Goal: Task Accomplishment & Management: Use online tool/utility

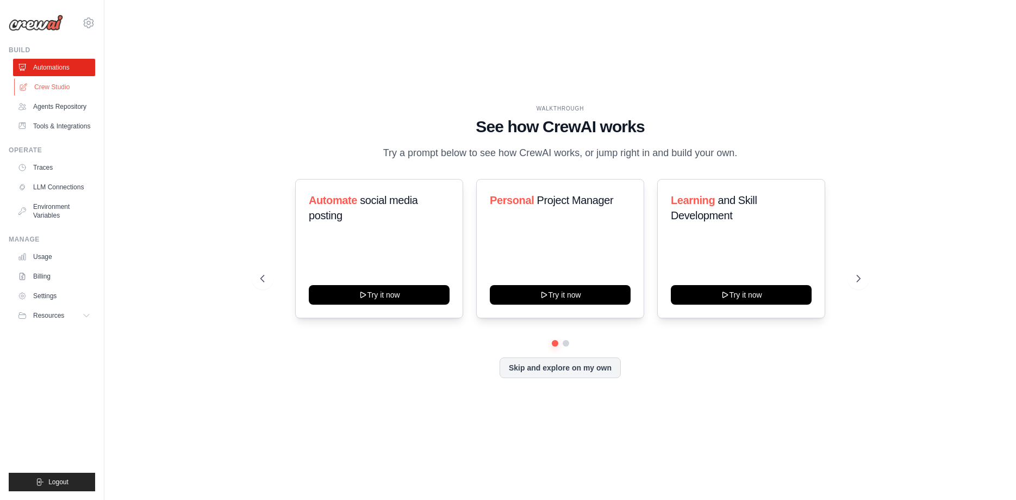
click at [68, 85] on link "Crew Studio" at bounding box center [55, 86] width 82 height 17
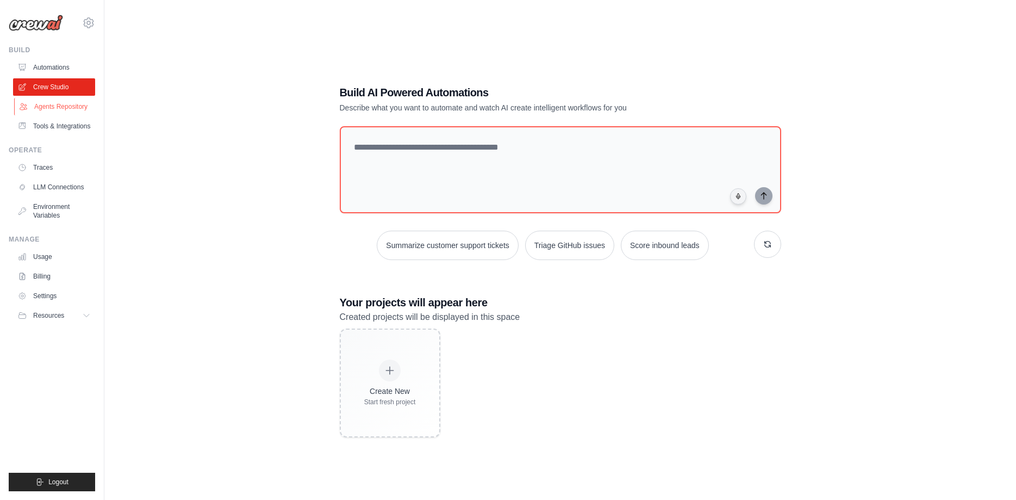
click at [73, 110] on link "Agents Repository" at bounding box center [55, 106] width 82 height 17
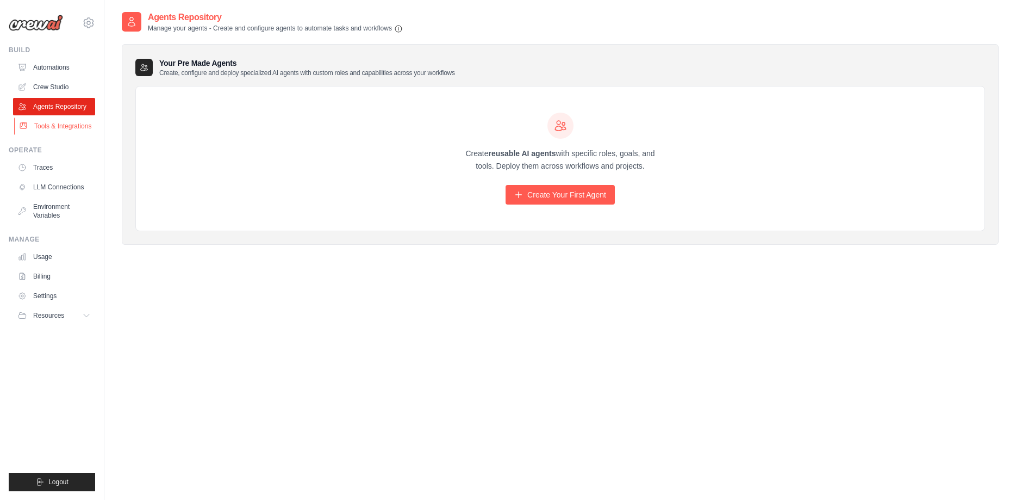
click at [74, 123] on link "Tools & Integrations" at bounding box center [55, 125] width 82 height 17
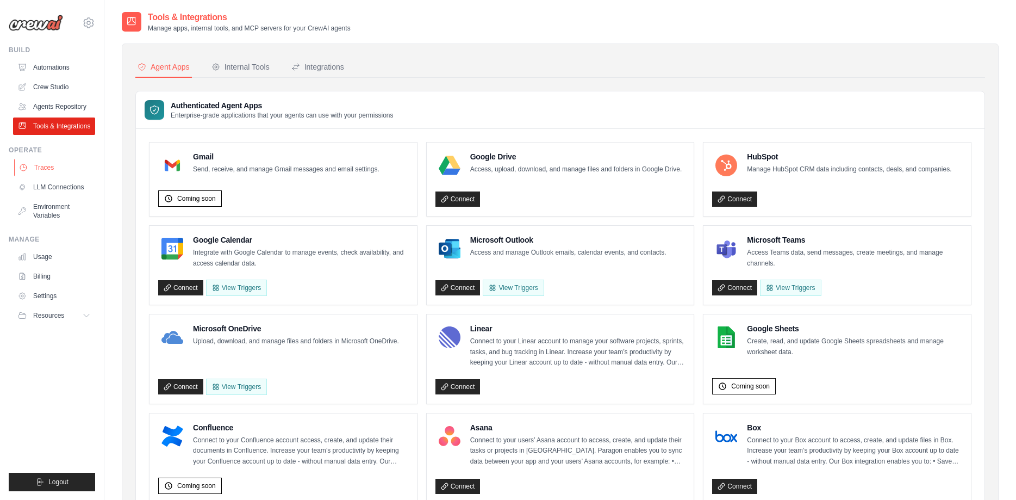
click at [57, 170] on link "Traces" at bounding box center [55, 167] width 82 height 17
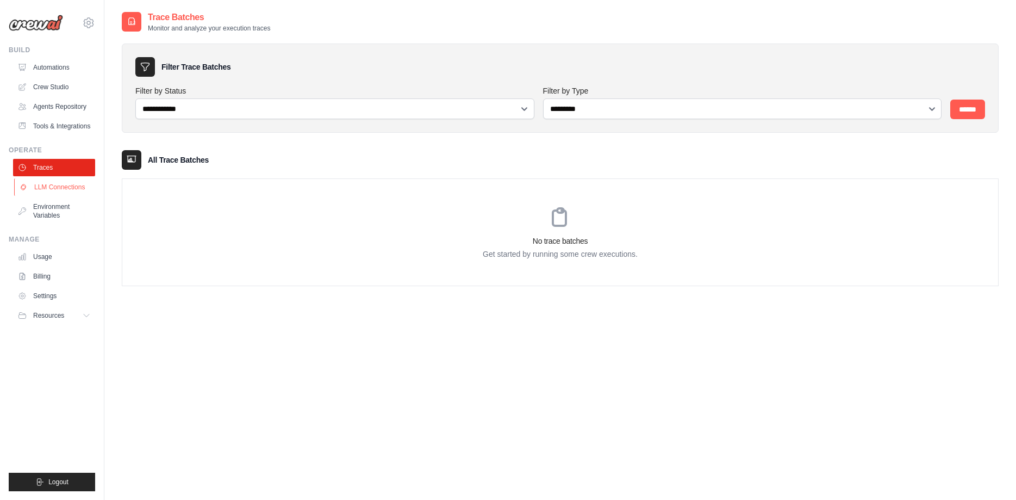
click at [54, 182] on link "LLM Connections" at bounding box center [55, 186] width 82 height 17
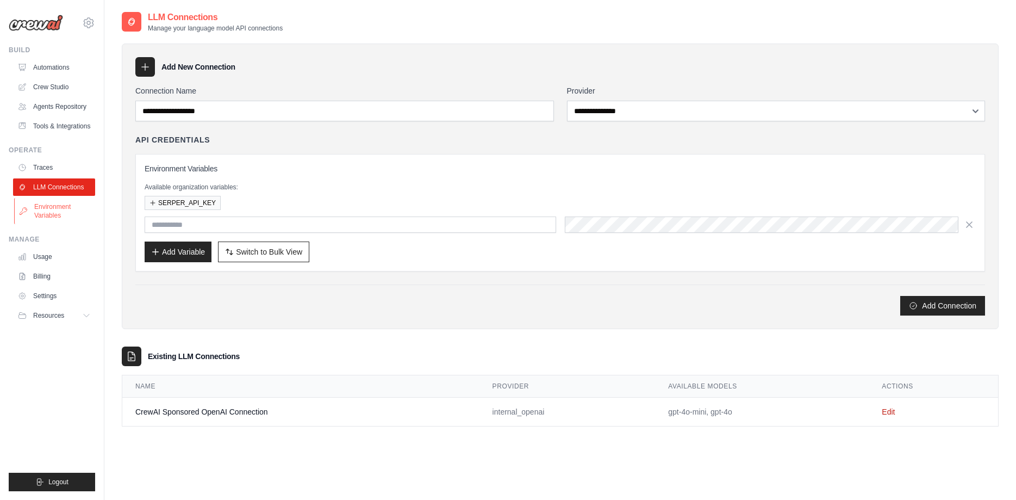
click at [52, 202] on link "Environment Variables" at bounding box center [55, 211] width 82 height 26
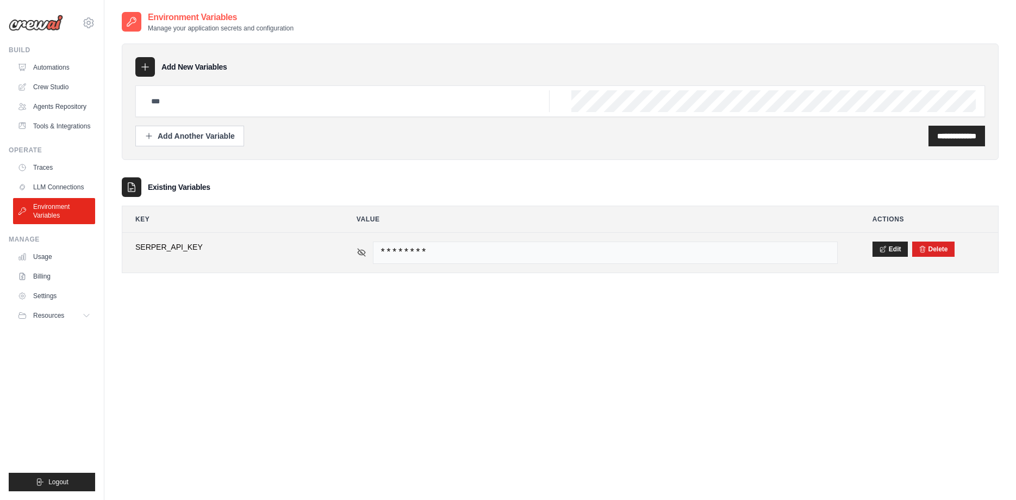
click at [362, 253] on icon at bounding box center [362, 253] width 8 height 8
click at [362, 253] on icon at bounding box center [362, 252] width 2 height 2
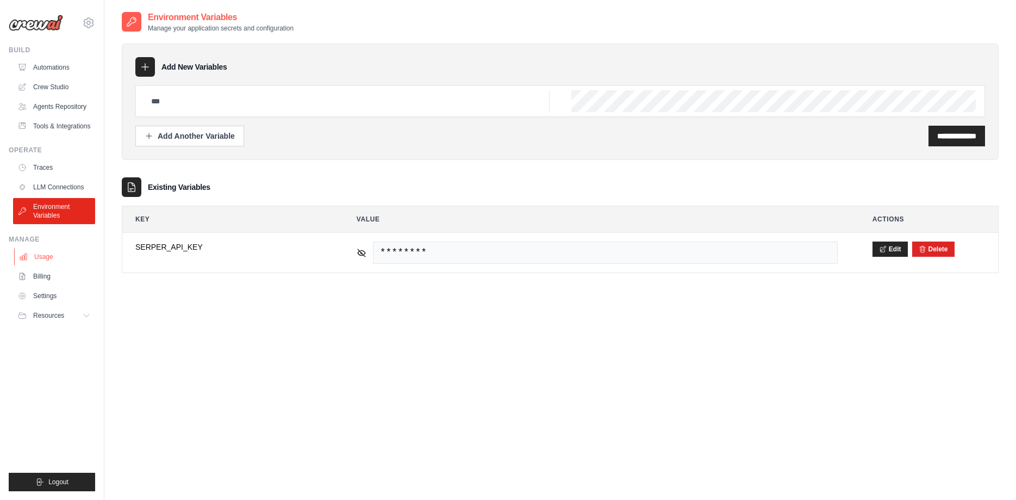
click at [58, 258] on link "Usage" at bounding box center [55, 256] width 82 height 17
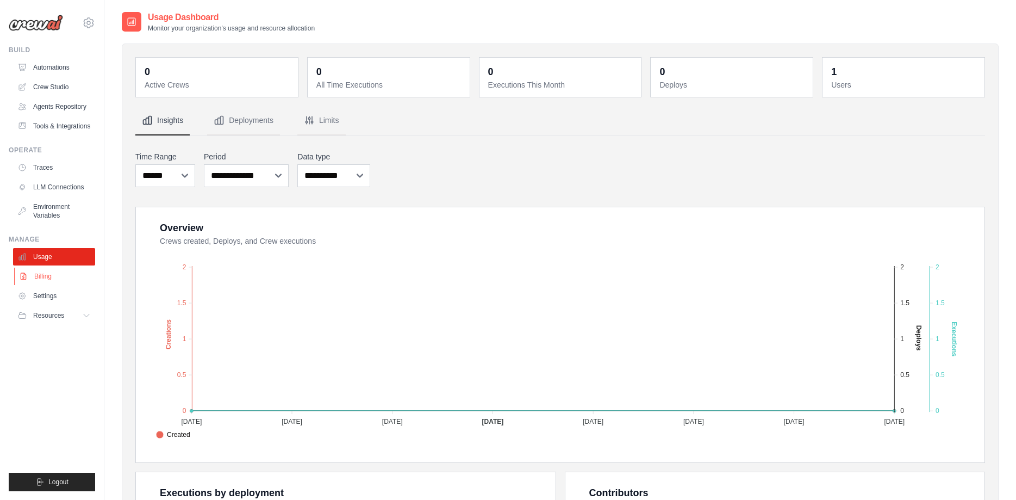
click at [51, 280] on link "Billing" at bounding box center [55, 276] width 82 height 17
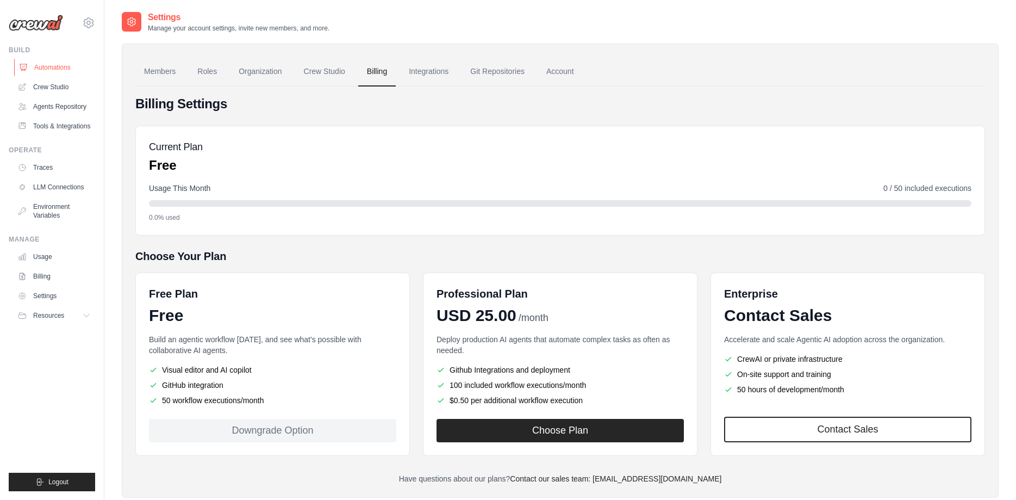
click at [57, 66] on link "Automations" at bounding box center [55, 67] width 82 height 17
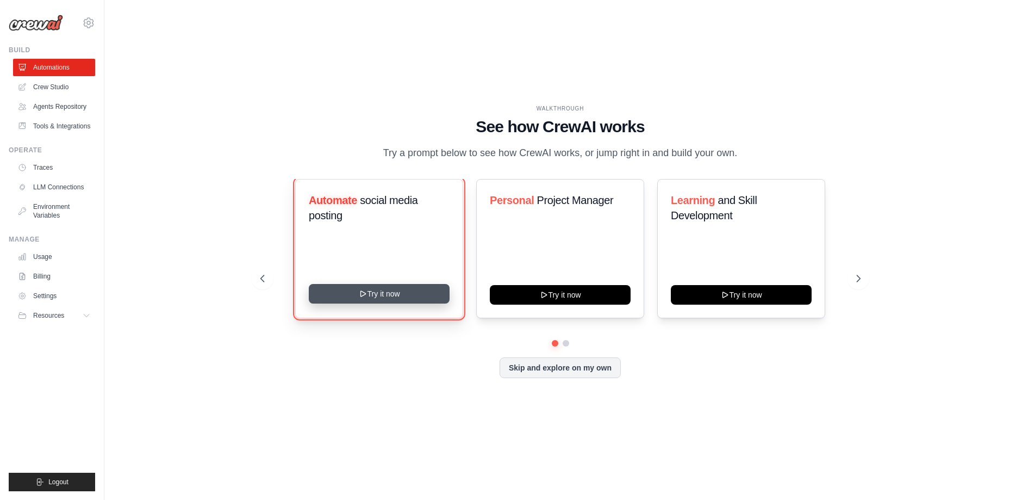
click at [347, 292] on button "Try it now" at bounding box center [379, 294] width 141 height 20
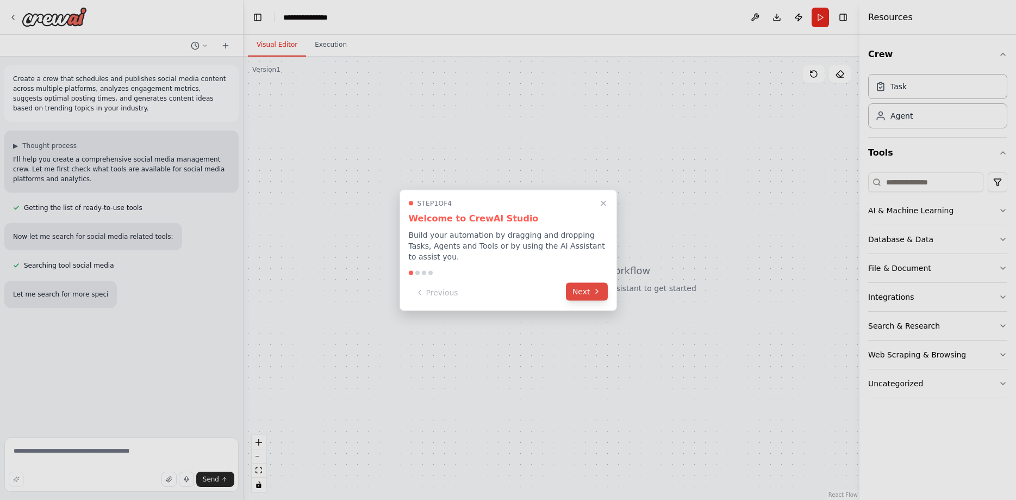
click at [574, 288] on button "Next" at bounding box center [587, 291] width 42 height 18
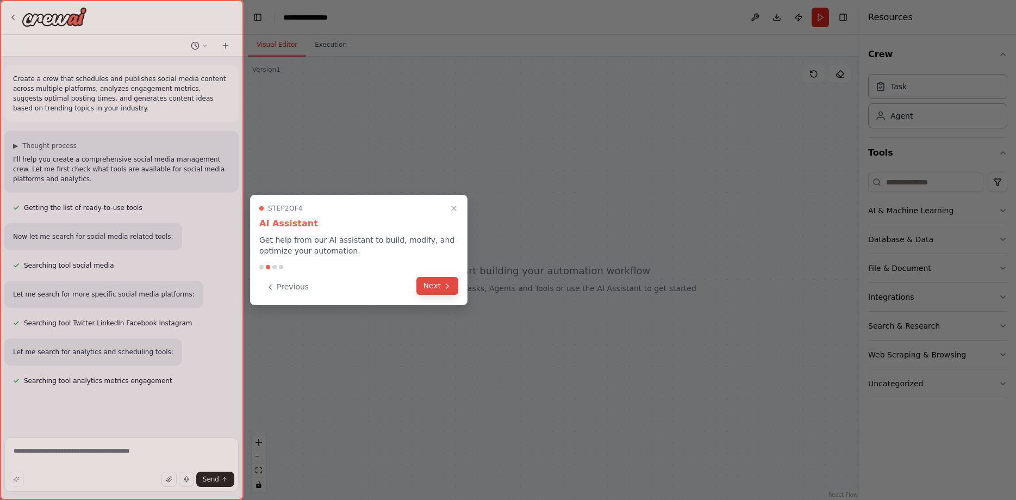
click at [430, 289] on button "Next" at bounding box center [438, 286] width 42 height 18
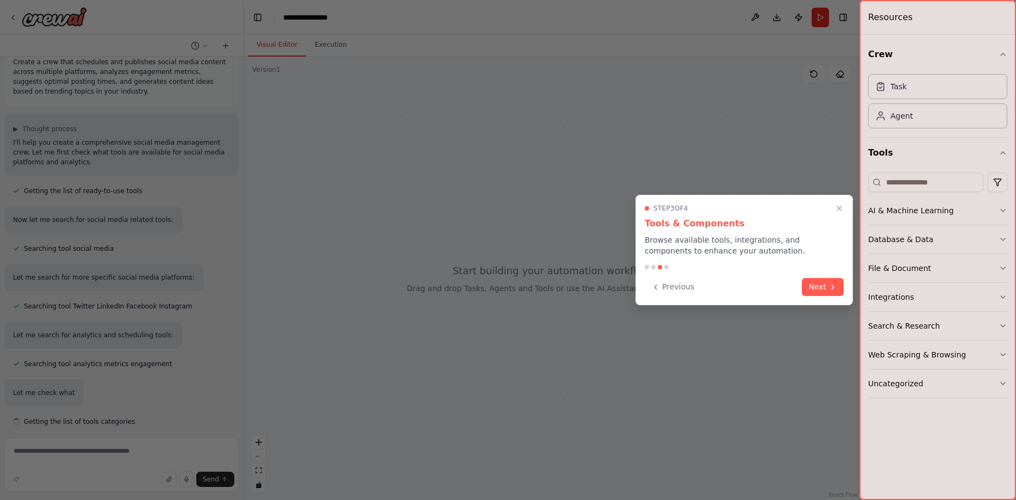
scroll to position [17, 0]
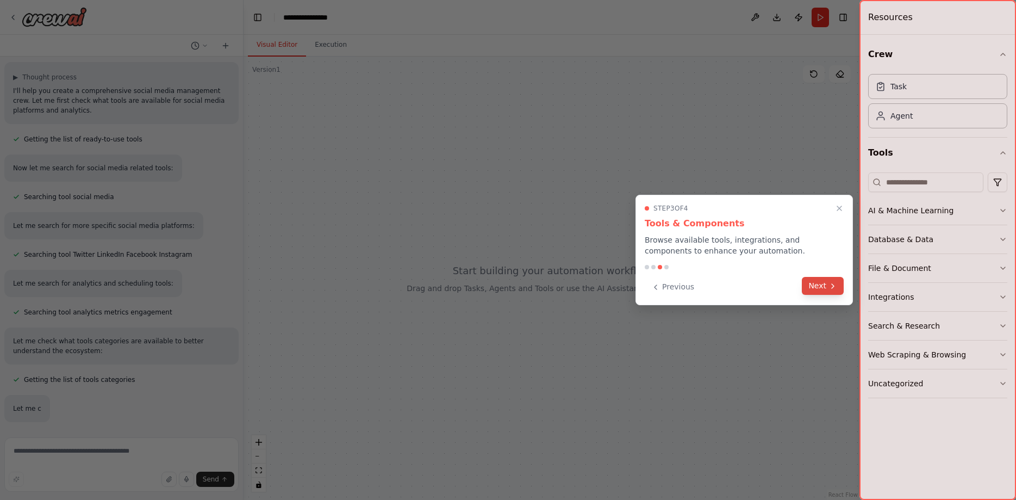
click at [817, 290] on button "Next" at bounding box center [823, 286] width 42 height 18
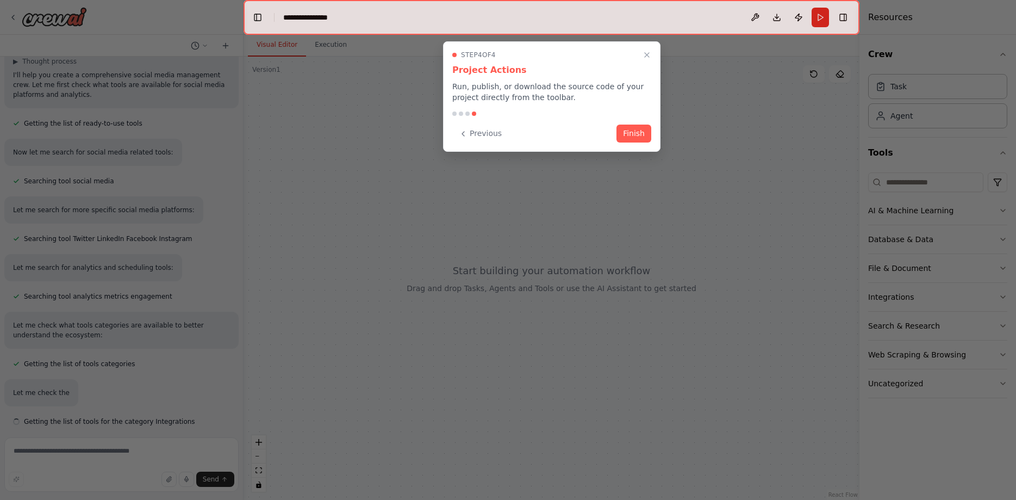
scroll to position [85, 0]
click at [637, 136] on button "Finish" at bounding box center [634, 132] width 35 height 18
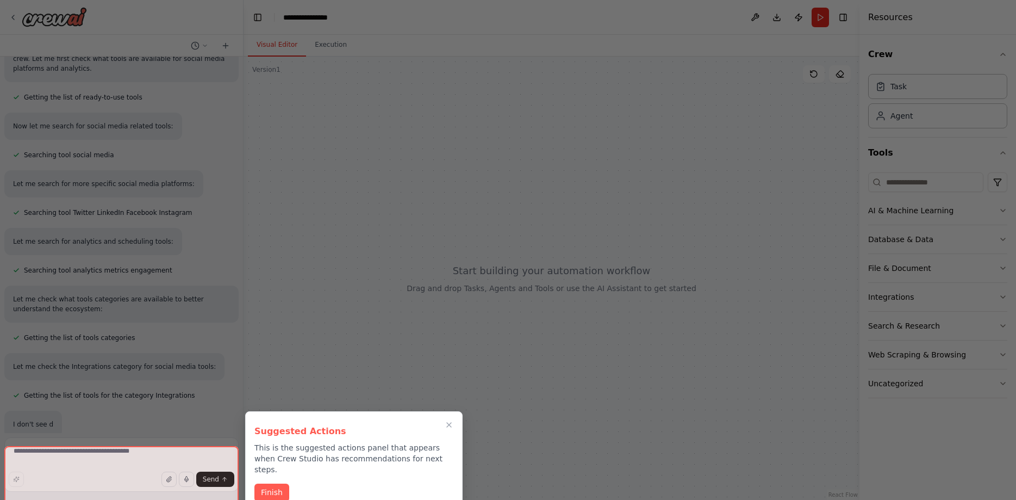
scroll to position [111, 0]
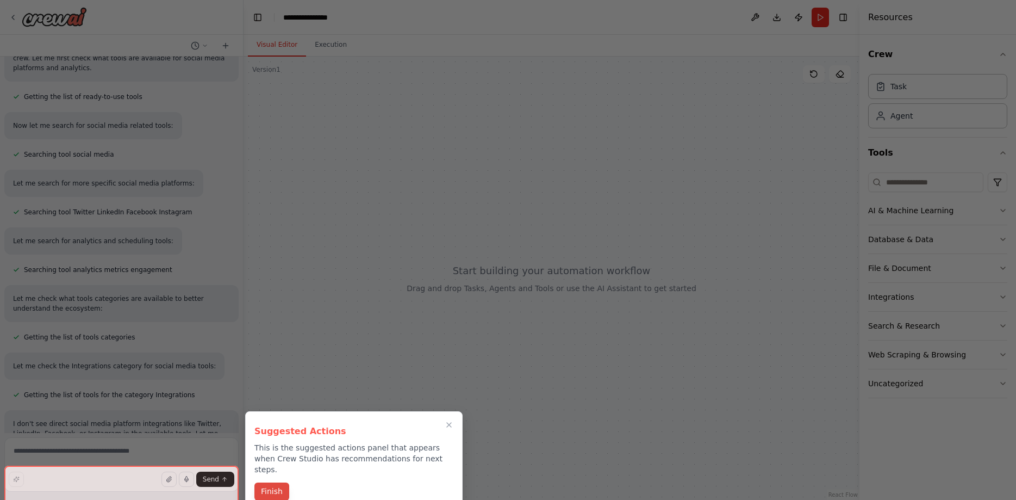
click at [273, 482] on button "Finish" at bounding box center [271, 491] width 35 height 18
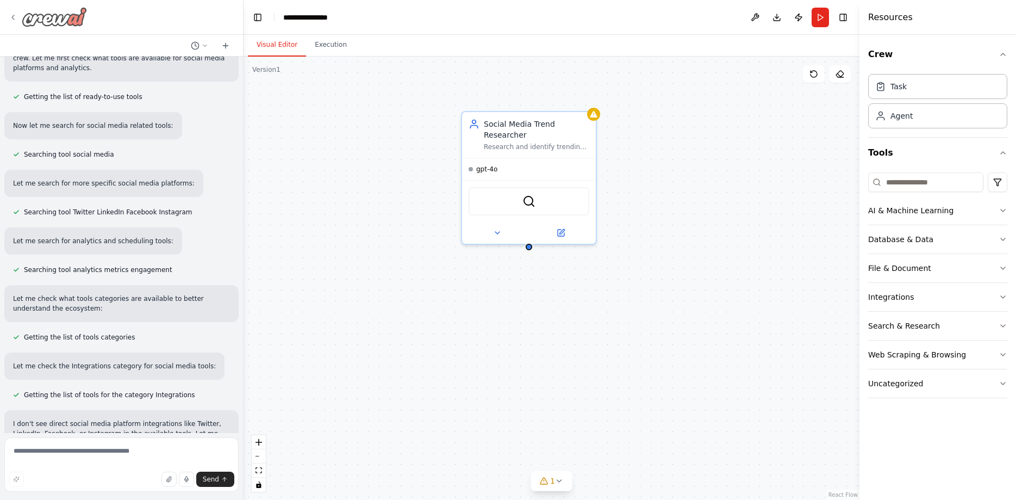
click at [22, 17] on img at bounding box center [54, 17] width 65 height 20
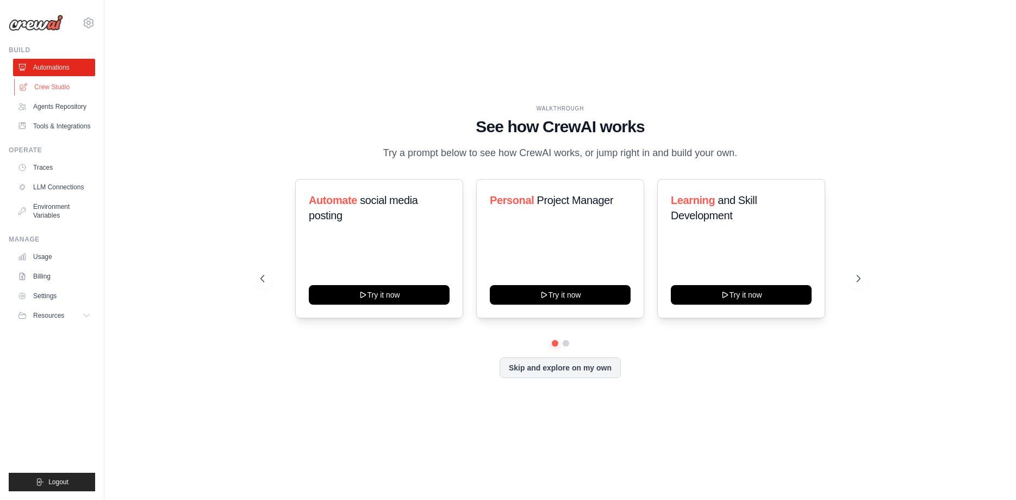
click at [44, 84] on link "Crew Studio" at bounding box center [55, 86] width 82 height 17
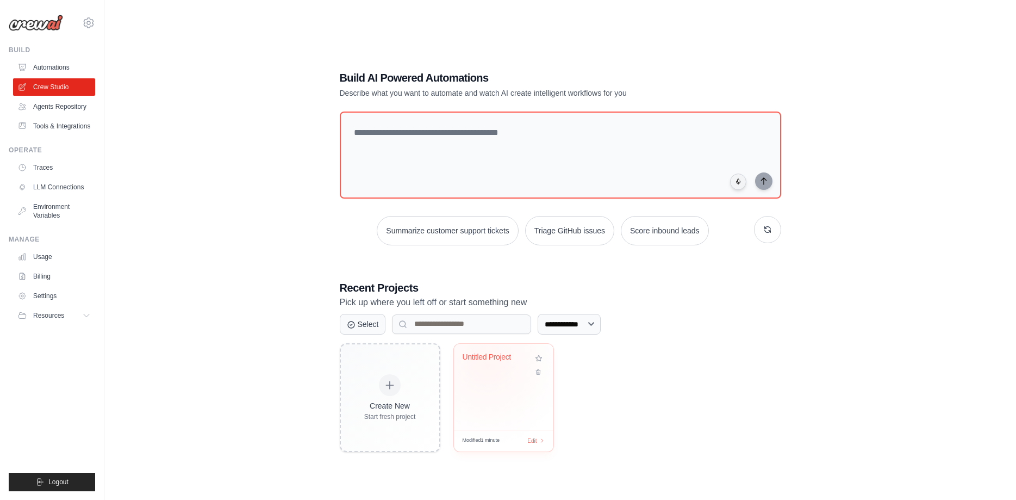
click at [487, 363] on div "Untitled Project" at bounding box center [504, 364] width 82 height 25
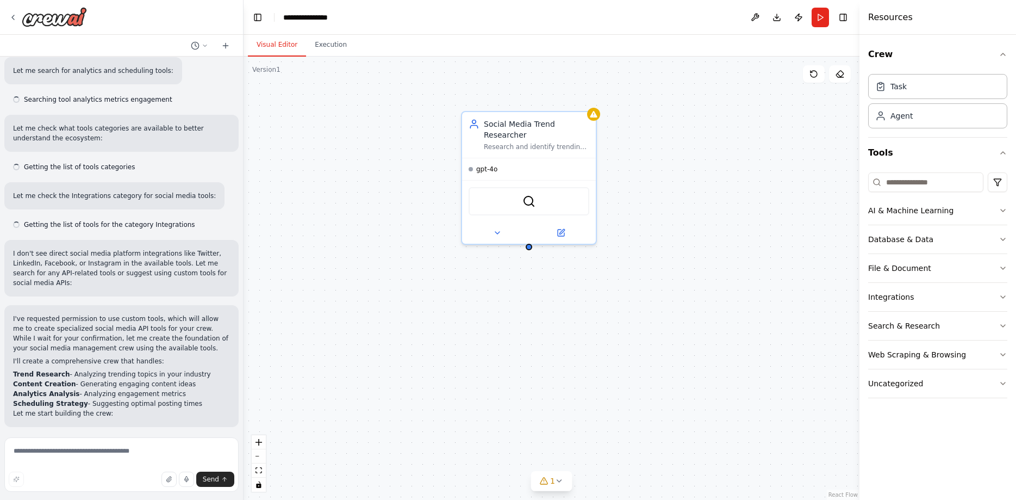
click at [520, 187] on div "SerperDevTool" at bounding box center [529, 201] width 121 height 28
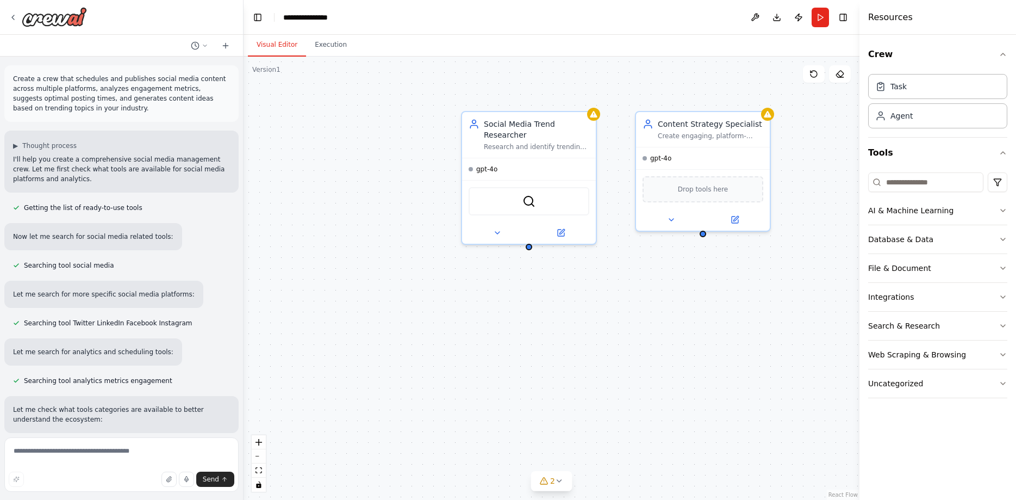
scroll to position [323, 0]
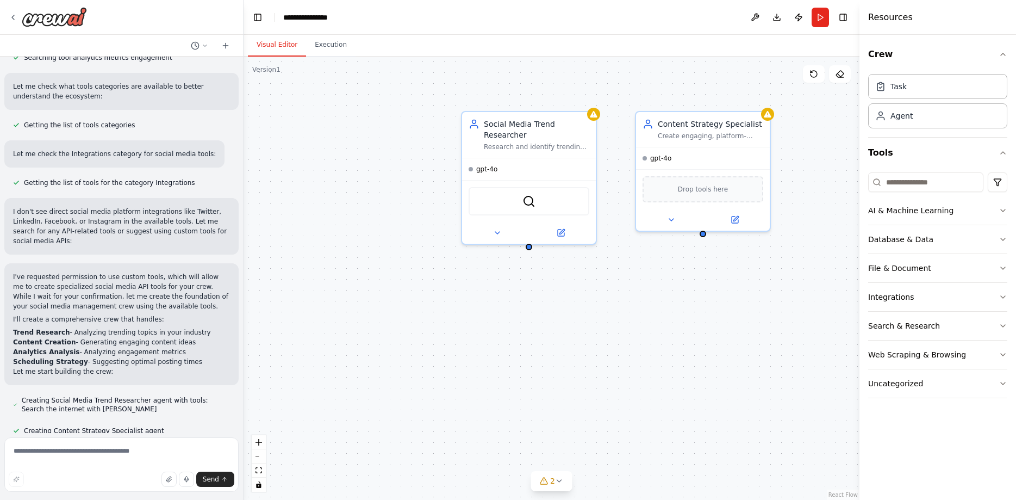
click at [141, 314] on p "I'll create a comprehensive crew that handles:" at bounding box center [121, 319] width 217 height 10
click at [89, 126] on span "Getting the list of tools categories" at bounding box center [79, 125] width 111 height 9
click at [100, 156] on p "Let me check the Integrations category for social media tools:" at bounding box center [114, 154] width 203 height 10
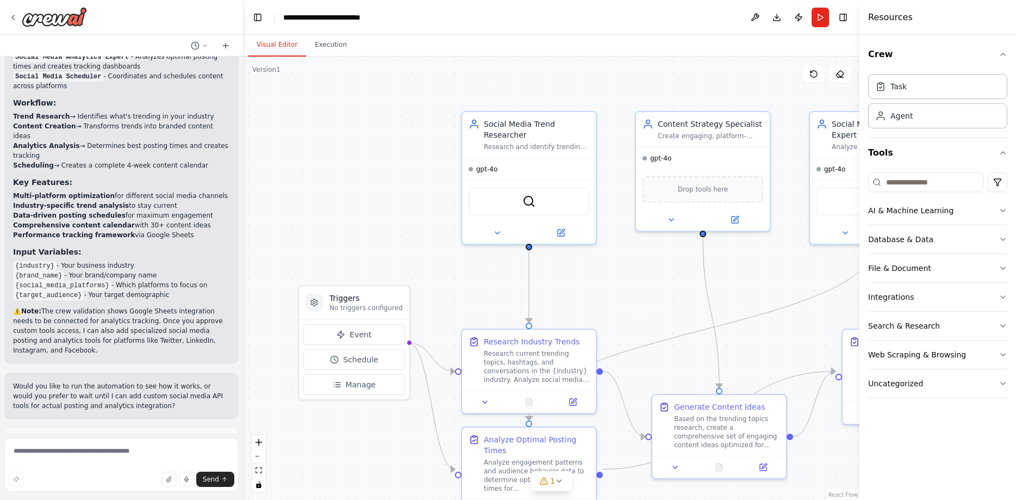
scroll to position [1212, 0]
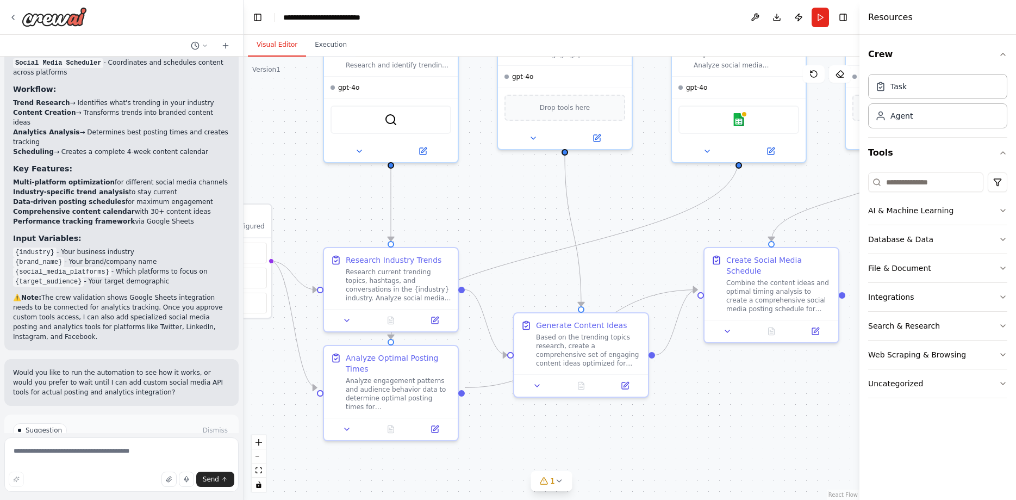
drag, startPoint x: 463, startPoint y: 287, endPoint x: 325, endPoint y: 206, distance: 160.1
click at [325, 206] on div ".deletable-edge-delete-btn { width: 20px; height: 20px; border: 0px solid #ffff…" at bounding box center [552, 278] width 616 height 443
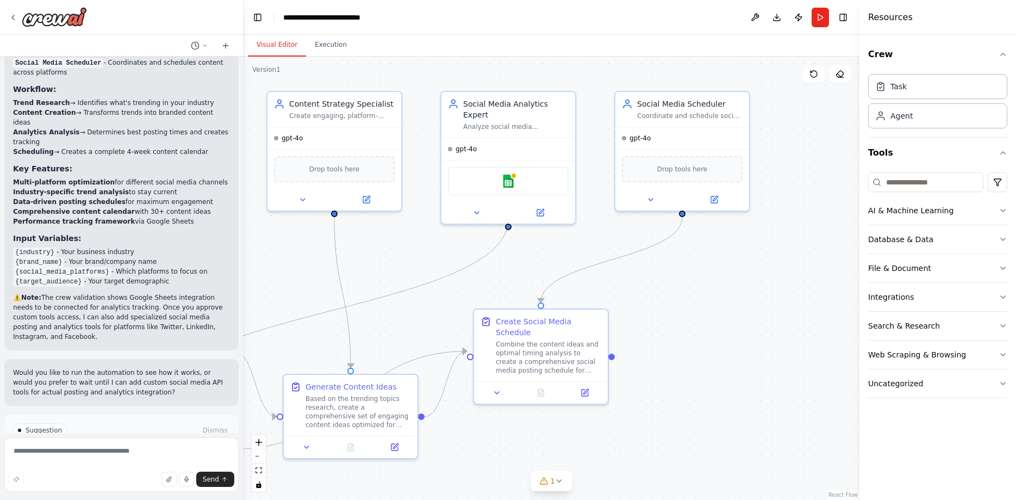
drag, startPoint x: 581, startPoint y: 191, endPoint x: 350, endPoint y: 252, distance: 238.5
click at [350, 252] on div ".deletable-edge-delete-btn { width: 20px; height: 20px; border: 0px solid #ffff…" at bounding box center [552, 278] width 616 height 443
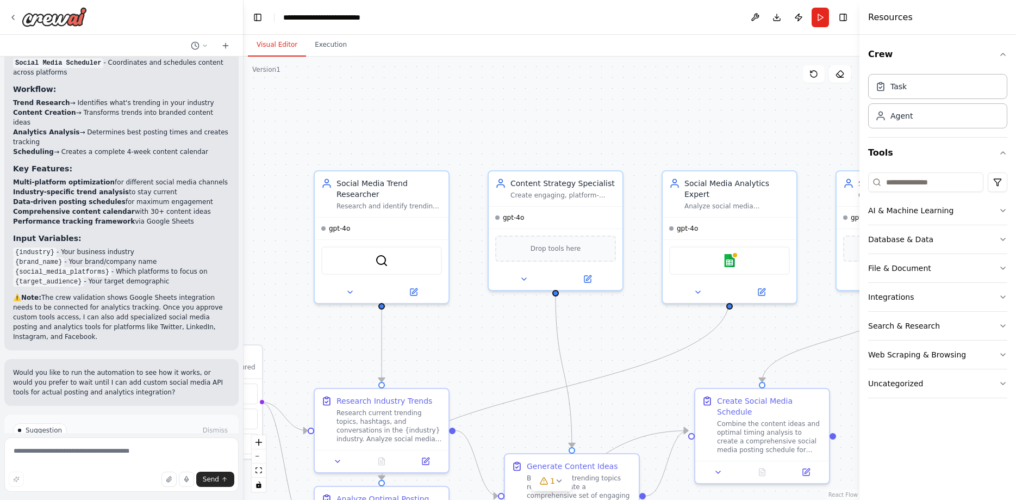
drag, startPoint x: 350, startPoint y: 252, endPoint x: 573, endPoint y: 331, distance: 236.7
click at [573, 331] on div ".deletable-edge-delete-btn { width: 20px; height: 20px; border: 0px solid #ffff…" at bounding box center [552, 278] width 616 height 443
click at [353, 285] on icon at bounding box center [351, 289] width 9 height 9
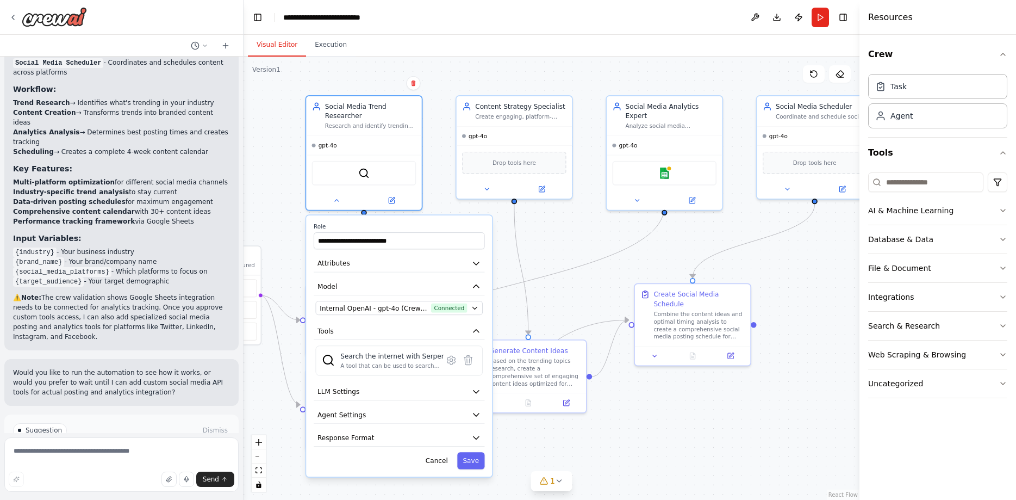
drag, startPoint x: 280, startPoint y: 287, endPoint x: 265, endPoint y: 197, distance: 90.8
click at [265, 197] on div ".deletable-edge-delete-btn { width: 20px; height: 20px; border: 0px solid #ffff…" at bounding box center [552, 278] width 616 height 443
click at [465, 304] on span "Connected" at bounding box center [450, 308] width 36 height 9
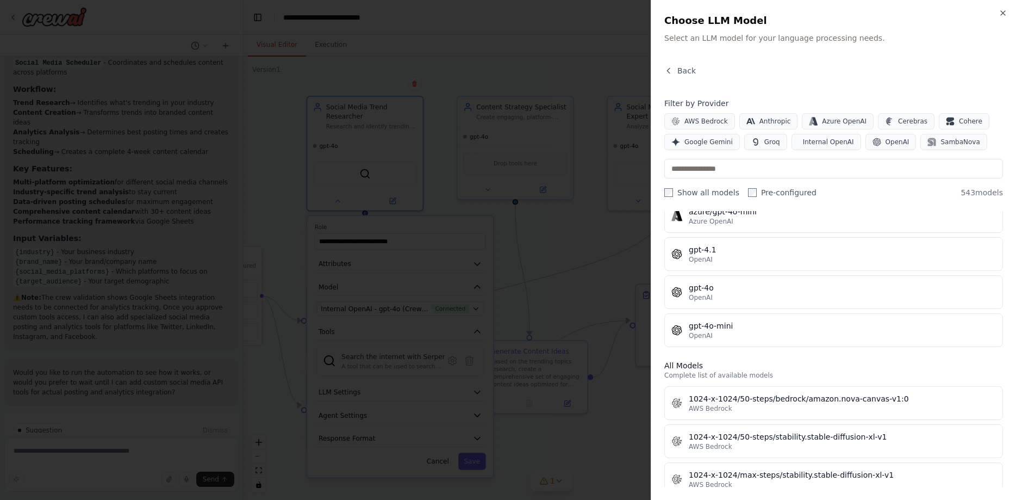
scroll to position [246, 0]
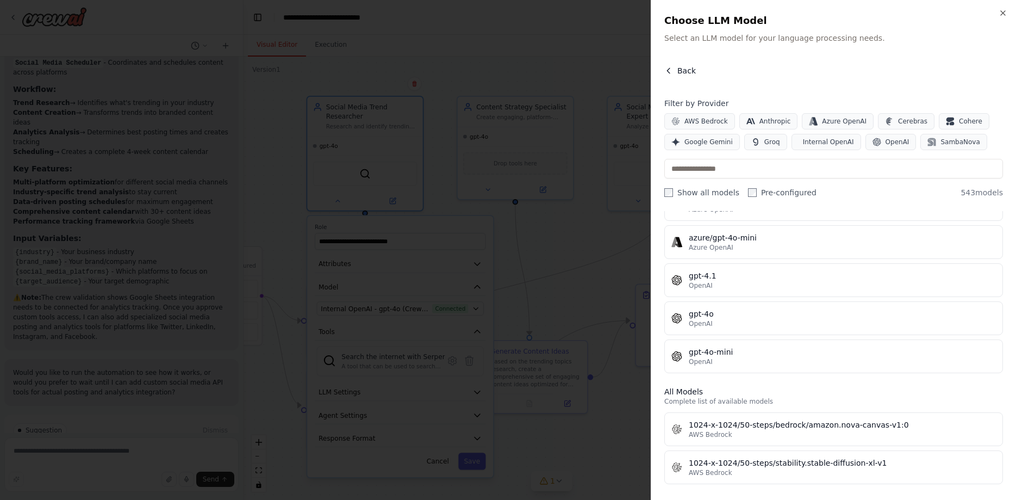
click at [676, 74] on button "Back" at bounding box center [681, 70] width 32 height 11
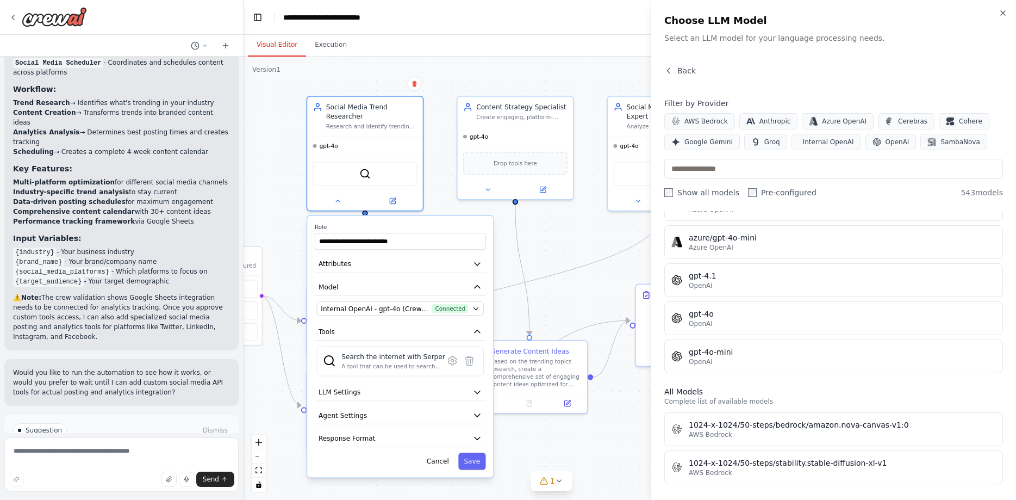
scroll to position [0, 0]
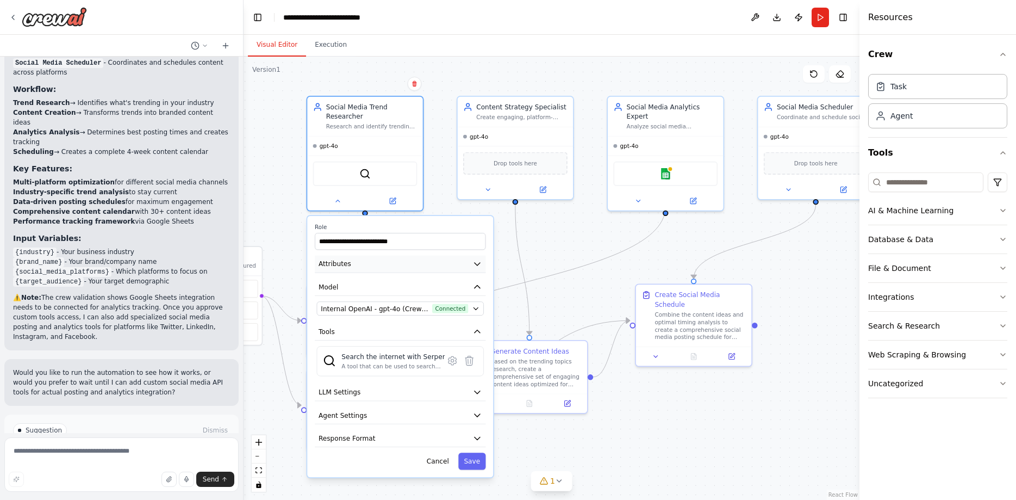
click at [454, 262] on button "Attributes" at bounding box center [400, 264] width 171 height 17
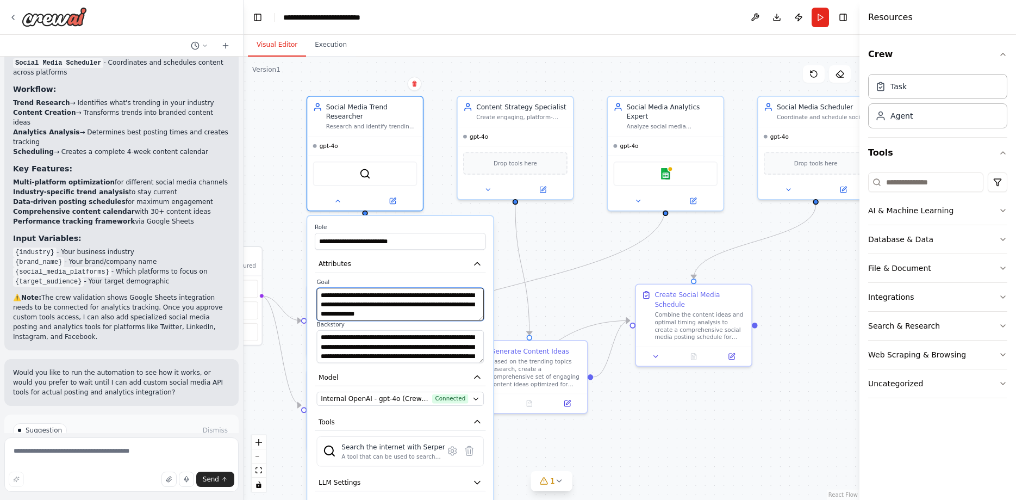
click at [479, 301] on textarea "**********" at bounding box center [400, 304] width 167 height 33
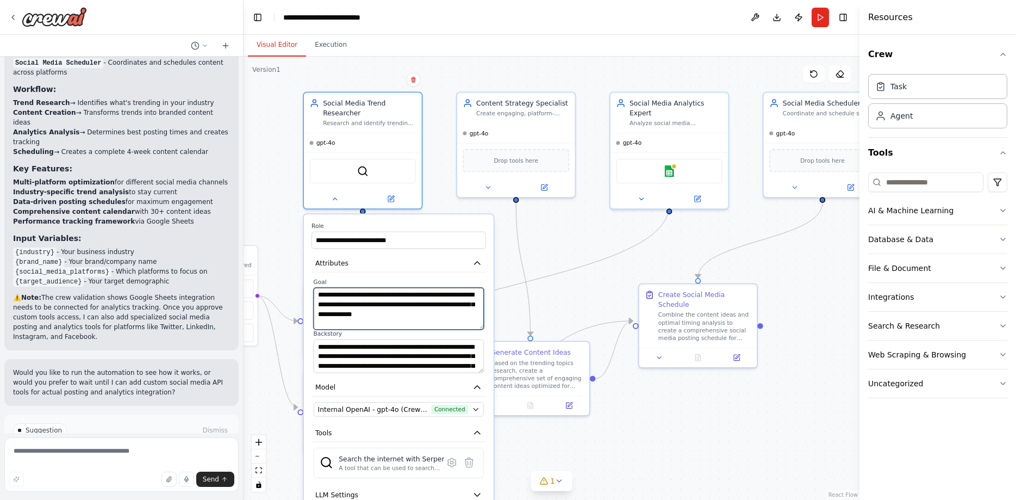
drag, startPoint x: 483, startPoint y: 307, endPoint x: 491, endPoint y: 325, distance: 19.7
click at [485, 325] on textarea "**********" at bounding box center [399, 309] width 171 height 42
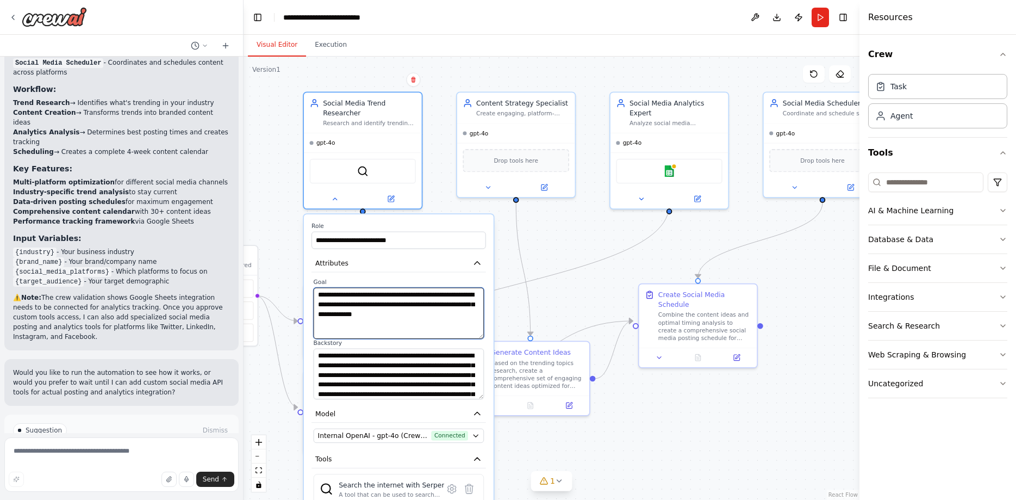
drag, startPoint x: 481, startPoint y: 371, endPoint x: 479, endPoint y: 414, distance: 43.0
click at [479, 399] on textarea "**********" at bounding box center [399, 374] width 171 height 51
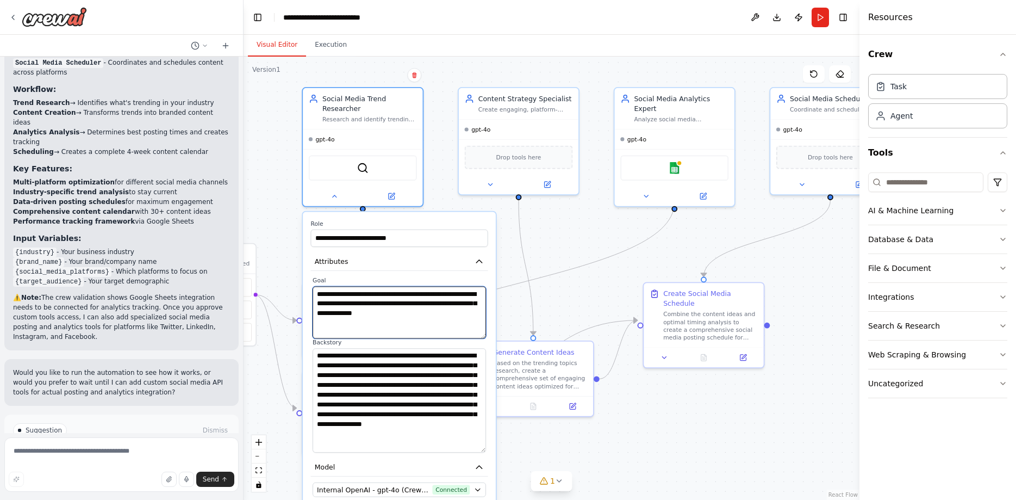
drag, startPoint x: 480, startPoint y: 413, endPoint x: 471, endPoint y: 441, distance: 29.2
click at [471, 441] on textarea "**********" at bounding box center [399, 400] width 173 height 104
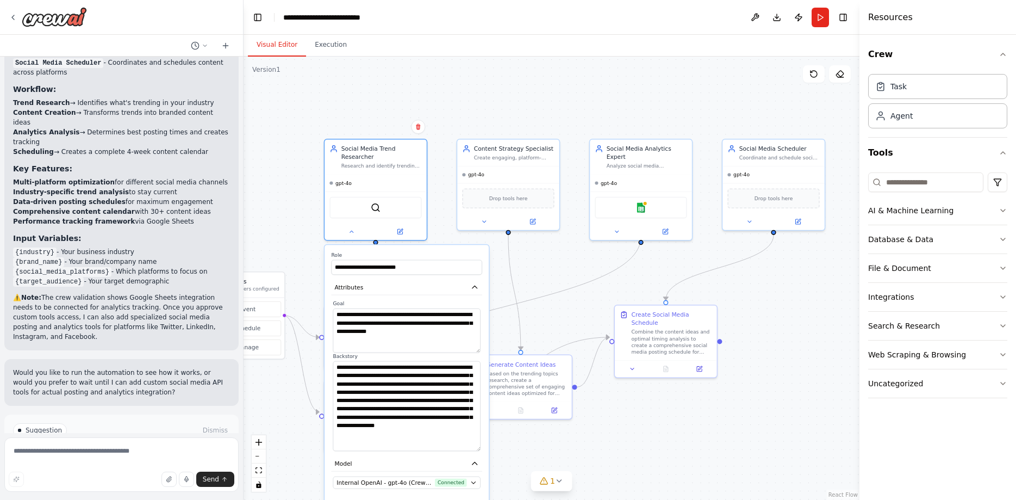
click at [407, 96] on div ".deletable-edge-delete-btn { width: 20px; height: 20px; border: 0px solid #ffff…" at bounding box center [552, 278] width 616 height 443
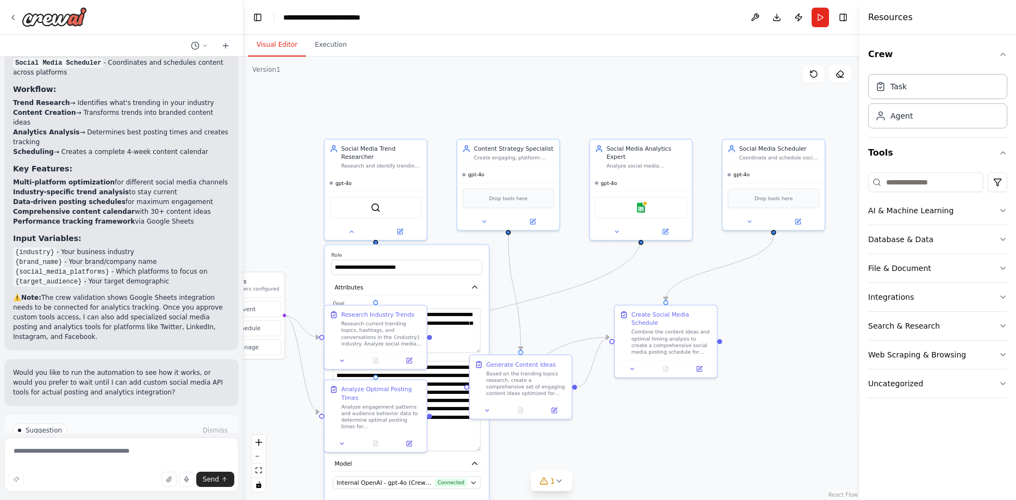
click at [407, 96] on div ".deletable-edge-delete-btn { width: 20px; height: 20px; border: 0px solid #ffff…" at bounding box center [552, 278] width 616 height 443
click at [469, 300] on label "Goal" at bounding box center [406, 303] width 147 height 7
click at [440, 251] on label "Role" at bounding box center [406, 254] width 151 height 7
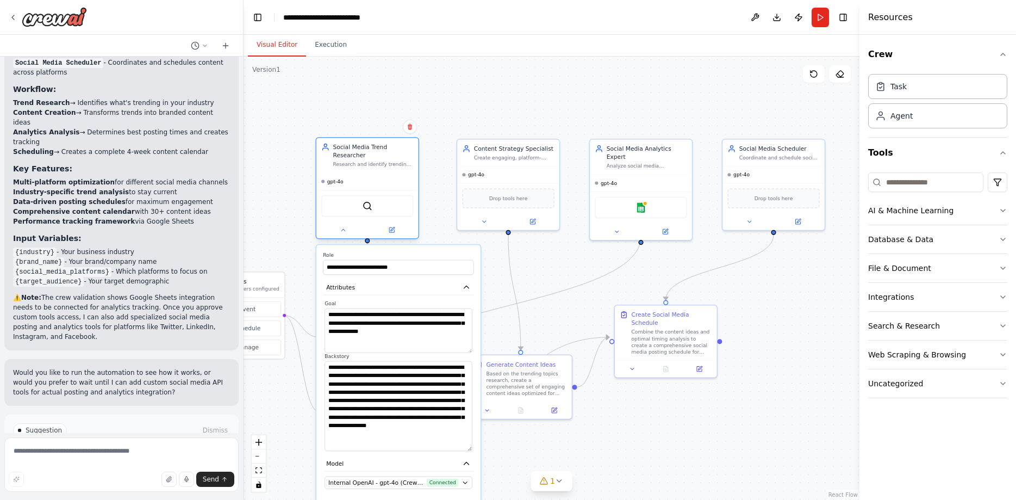
drag, startPoint x: 413, startPoint y: 215, endPoint x: 406, endPoint y: 215, distance: 7.1
click at [406, 221] on div at bounding box center [367, 229] width 102 height 17
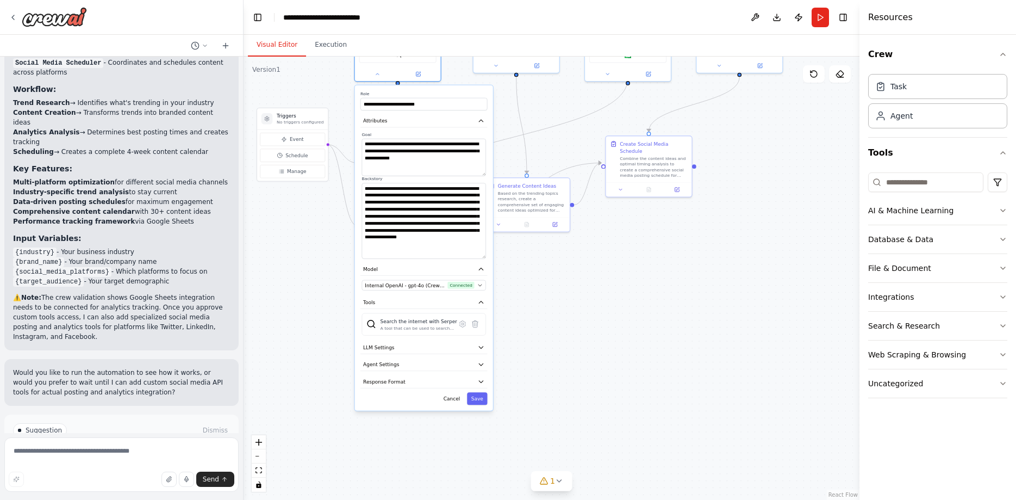
drag, startPoint x: 565, startPoint y: 282, endPoint x: 581, endPoint y: 123, distance: 159.6
click at [581, 123] on div ".deletable-edge-delete-btn { width: 20px; height: 20px; border: 0px solid #ffff…" at bounding box center [552, 278] width 616 height 443
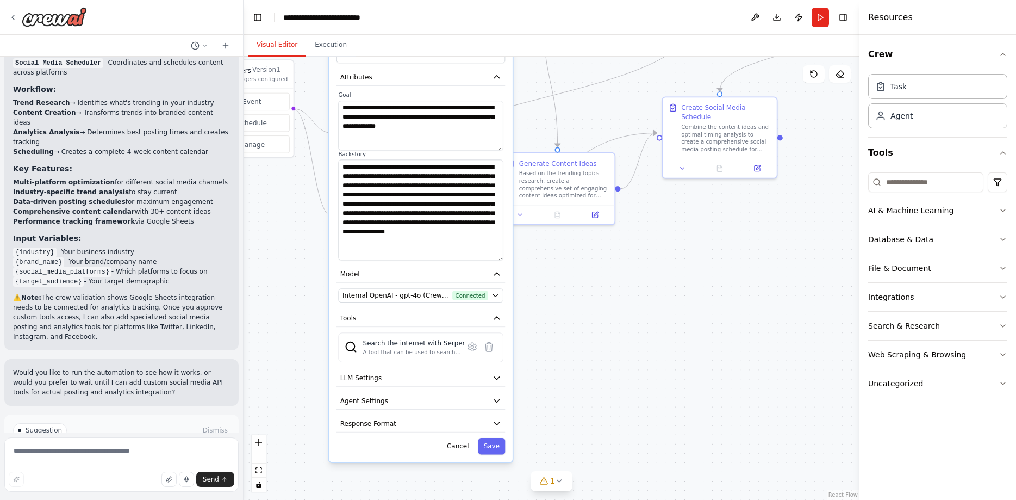
drag, startPoint x: 509, startPoint y: 330, endPoint x: 538, endPoint y: 356, distance: 39.7
click at [538, 356] on div ".deletable-edge-delete-btn { width: 20px; height: 20px; border: 0px solid #ffff…" at bounding box center [552, 278] width 616 height 443
click at [499, 375] on button "LLM Settings" at bounding box center [421, 378] width 169 height 17
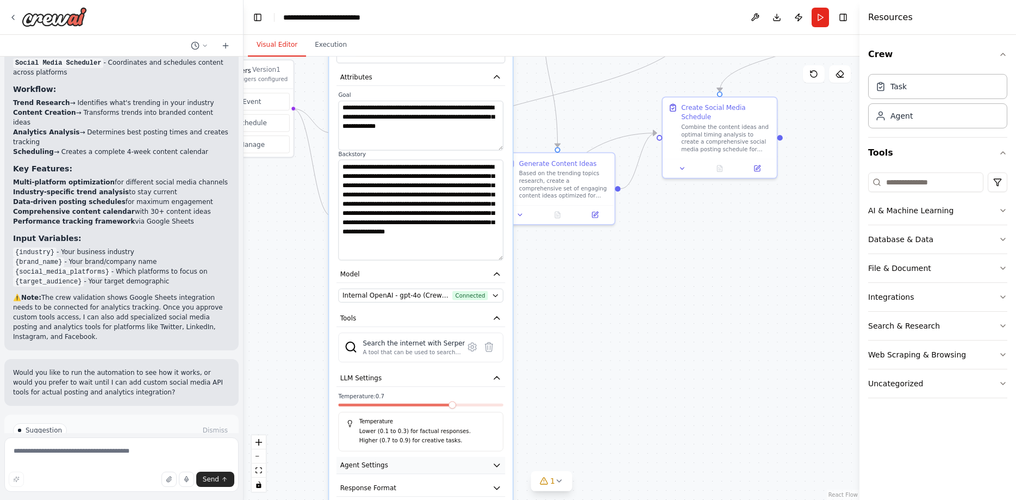
click at [500, 461] on button "Agent Settings" at bounding box center [421, 465] width 169 height 17
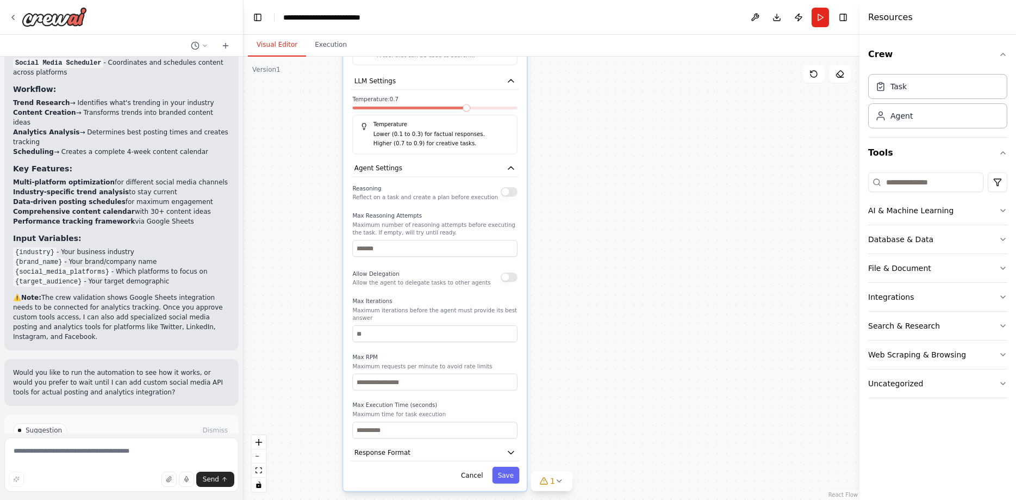
drag, startPoint x: 599, startPoint y: 430, endPoint x: 612, endPoint y: 133, distance: 297.2
click at [612, 133] on div ".deletable-edge-delete-btn { width: 20px; height: 20px; border: 0px solid #ffff…" at bounding box center [552, 278] width 616 height 443
click at [478, 467] on button "Cancel" at bounding box center [471, 475] width 33 height 17
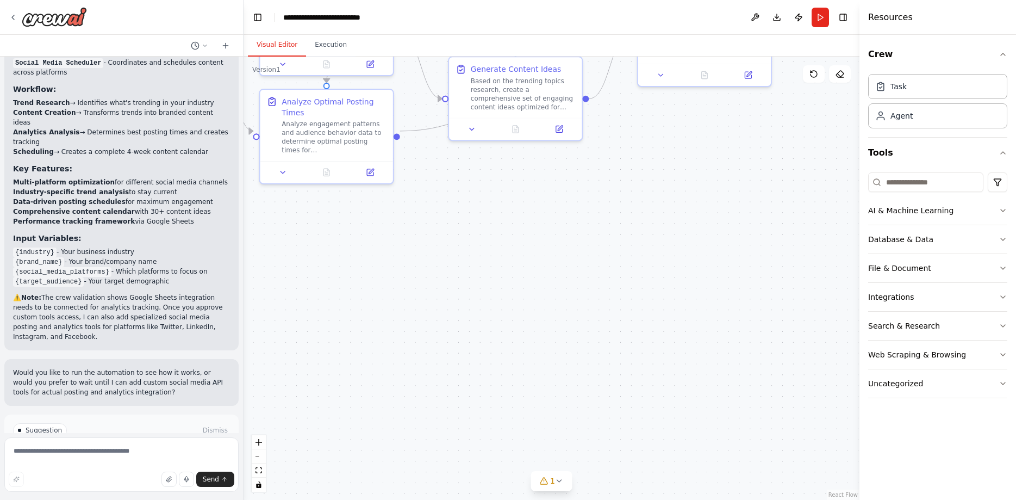
drag, startPoint x: 591, startPoint y: 233, endPoint x: 527, endPoint y: 520, distance: 294.0
click at [527, 499] on div ".deletable-edge-delete-btn { width: 20px; height: 20px; border: 0px solid #ffff…" at bounding box center [552, 278] width 616 height 443
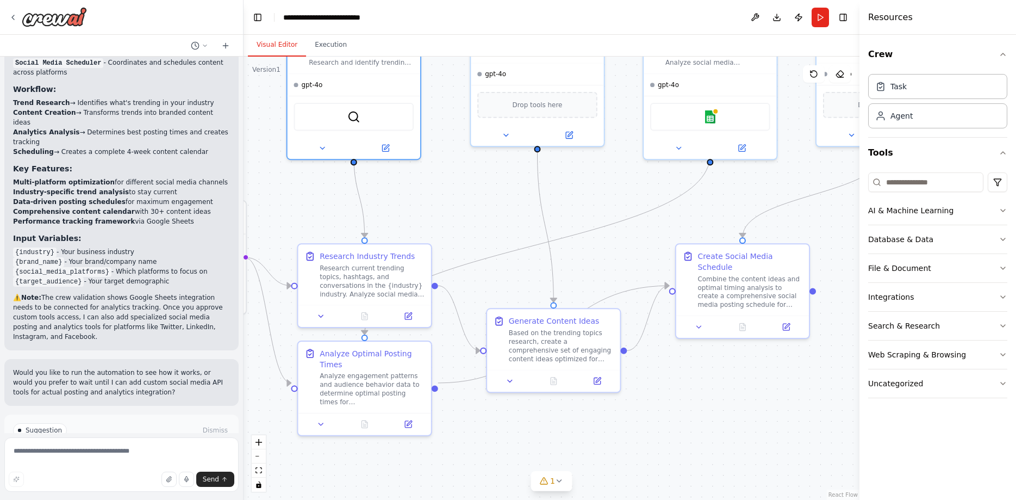
drag, startPoint x: 572, startPoint y: 238, endPoint x: 627, endPoint y: 493, distance: 261.0
click at [627, 493] on div ".deletable-edge-delete-btn { width: 20px; height: 20px; border: 0px solid #ffff…" at bounding box center [552, 278] width 616 height 443
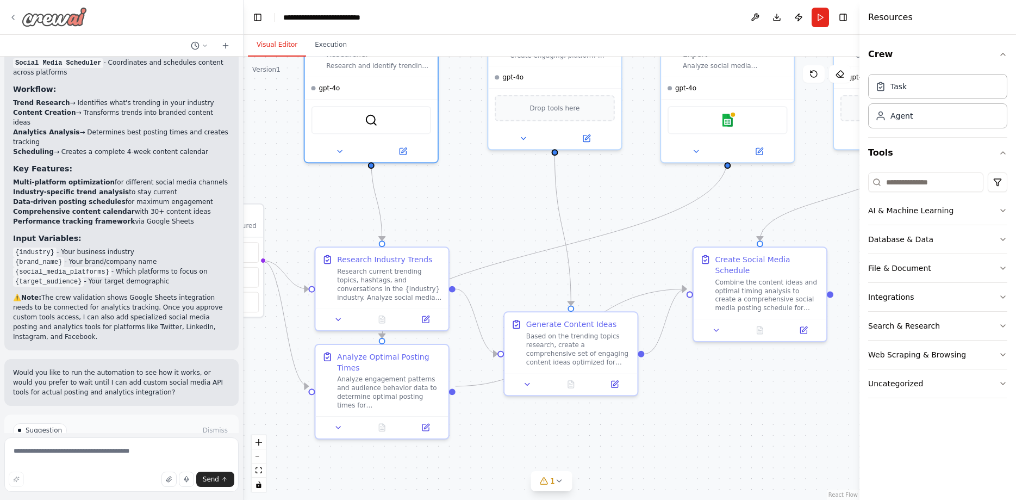
click at [27, 17] on img at bounding box center [54, 17] width 65 height 20
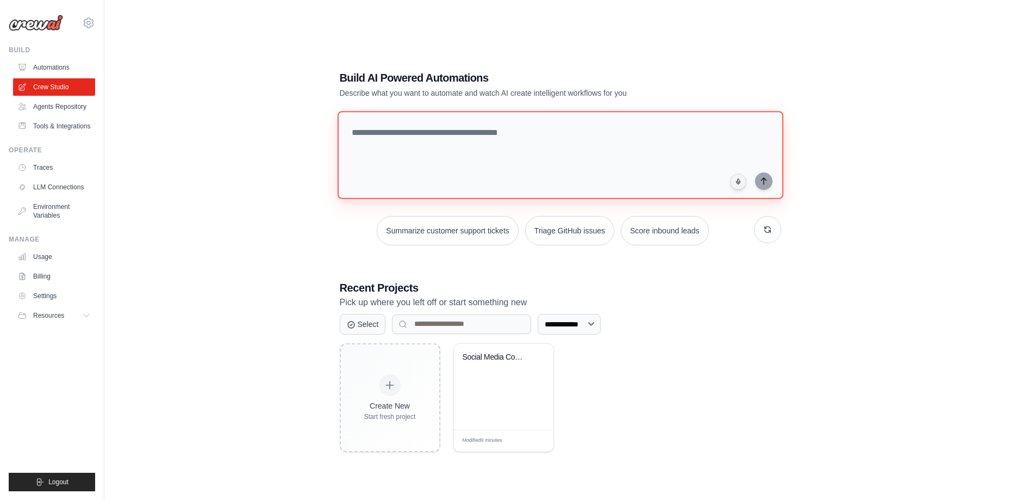
click at [479, 142] on textarea at bounding box center [560, 155] width 446 height 88
type textarea "*"
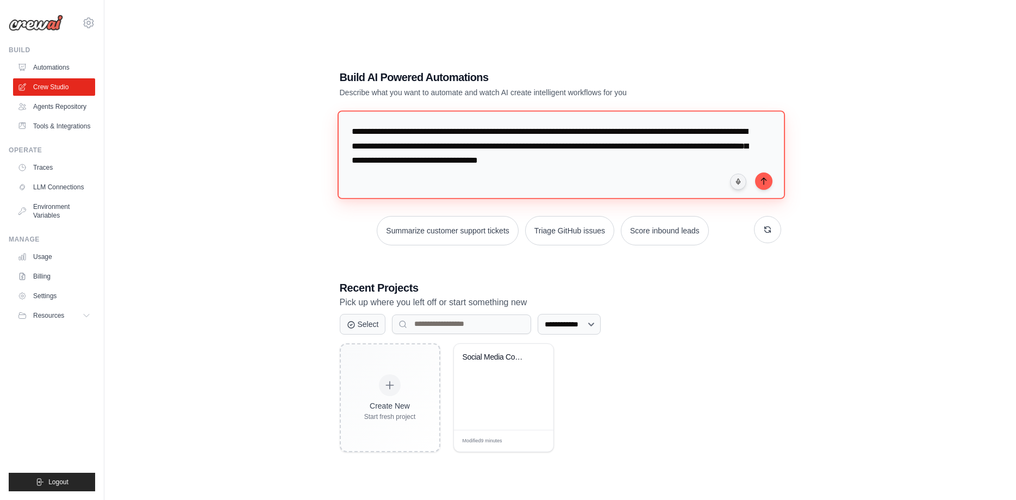
click at [669, 167] on textarea "**********" at bounding box center [561, 154] width 448 height 88
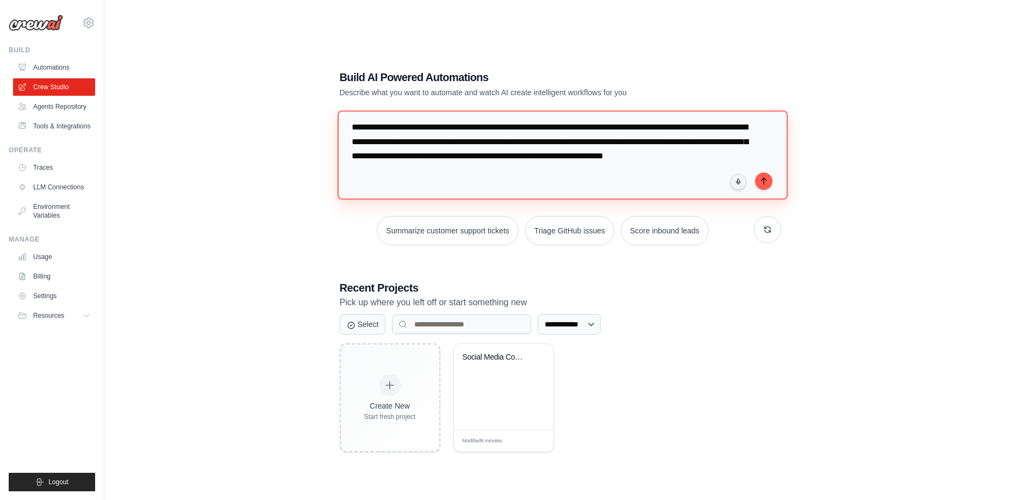
paste textarea "**********"
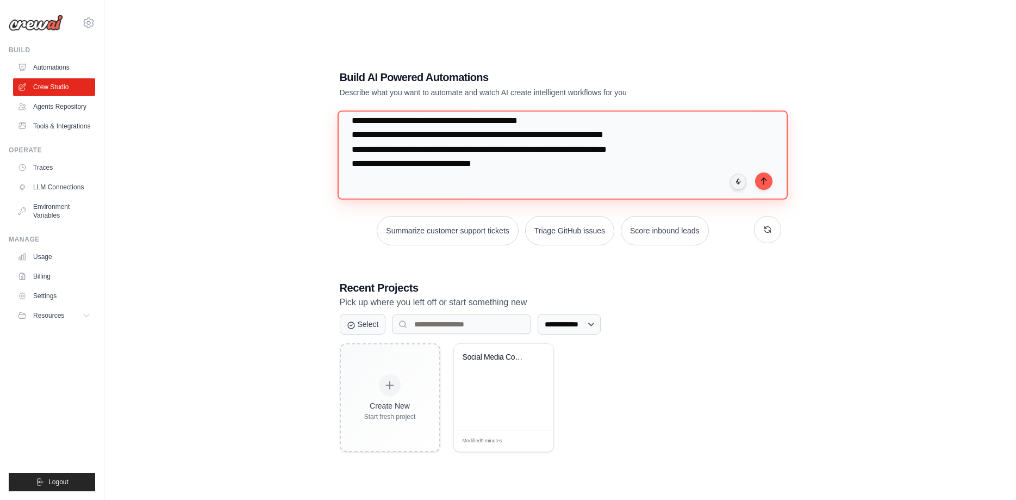
scroll to position [395, 0]
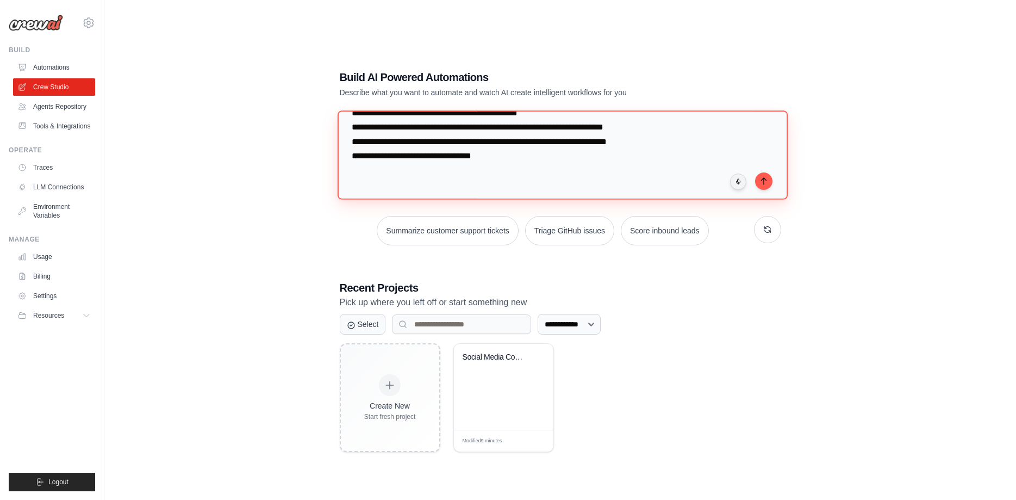
click at [506, 182] on textarea at bounding box center [562, 154] width 450 height 89
paste textarea "**********"
type textarea "**********"
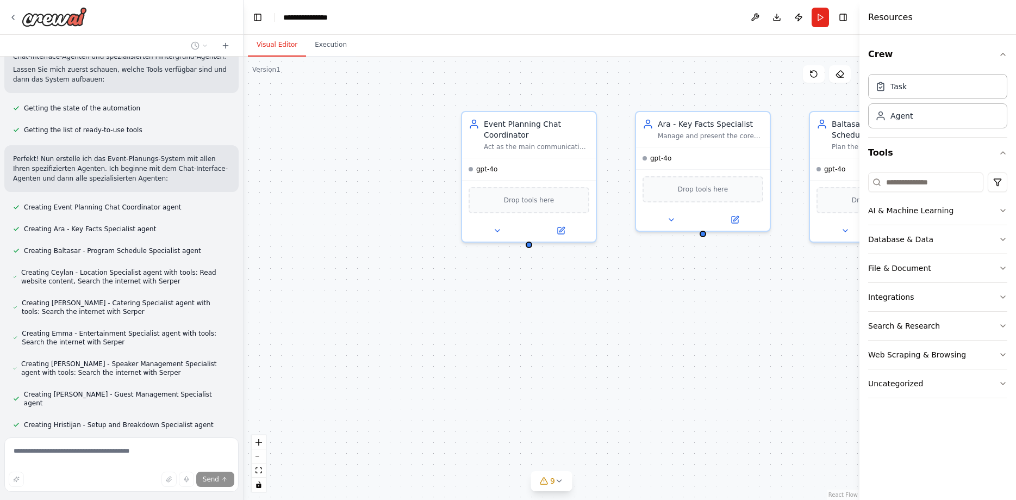
scroll to position [707, 0]
click at [314, 284] on div "Event Planning Chat Coordinator Act as the main communication interface for eve…" at bounding box center [552, 278] width 616 height 443
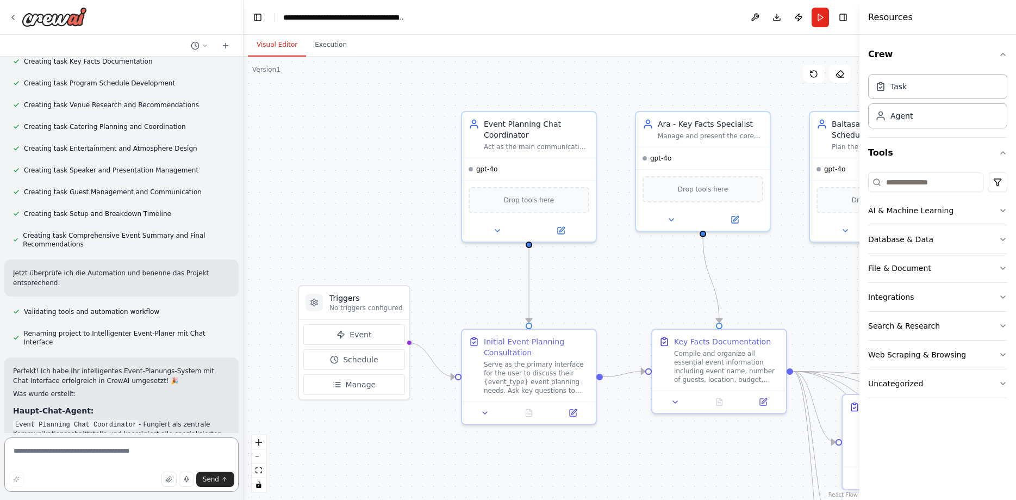
scroll to position [1174, 0]
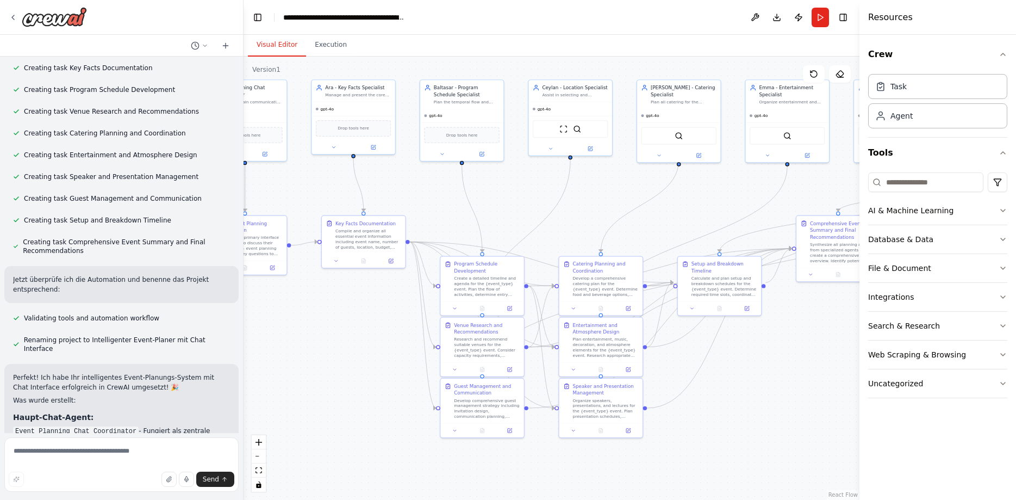
drag, startPoint x: 547, startPoint y: 390, endPoint x: 330, endPoint y: 341, distance: 222.5
click at [330, 341] on div ".deletable-edge-delete-btn { width: 20px; height: 20px; border: 0px solid #ffff…" at bounding box center [552, 278] width 616 height 443
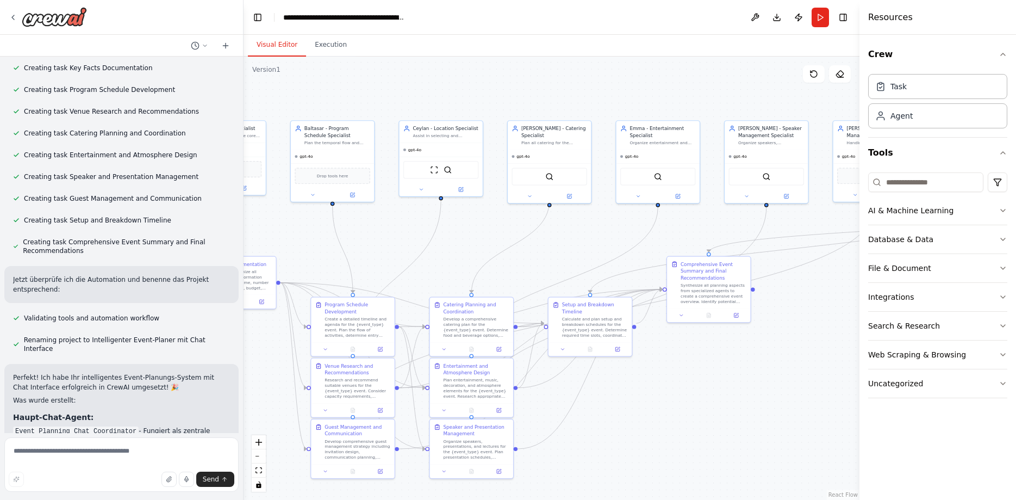
drag, startPoint x: 764, startPoint y: 365, endPoint x: 635, endPoint y: 406, distance: 135.7
click at [635, 406] on div ".deletable-edge-delete-btn { width: 20px; height: 20px; border: 0px solid #ffff…" at bounding box center [552, 278] width 616 height 443
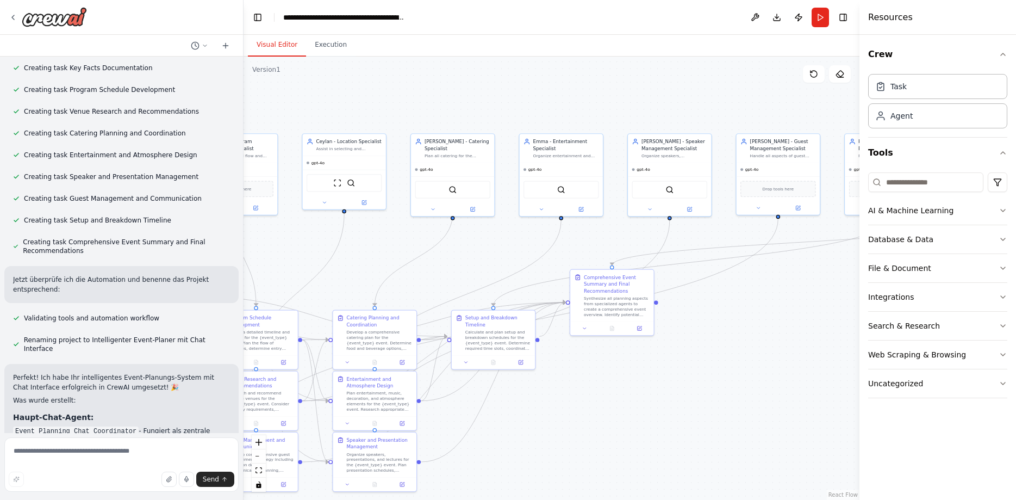
drag, startPoint x: 585, startPoint y: 410, endPoint x: 501, endPoint y: 416, distance: 84.0
click at [501, 416] on div ".deletable-edge-delete-btn { width: 20px; height: 20px; border: 0px solid #ffff…" at bounding box center [552, 278] width 616 height 443
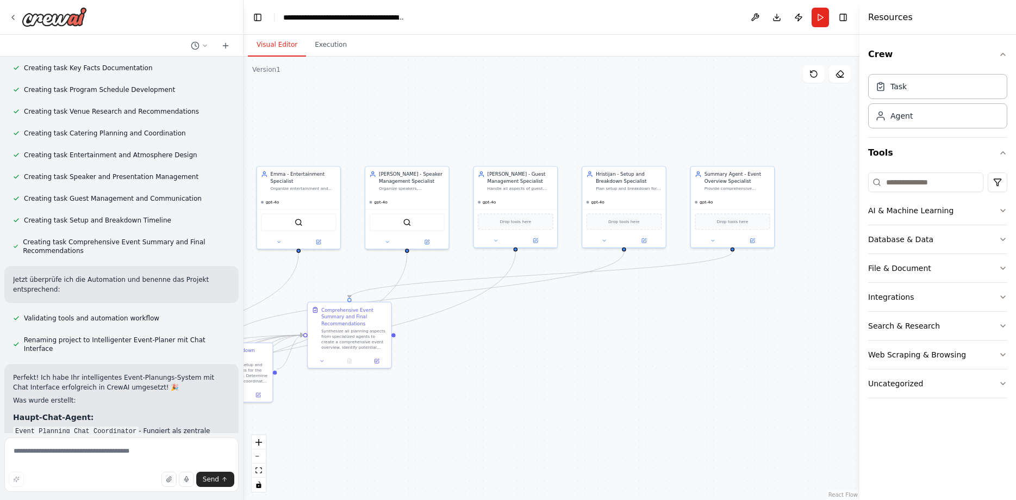
drag, startPoint x: 632, startPoint y: 410, endPoint x: 379, endPoint y: 444, distance: 255.7
click at [379, 444] on div ".deletable-edge-delete-btn { width: 20px; height: 20px; border: 0px solid #ffff…" at bounding box center [552, 278] width 616 height 443
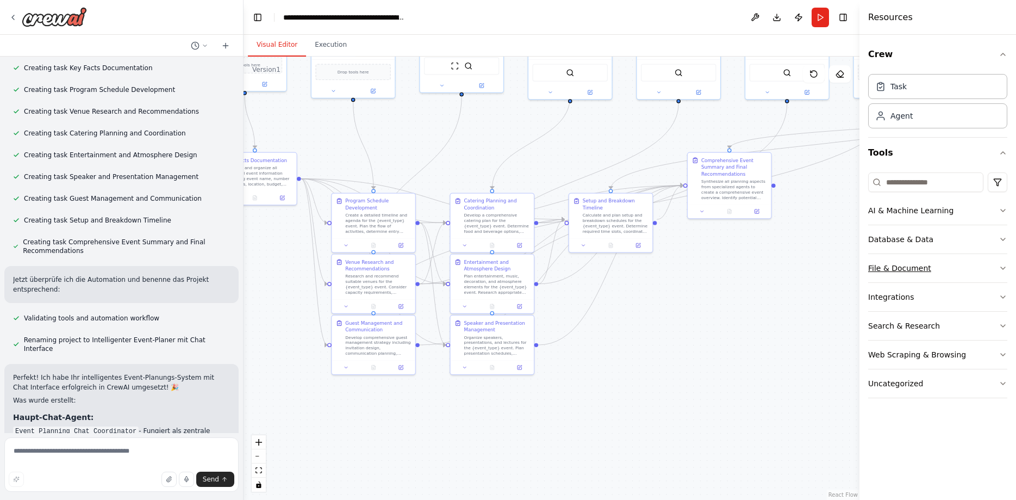
drag, startPoint x: 579, startPoint y: 414, endPoint x: 963, endPoint y: 266, distance: 411.6
click at [860, 265] on div ".deletable-edge-delete-btn { width: 20px; height: 20px; border: 0px solid #ffff…" at bounding box center [552, 278] width 616 height 443
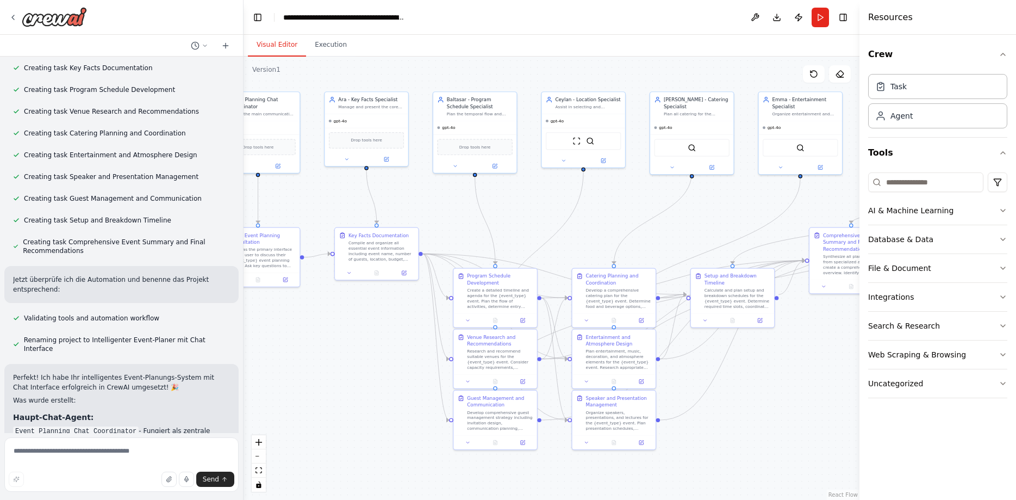
drag, startPoint x: 729, startPoint y: 331, endPoint x: 930, endPoint y: 418, distance: 218.5
click at [860, 418] on div ".deletable-edge-delete-btn { width: 20px; height: 20px; border: 0px solid #ffff…" at bounding box center [552, 278] width 616 height 443
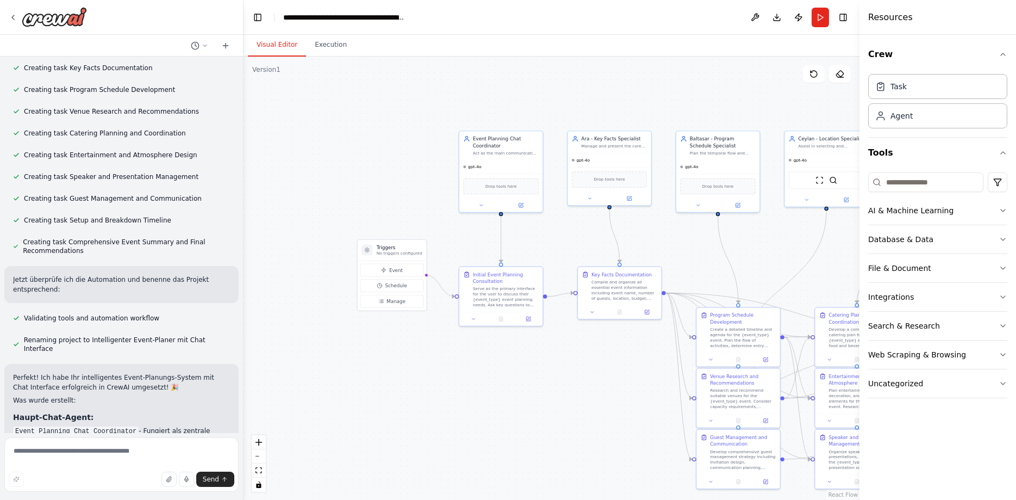
drag, startPoint x: 592, startPoint y: 221, endPoint x: 756, endPoint y: 249, distance: 166.6
click at [756, 249] on div ".deletable-edge-delete-btn { width: 20px; height: 20px; border: 0px solid #ffff…" at bounding box center [552, 278] width 616 height 443
click at [480, 207] on icon at bounding box center [482, 204] width 5 height 5
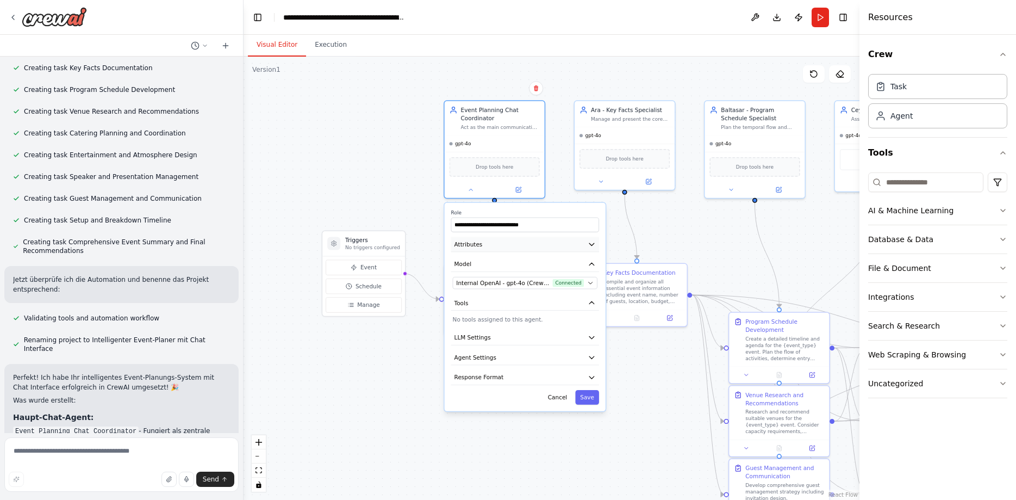
click at [592, 249] on button "Attributes" at bounding box center [525, 244] width 148 height 15
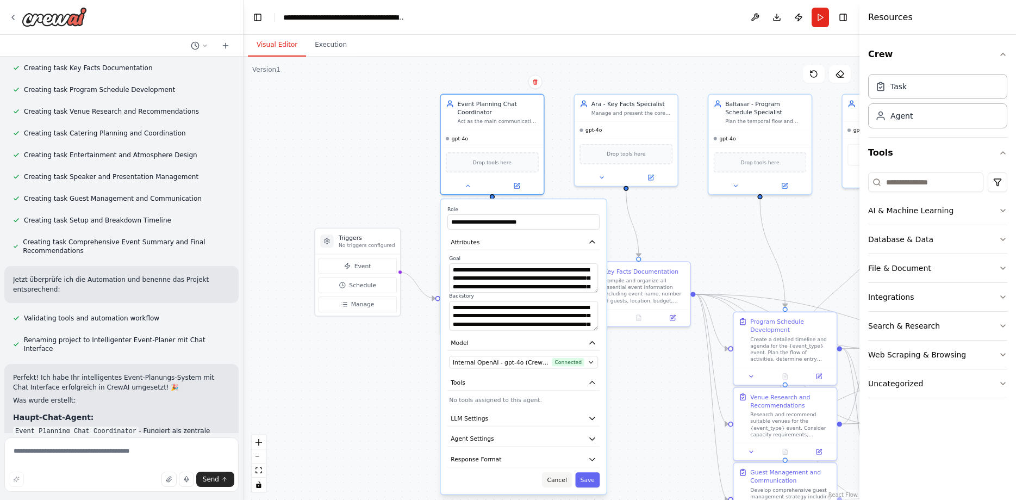
click at [555, 486] on button "Cancel" at bounding box center [557, 479] width 30 height 15
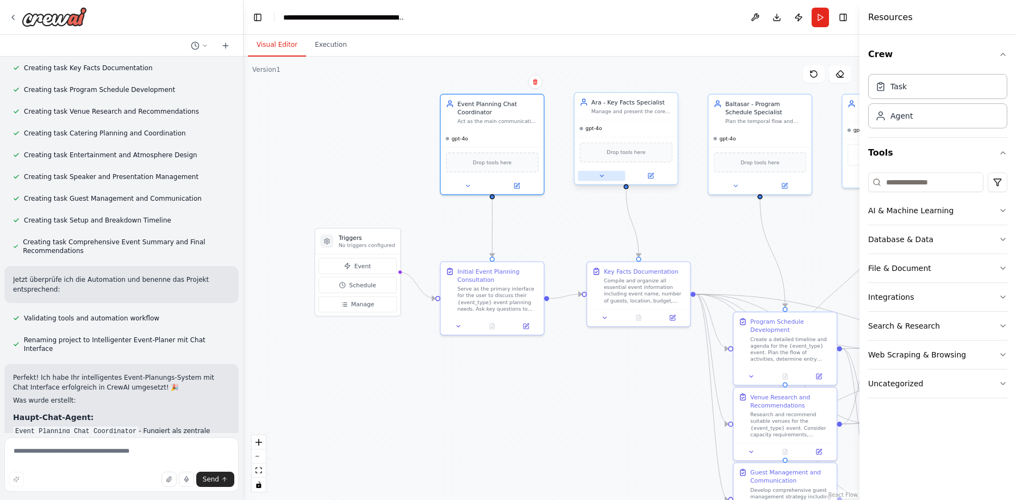
click at [606, 173] on button at bounding box center [601, 176] width 47 height 10
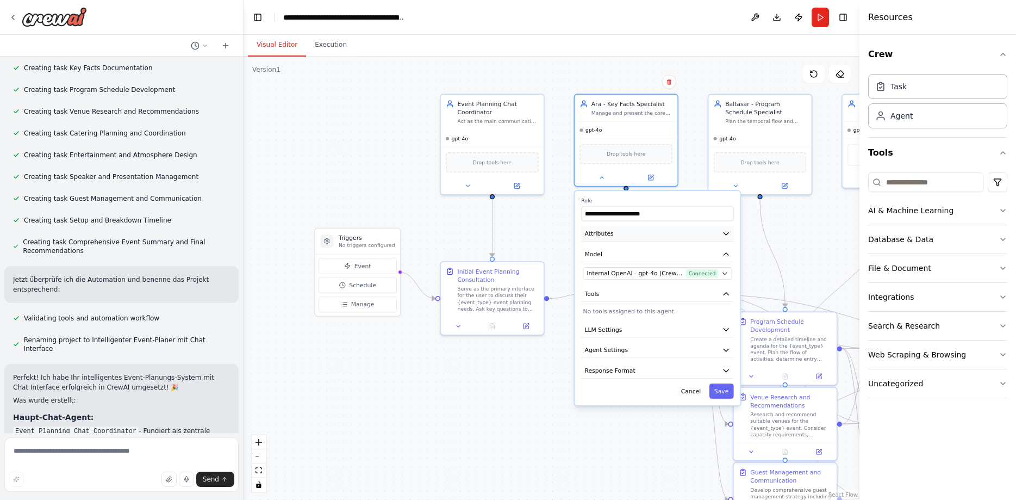
click at [629, 233] on button "Attributes" at bounding box center [657, 233] width 152 height 15
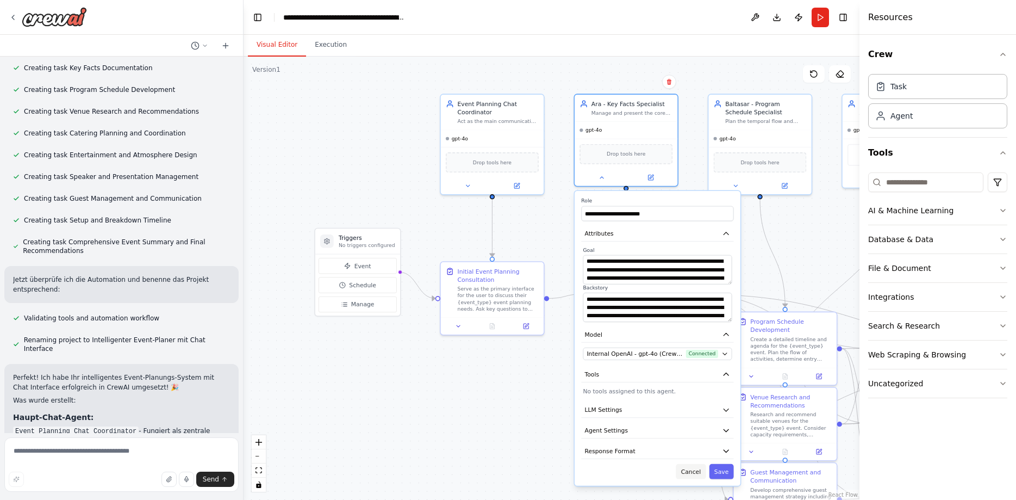
click at [695, 470] on button "Cancel" at bounding box center [691, 471] width 30 height 15
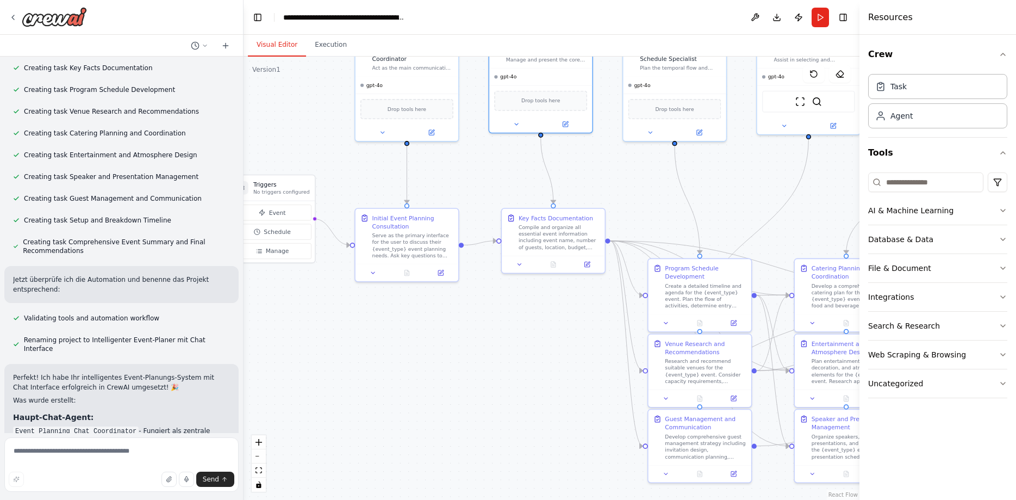
drag, startPoint x: 493, startPoint y: 425, endPoint x: 407, endPoint y: 371, distance: 100.6
click at [407, 371] on div ".deletable-edge-delete-btn { width: 20px; height: 20px; border: 0px solid #ffff…" at bounding box center [552, 278] width 616 height 443
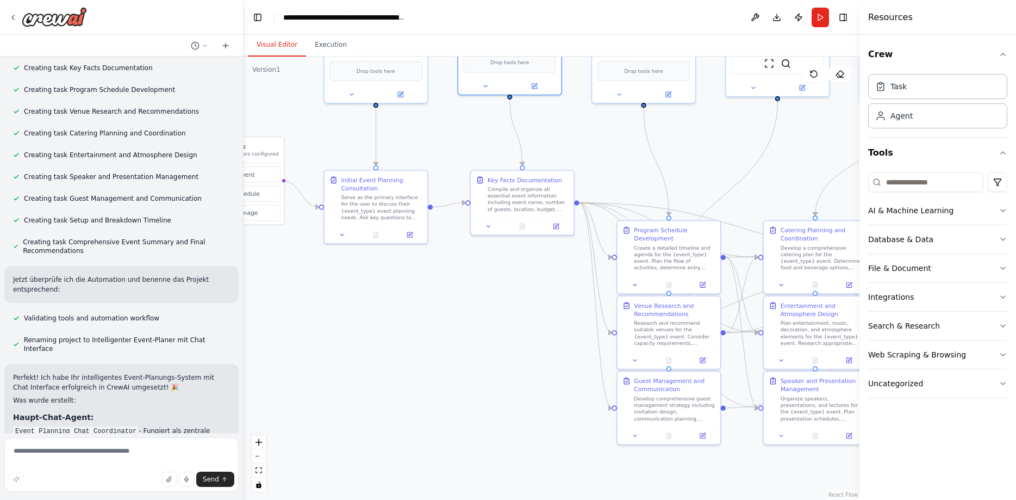
drag, startPoint x: 419, startPoint y: 371, endPoint x: 388, endPoint y: 333, distance: 49.1
click at [388, 333] on div ".deletable-edge-delete-btn { width: 20px; height: 20px; border: 0px solid #ffff…" at bounding box center [552, 278] width 616 height 443
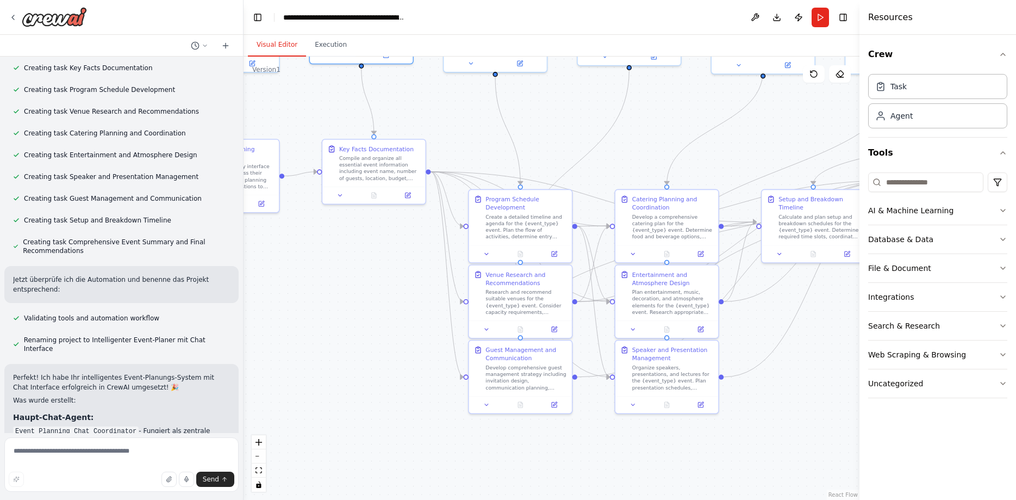
drag, startPoint x: 470, startPoint y: 344, endPoint x: 321, endPoint y: 313, distance: 152.2
click at [321, 313] on div ".deletable-edge-delete-btn { width: 20px; height: 20px; border: 0px solid #ffff…" at bounding box center [552, 278] width 616 height 443
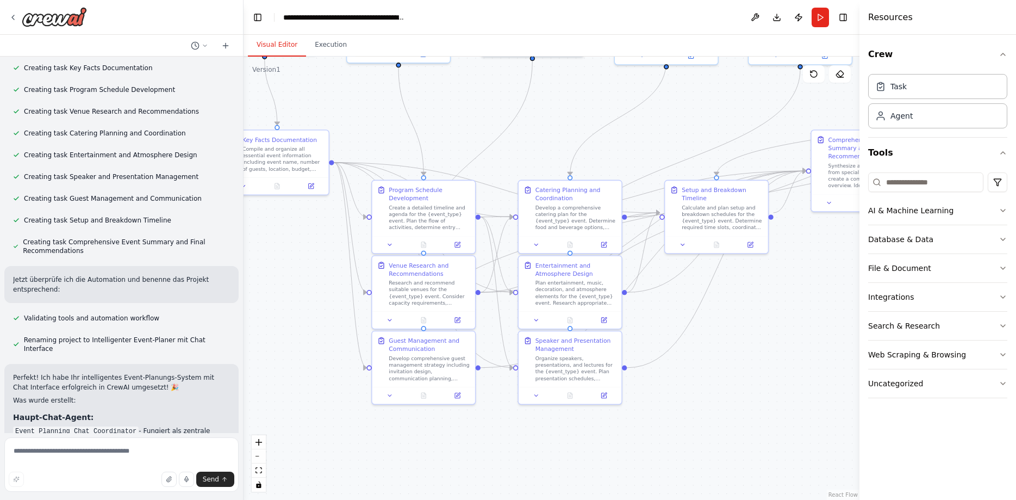
drag, startPoint x: 633, startPoint y: 454, endPoint x: 536, endPoint y: 445, distance: 97.2
click at [536, 445] on div ".deletable-edge-delete-btn { width: 20px; height: 20px; border: 0px solid #ffff…" at bounding box center [552, 278] width 616 height 443
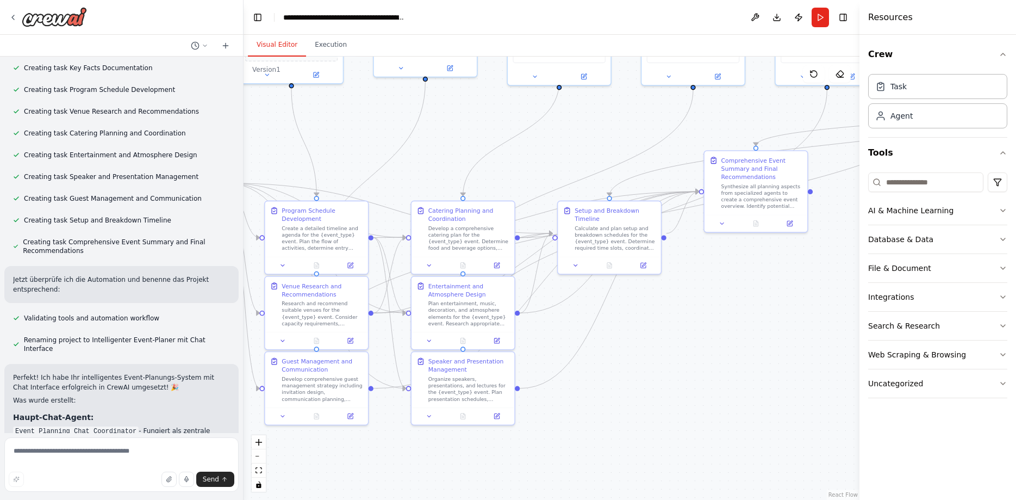
drag, startPoint x: 681, startPoint y: 449, endPoint x: 577, endPoint y: 470, distance: 105.9
click at [577, 470] on div ".deletable-edge-delete-btn { width: 20px; height: 20px; border: 0px solid #ffff…" at bounding box center [552, 278] width 616 height 443
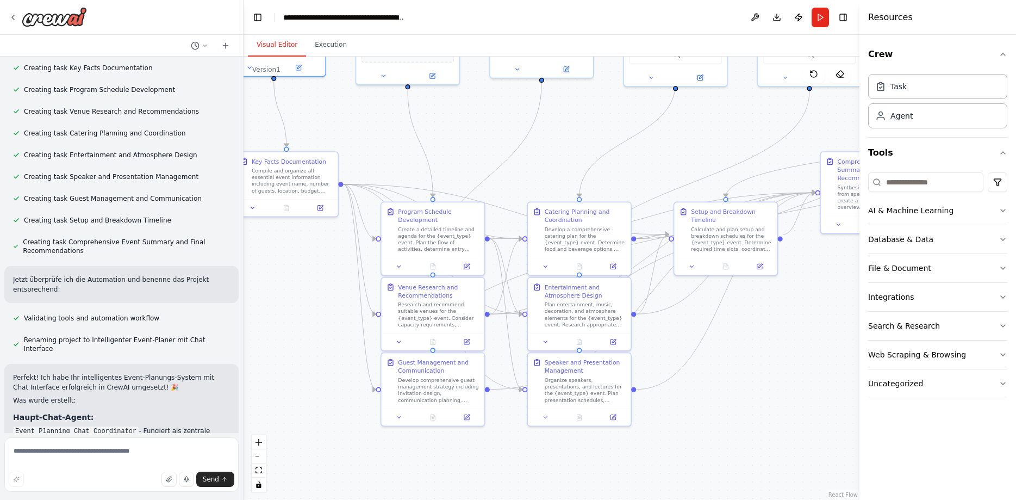
drag, startPoint x: 657, startPoint y: 422, endPoint x: 773, endPoint y: 423, distance: 116.4
click at [773, 423] on div ".deletable-edge-delete-btn { width: 20px; height: 20px; border: 0px solid #ffff…" at bounding box center [552, 278] width 616 height 443
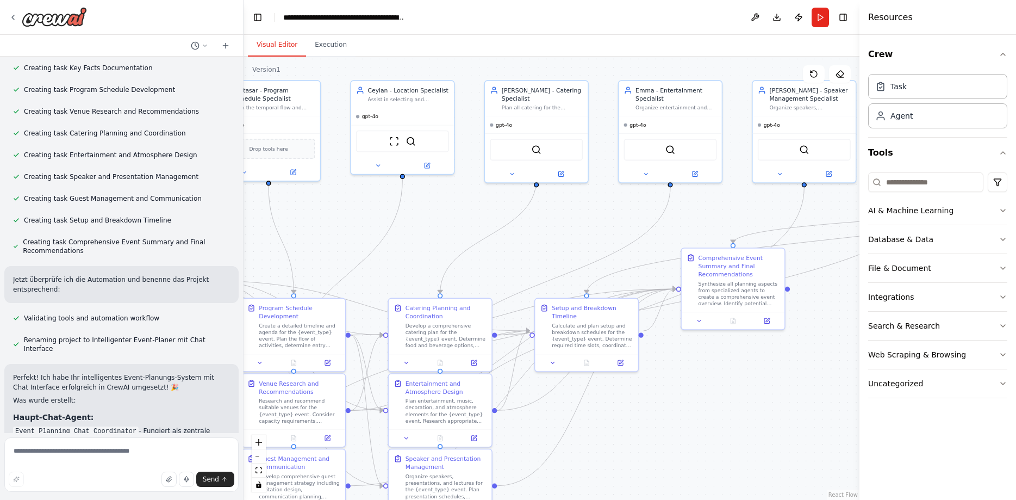
drag, startPoint x: 769, startPoint y: 416, endPoint x: 631, endPoint y: 515, distance: 169.5
click at [631, 499] on div ".deletable-edge-delete-btn { width: 20px; height: 20px; border: 0px solid #ffff…" at bounding box center [552, 278] width 616 height 443
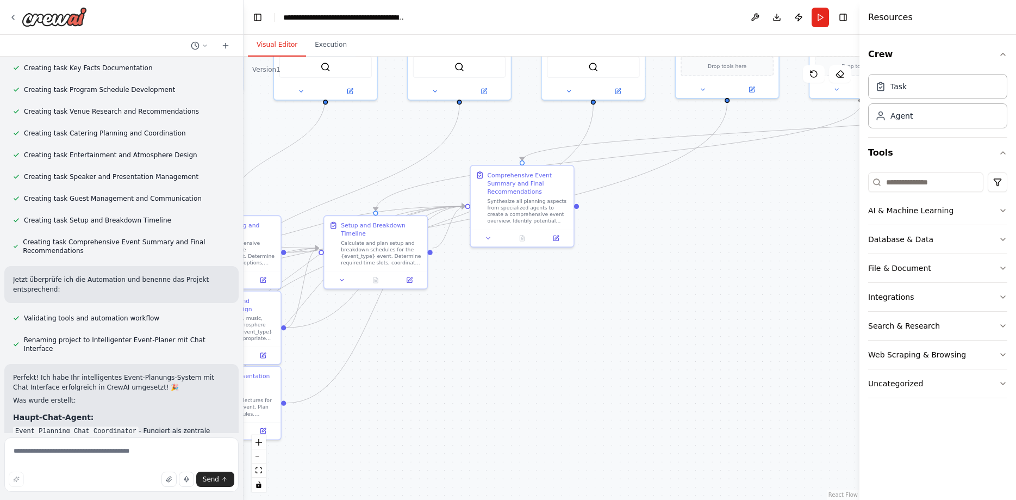
drag, startPoint x: 715, startPoint y: 422, endPoint x: 502, endPoint y: 337, distance: 229.1
click at [502, 337] on div ".deletable-edge-delete-btn { width: 20px; height: 20px; border: 0px solid #ffff…" at bounding box center [552, 278] width 616 height 443
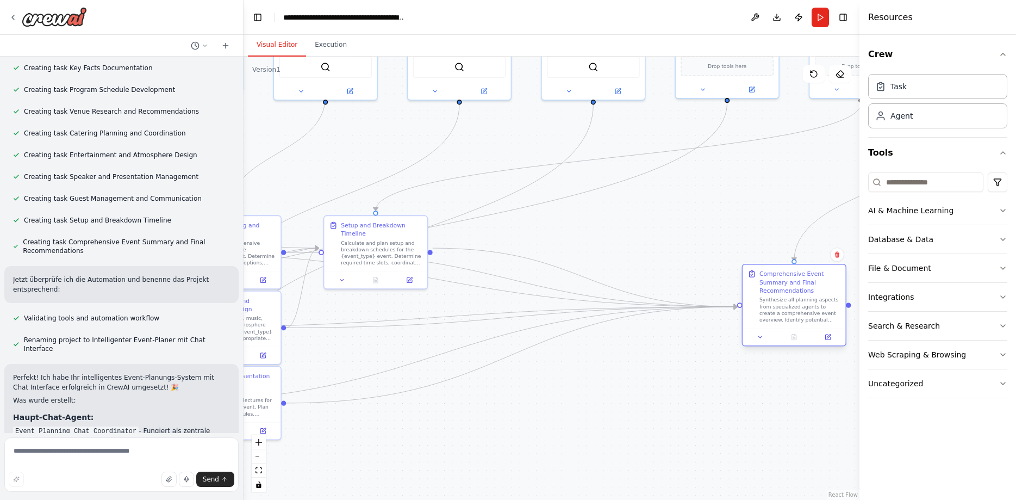
drag, startPoint x: 496, startPoint y: 176, endPoint x: 788, endPoint y: 289, distance: 312.6
click at [788, 289] on div "Comprehensive Event Summary and Final Recommendations" at bounding box center [800, 282] width 81 height 25
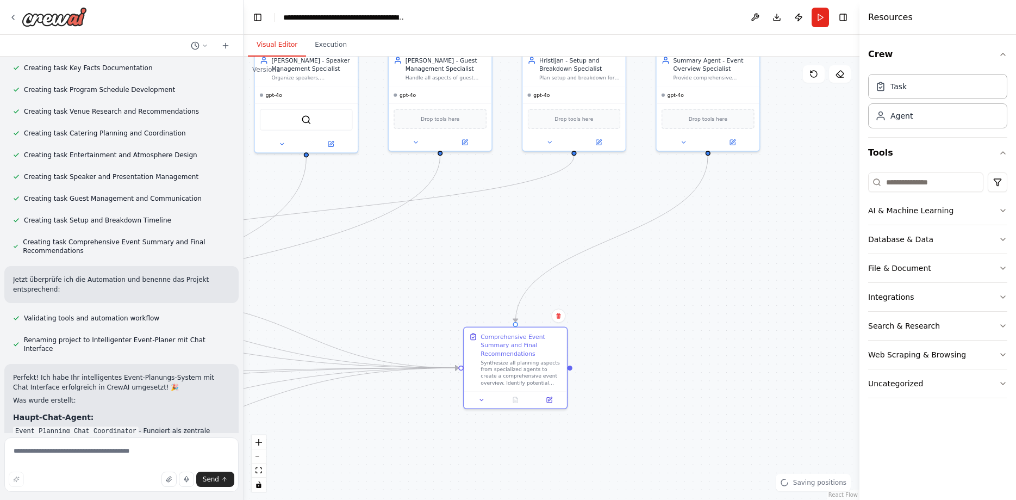
drag, startPoint x: 699, startPoint y: 251, endPoint x: 410, endPoint y: 304, distance: 293.5
click at [410, 304] on div ".deletable-edge-delete-btn { width: 20px; height: 20px; border: 0px solid #ffff…" at bounding box center [552, 278] width 616 height 443
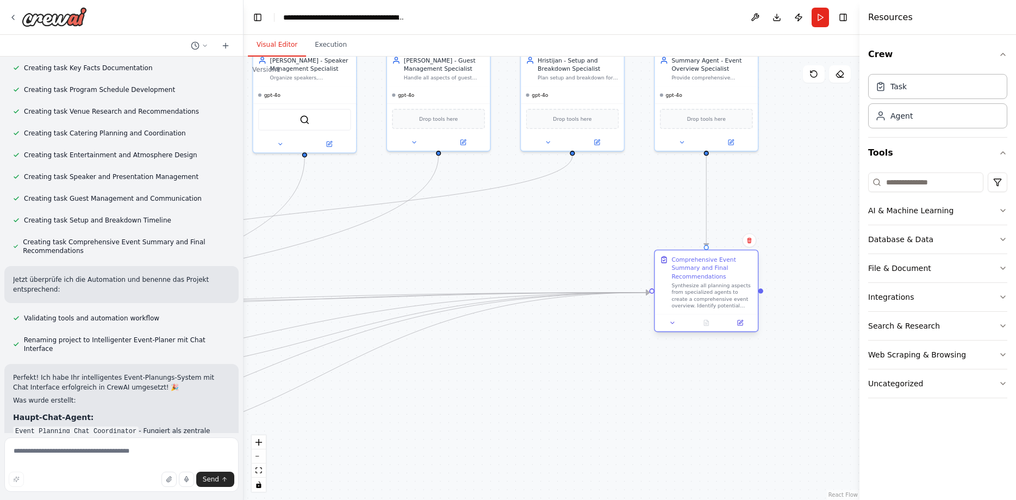
drag, startPoint x: 581, startPoint y: 345, endPoint x: 712, endPoint y: 275, distance: 148.6
click at [712, 275] on div "Comprehensive Event Summary and Final Recommendations" at bounding box center [712, 268] width 81 height 25
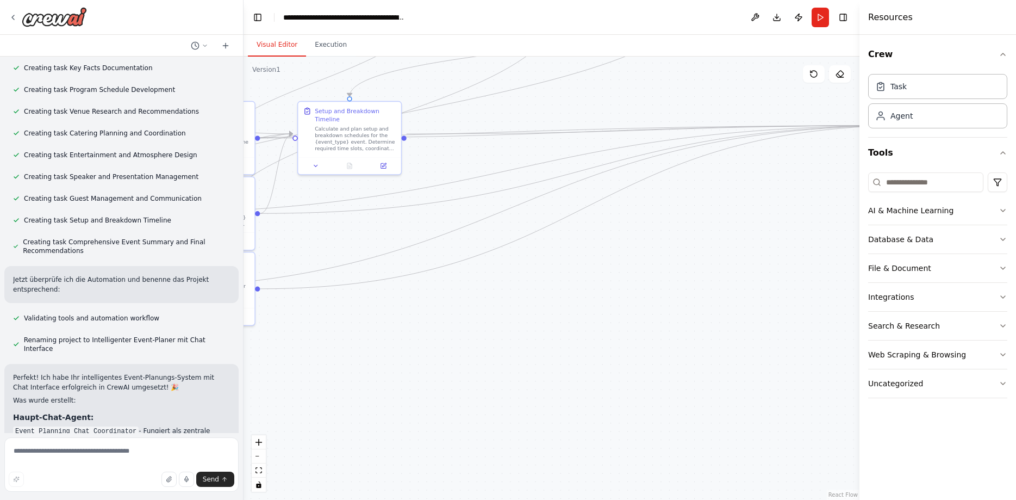
drag, startPoint x: 536, startPoint y: 272, endPoint x: 773, endPoint y: 107, distance: 288.6
click at [773, 107] on div ".deletable-edge-delete-btn { width: 20px; height: 20px; border: 0px solid #ffff…" at bounding box center [552, 278] width 616 height 443
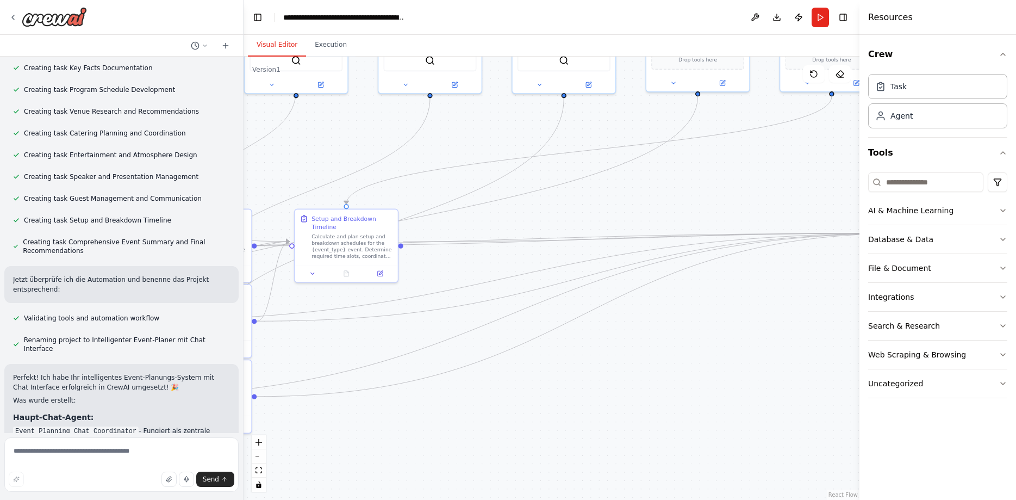
drag, startPoint x: 536, startPoint y: 348, endPoint x: 489, endPoint y: 450, distance: 112.4
click at [489, 450] on div ".deletable-edge-delete-btn { width: 20px; height: 20px; border: 0px solid #ffff…" at bounding box center [552, 278] width 616 height 443
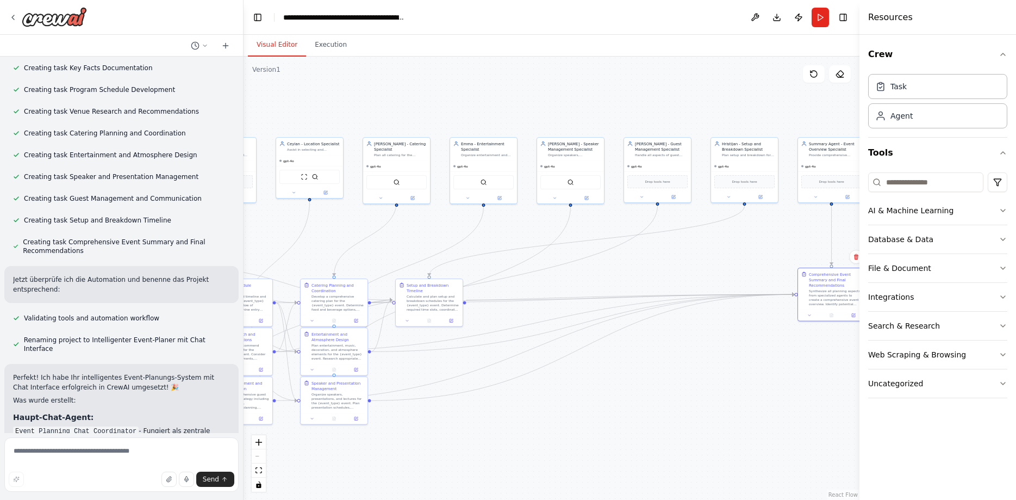
drag, startPoint x: 444, startPoint y: 349, endPoint x: 554, endPoint y: 310, distance: 117.1
click at [554, 310] on div ".deletable-edge-delete-btn { width: 20px; height: 20px; border: 0px solid #ffff…" at bounding box center [552, 278] width 616 height 443
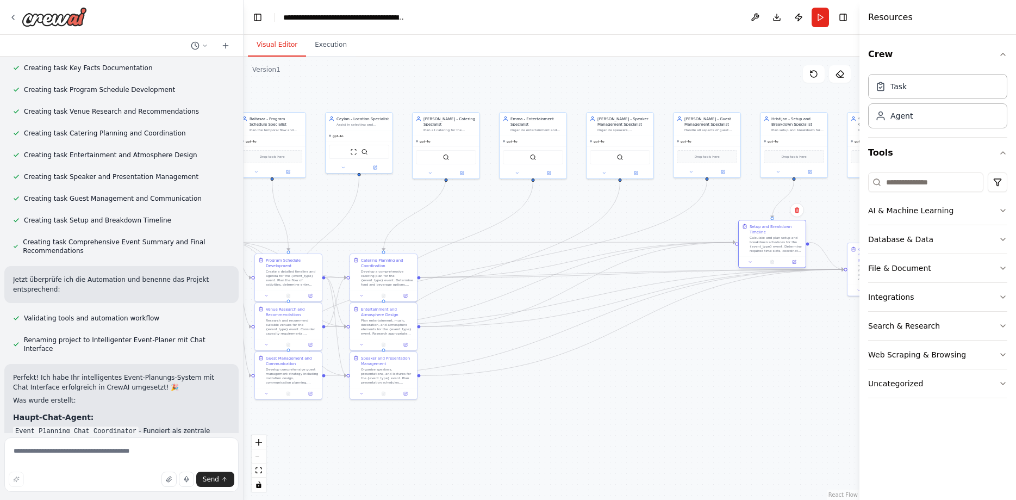
drag, startPoint x: 478, startPoint y: 268, endPoint x: 775, endPoint y: 233, distance: 299.4
click at [775, 235] on div "Calculate and plan setup and breakdown schedules for the {event_type} event. De…" at bounding box center [776, 243] width 53 height 17
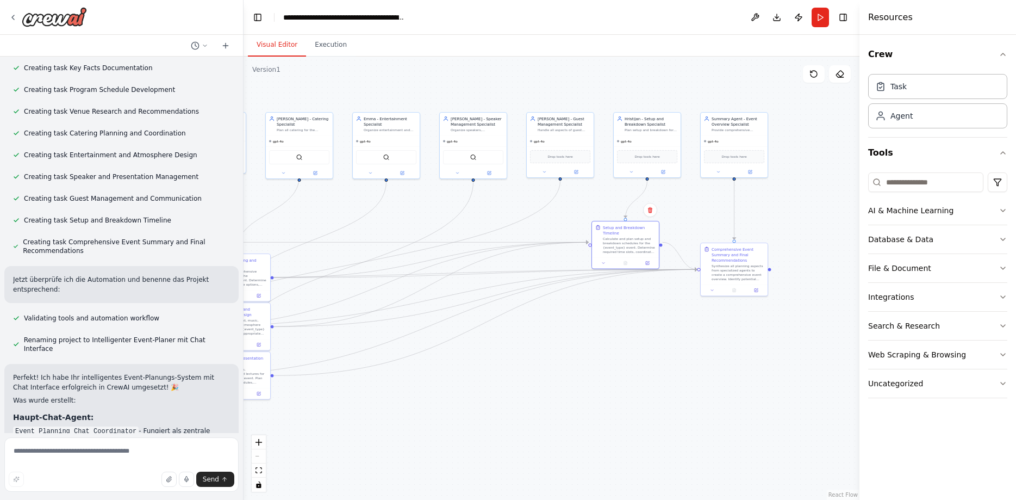
drag, startPoint x: 795, startPoint y: 337, endPoint x: 644, endPoint y: 337, distance: 151.2
click at [644, 337] on div ".deletable-edge-delete-btn { width: 20px; height: 20px; border: 0px solid #ffff…" at bounding box center [552, 278] width 616 height 443
drag, startPoint x: 734, startPoint y: 272, endPoint x: 732, endPoint y: 382, distance: 109.3
click at [732, 382] on div "Synthesize all planning aspects from specialized agents to create a comprehensi…" at bounding box center [728, 379] width 53 height 17
drag, startPoint x: 633, startPoint y: 250, endPoint x: 655, endPoint y: 327, distance: 80.4
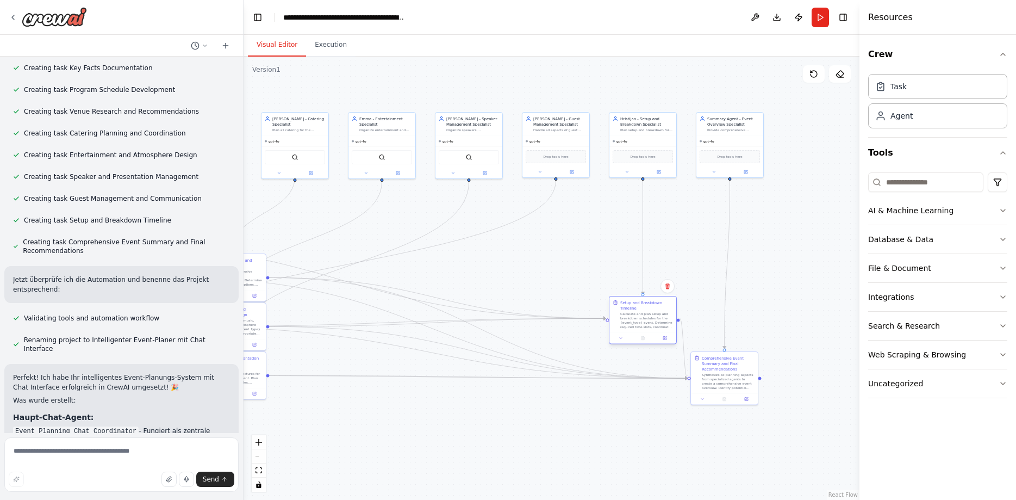
click at [655, 327] on div "Setup and Breakdown Timeline Calculate and plan setup and breakdown schedules f…" at bounding box center [643, 320] width 68 height 48
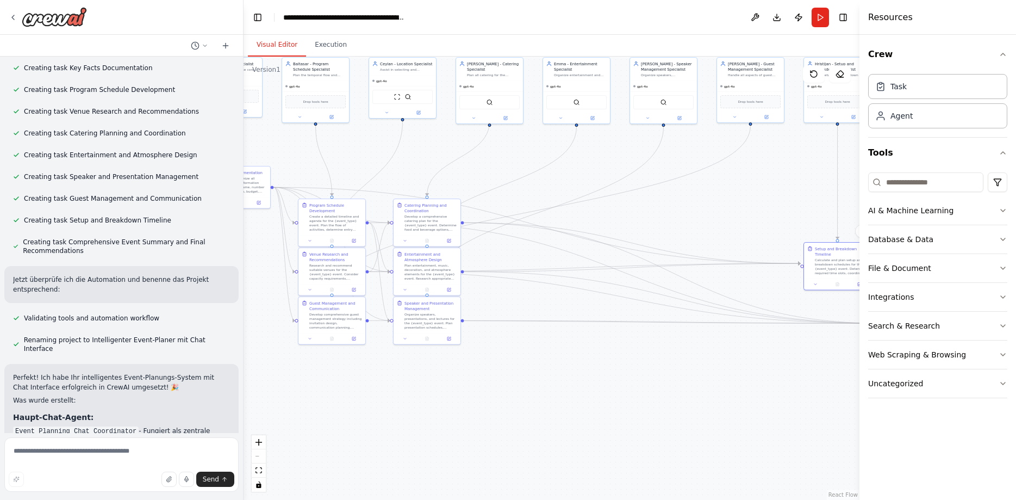
drag, startPoint x: 595, startPoint y: 258, endPoint x: 790, endPoint y: 203, distance: 202.3
click at [790, 203] on div ".deletable-edge-delete-btn { width: 20px; height: 20px; border: 0px solid #ffff…" at bounding box center [552, 278] width 616 height 443
drag, startPoint x: 442, startPoint y: 215, endPoint x: 510, endPoint y: 203, distance: 69.0
click at [510, 203] on div "Develop a comprehensive catering plan for the {event_type} event. Determine foo…" at bounding box center [493, 210] width 53 height 17
drag, startPoint x: 440, startPoint y: 263, endPoint x: 588, endPoint y: 247, distance: 148.7
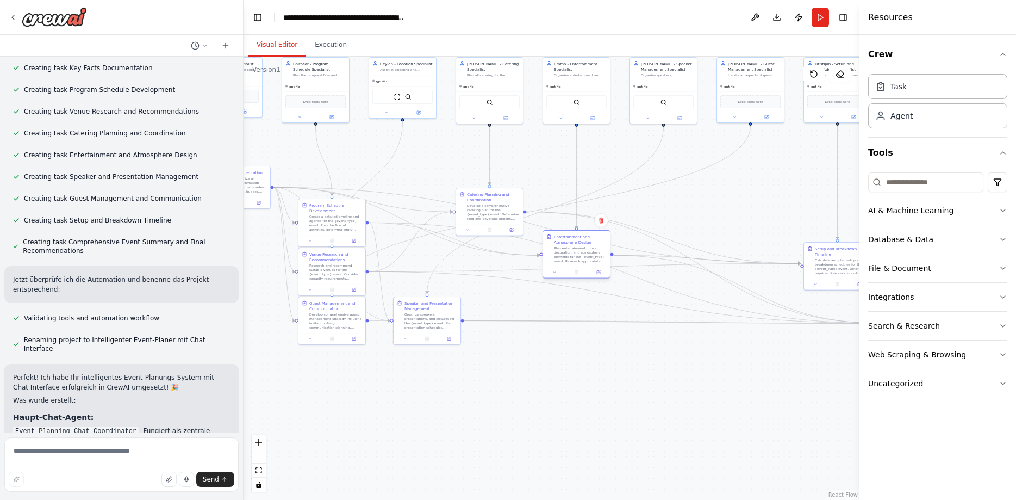
click at [588, 247] on div "Plan entertainment, music, decoration, and atmosphere elements for the {event_t…" at bounding box center [580, 254] width 53 height 17
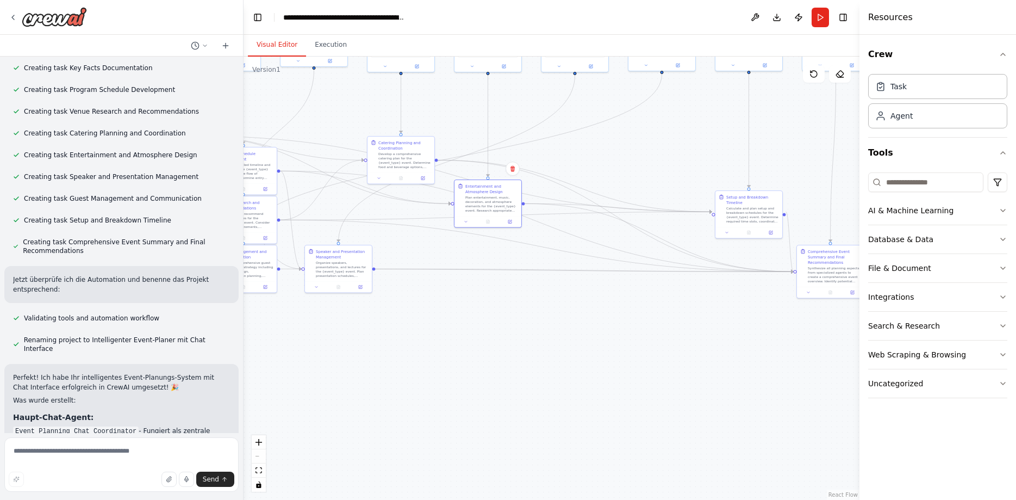
drag, startPoint x: 694, startPoint y: 338, endPoint x: 599, endPoint y: 277, distance: 113.7
click at [599, 277] on div ".deletable-edge-delete-btn { width: 20px; height: 20px; border: 0px solid #ffff…" at bounding box center [552, 278] width 616 height 443
drag, startPoint x: 816, startPoint y: 260, endPoint x: 821, endPoint y: 373, distance: 113.2
click at [821, 373] on div "Synthesize all planning aspects from specialized agents to create a comprehensi…" at bounding box center [832, 372] width 53 height 17
click at [761, 329] on div "Setup and Breakdown Timeline Calculate and plan setup and breakdown schedules f…" at bounding box center [753, 318] width 68 height 48
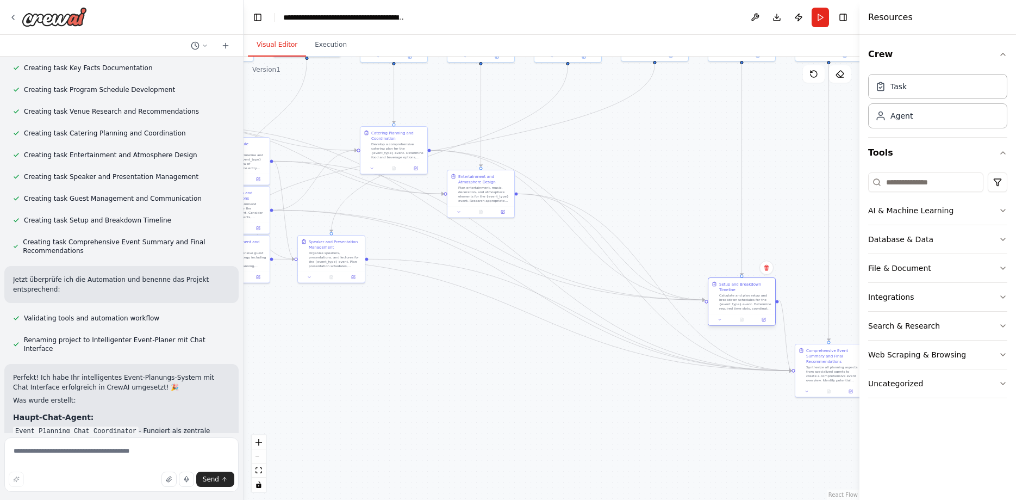
click at [749, 314] on div at bounding box center [742, 319] width 67 height 11
click at [760, 314] on div at bounding box center [742, 319] width 67 height 11
drag, startPoint x: 567, startPoint y: 411, endPoint x: 616, endPoint y: 423, distance: 50.9
click at [616, 423] on div ".deletable-edge-delete-btn { width: 20px; height: 20px; border: 0px solid #ffff…" at bounding box center [552, 278] width 616 height 443
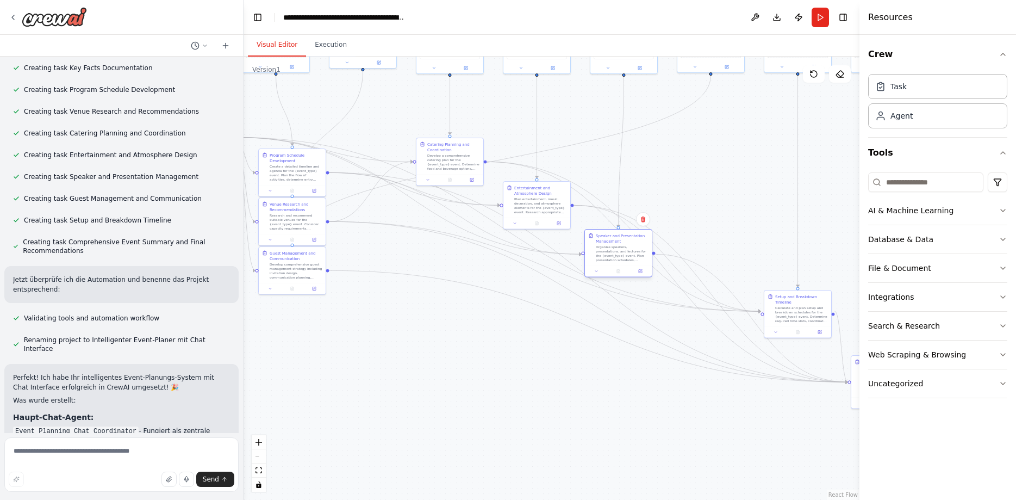
drag, startPoint x: 384, startPoint y: 274, endPoint x: 622, endPoint y: 259, distance: 238.1
click at [622, 259] on div "Organize speakers, presentations, and lectures for the {event_type} event. Plan…" at bounding box center [622, 253] width 53 height 17
drag, startPoint x: 452, startPoint y: 160, endPoint x: 451, endPoint y: 116, distance: 44.6
click at [451, 116] on div "Develop a comprehensive catering plan for the {event_type} event. Determine foo…" at bounding box center [453, 122] width 53 height 17
drag, startPoint x: 532, startPoint y: 208, endPoint x: 538, endPoint y: 200, distance: 10.4
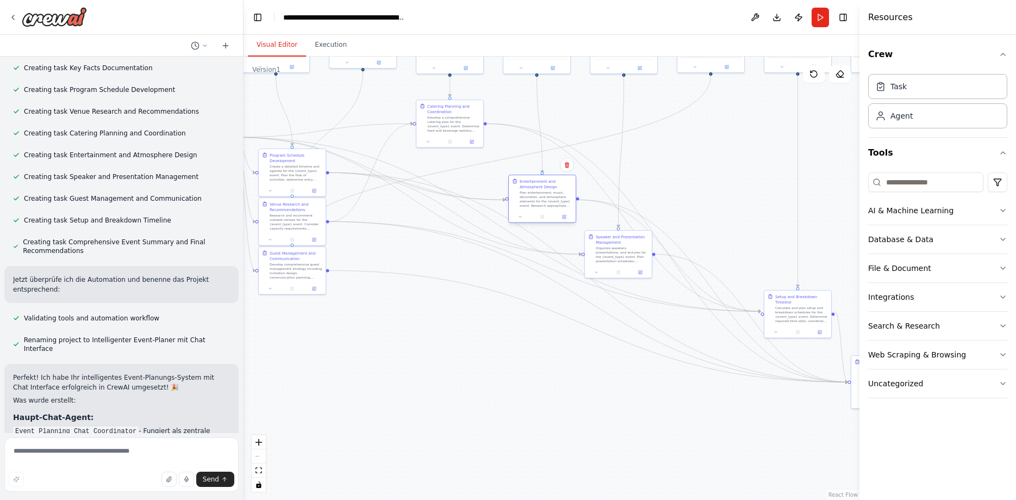
click at [538, 200] on div "Plan entertainment, music, decoration, and atmosphere elements for the {event_t…" at bounding box center [546, 198] width 53 height 17
drag, startPoint x: 607, startPoint y: 256, endPoint x: 599, endPoint y: 258, distance: 8.4
click at [599, 258] on div "Organize speakers, presentations, and lectures for the {event_type} event. Plan…" at bounding box center [617, 253] width 53 height 17
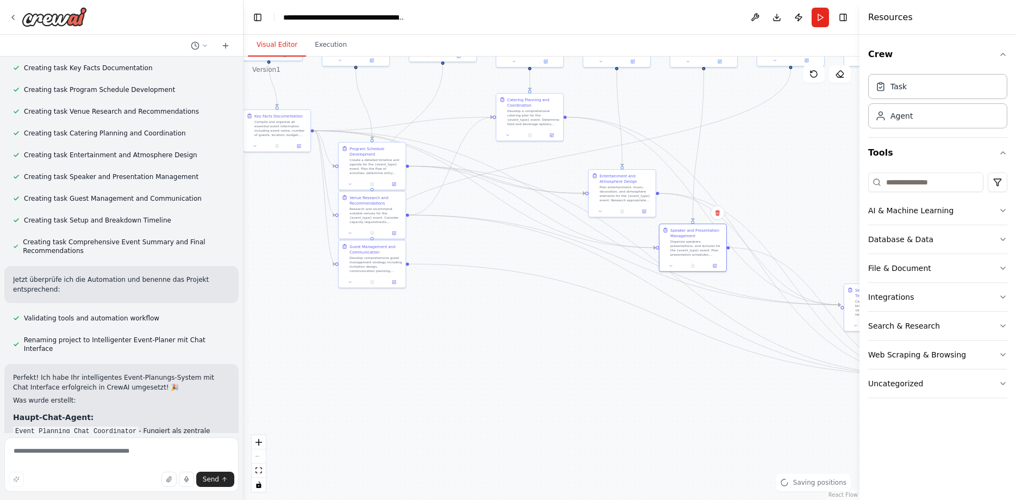
drag, startPoint x: 707, startPoint y: 162, endPoint x: 787, endPoint y: 156, distance: 80.2
click at [787, 156] on div ".deletable-edge-delete-btn { width: 20px; height: 20px; border: 0px solid #ffff…" at bounding box center [552, 278] width 616 height 443
drag, startPoint x: 364, startPoint y: 169, endPoint x: 346, endPoint y: 156, distance: 22.5
click at [346, 156] on div "Create a detailed timeline and agenda for the {event_type} event. Plan the flow…" at bounding box center [359, 154] width 53 height 17
drag, startPoint x: 378, startPoint y: 214, endPoint x: 456, endPoint y: 212, distance: 77.8
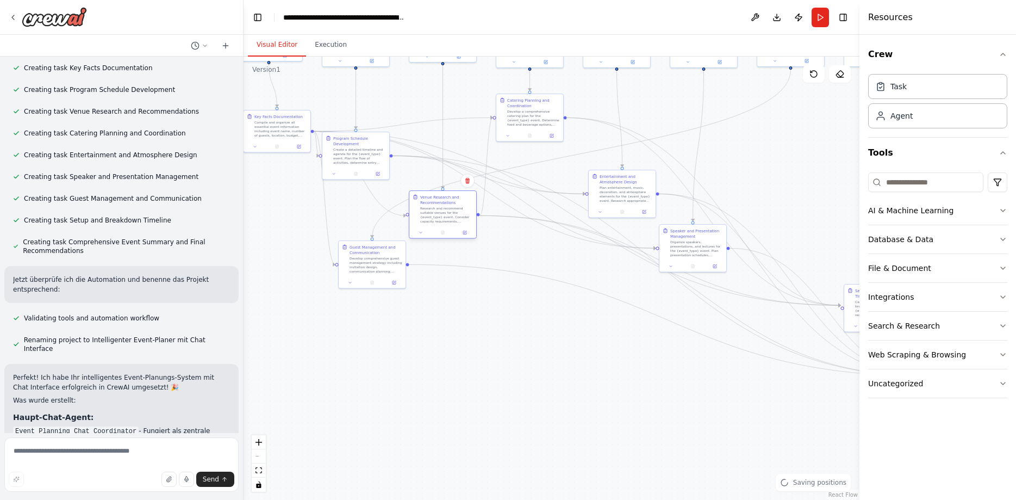
click at [456, 212] on div "Research and recommend suitable venues for the {event_type} event. Consider cap…" at bounding box center [446, 214] width 53 height 17
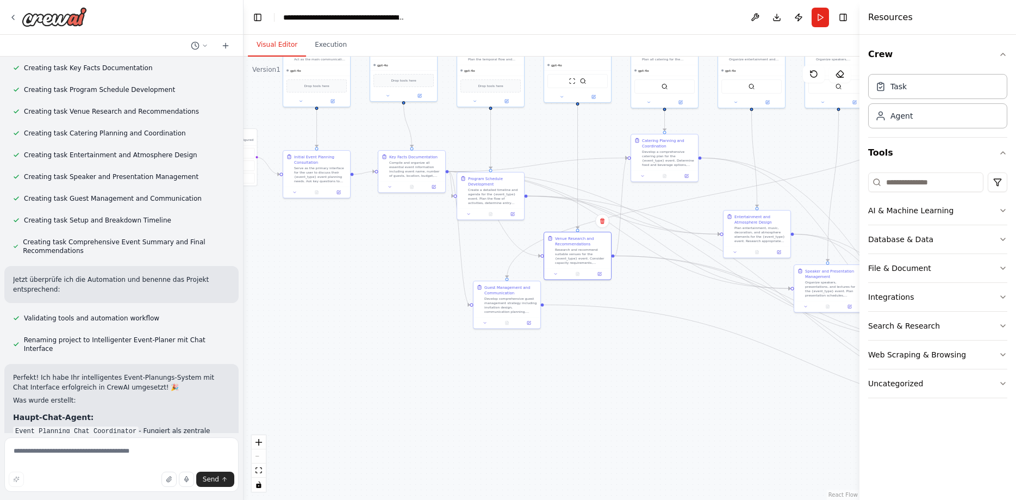
drag, startPoint x: 496, startPoint y: 331, endPoint x: 639, endPoint y: 378, distance: 150.0
click at [639, 378] on div ".deletable-edge-delete-btn { width: 20px; height: 20px; border: 0px solid #ffff…" at bounding box center [552, 278] width 616 height 443
drag, startPoint x: 405, startPoint y: 176, endPoint x: 398, endPoint y: 147, distance: 29.6
click at [398, 147] on div "Compile and organize all essential event information including event name, numb…" at bounding box center [415, 147] width 53 height 17
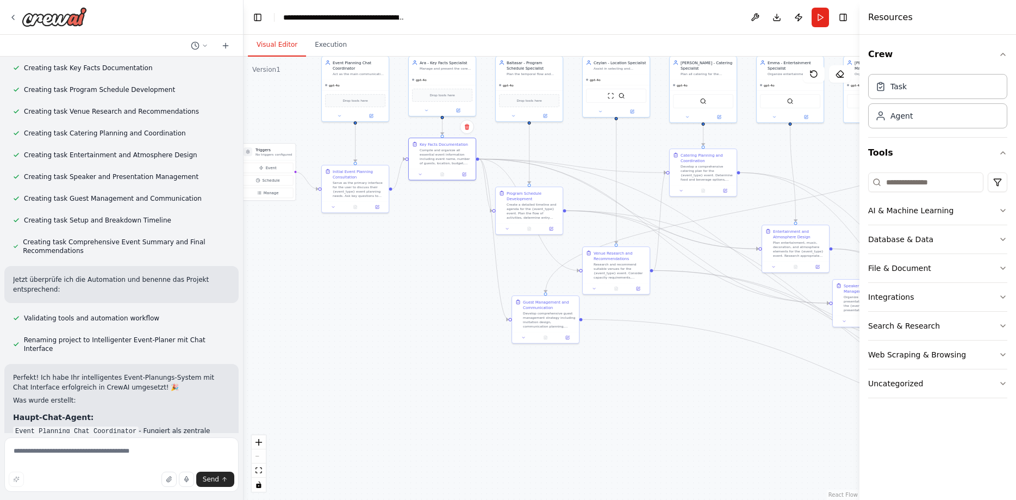
drag, startPoint x: 399, startPoint y: 240, endPoint x: 430, endPoint y: 249, distance: 32.1
click at [430, 249] on div ".deletable-edge-delete-btn { width: 20px; height: 20px; border: 0px solid #ffff…" at bounding box center [552, 278] width 616 height 443
drag, startPoint x: 352, startPoint y: 197, endPoint x: 349, endPoint y: 172, distance: 25.2
click at [349, 172] on div "Initial Event Planning Consultation Serve as the primary interface for the user…" at bounding box center [355, 160] width 67 height 36
drag, startPoint x: 432, startPoint y: 308, endPoint x: 364, endPoint y: 307, distance: 68.0
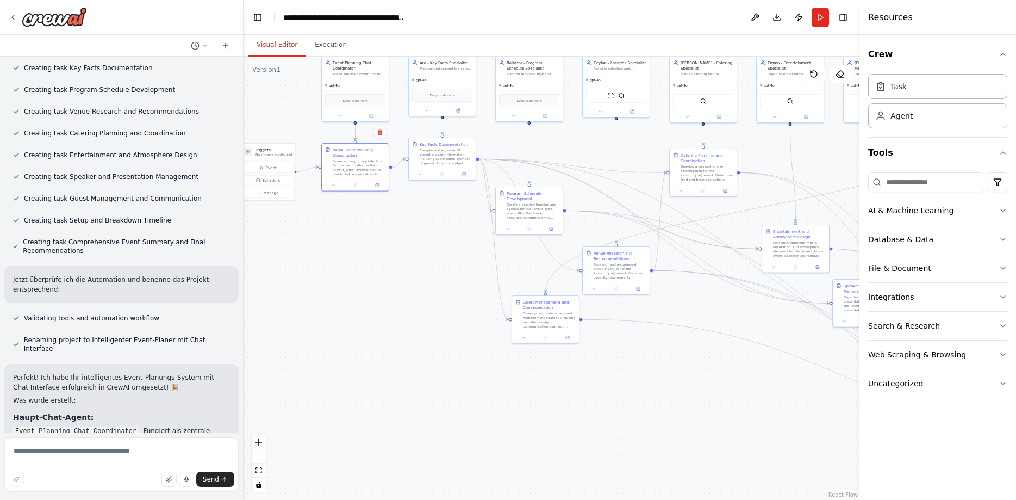
click at [364, 307] on div ".deletable-edge-delete-btn { width: 20px; height: 20px; border: 0px solid #ffff…" at bounding box center [552, 278] width 616 height 443
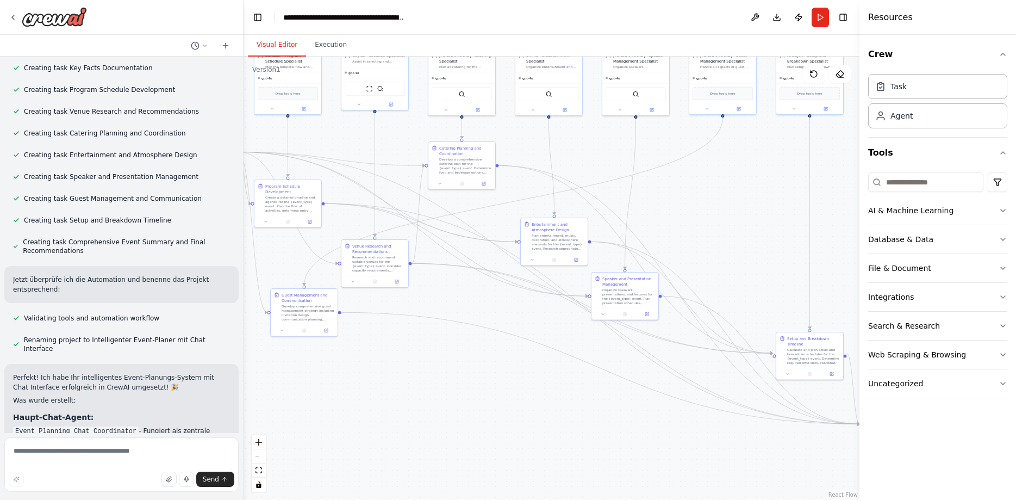
drag, startPoint x: 517, startPoint y: 372, endPoint x: 340, endPoint y: 364, distance: 176.9
click at [340, 364] on div ".deletable-edge-delete-btn { width: 20px; height: 20px; border: 0px solid #ffff…" at bounding box center [552, 278] width 616 height 443
drag, startPoint x: 309, startPoint y: 312, endPoint x: 729, endPoint y: 311, distance: 419.8
click at [729, 311] on div "Develop comprehensive guest management strategy including invitation design, co…" at bounding box center [718, 309] width 53 height 17
drag, startPoint x: 554, startPoint y: 232, endPoint x: 541, endPoint y: 196, distance: 38.7
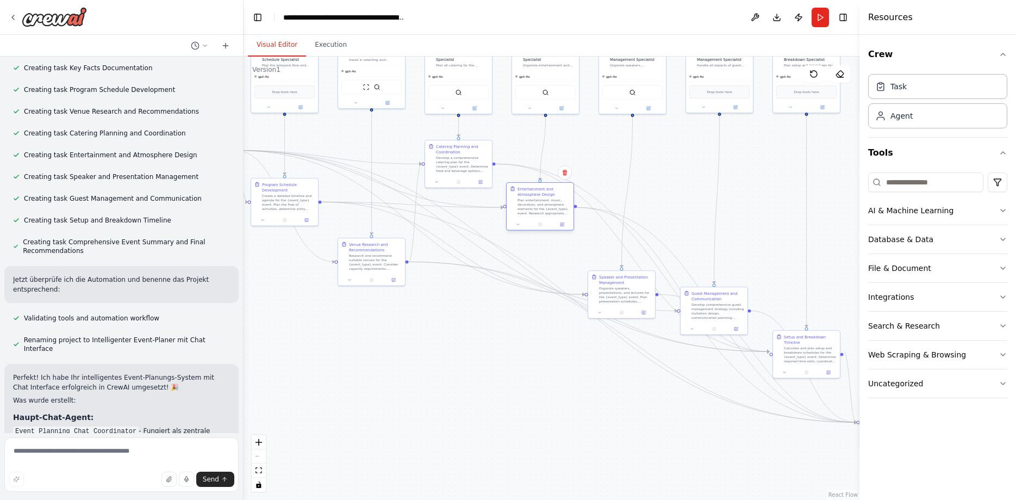
click at [541, 196] on div "Entertainment and Atmosphere Design Plan entertainment, music, decoration, and …" at bounding box center [544, 200] width 53 height 29
click at [457, 163] on div "Develop a comprehensive catering plan for the {event_type} event. Determine foo…" at bounding box center [462, 162] width 53 height 17
click at [651, 303] on div "Speaker and Presentation Management Organize speakers, presentations, and lectu…" at bounding box center [621, 288] width 67 height 36
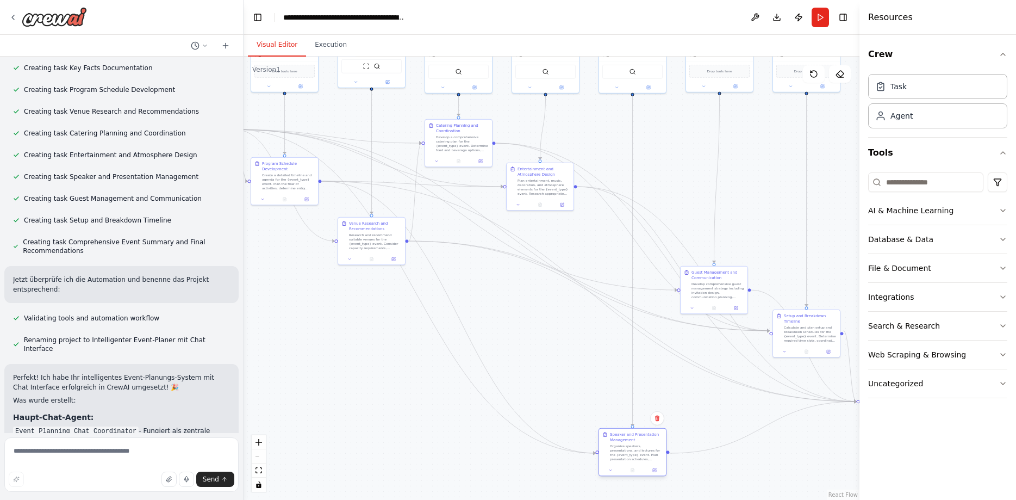
drag, startPoint x: 623, startPoint y: 305, endPoint x: 631, endPoint y: 463, distance: 159.0
click at [631, 463] on div "Speaker and Presentation Management Organize speakers, presentations, and lectu…" at bounding box center [632, 447] width 67 height 36
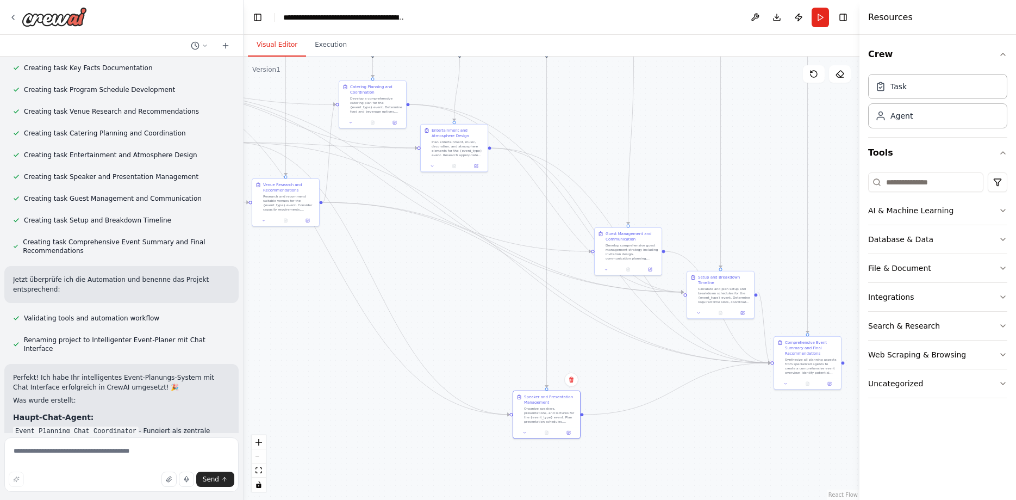
drag, startPoint x: 550, startPoint y: 341, endPoint x: 483, endPoint y: 307, distance: 75.1
click at [483, 307] on div ".deletable-edge-delete-btn { width: 20px; height: 20px; border: 0px solid #ffff…" at bounding box center [552, 278] width 616 height 443
drag, startPoint x: 706, startPoint y: 289, endPoint x: 694, endPoint y: 430, distance: 141.4
click at [694, 430] on div "Setup and Breakdown Timeline Calculate and plan setup and breakdown schedules f…" at bounding box center [711, 420] width 67 height 36
drag, startPoint x: 804, startPoint y: 362, endPoint x: 802, endPoint y: 278, distance: 84.3
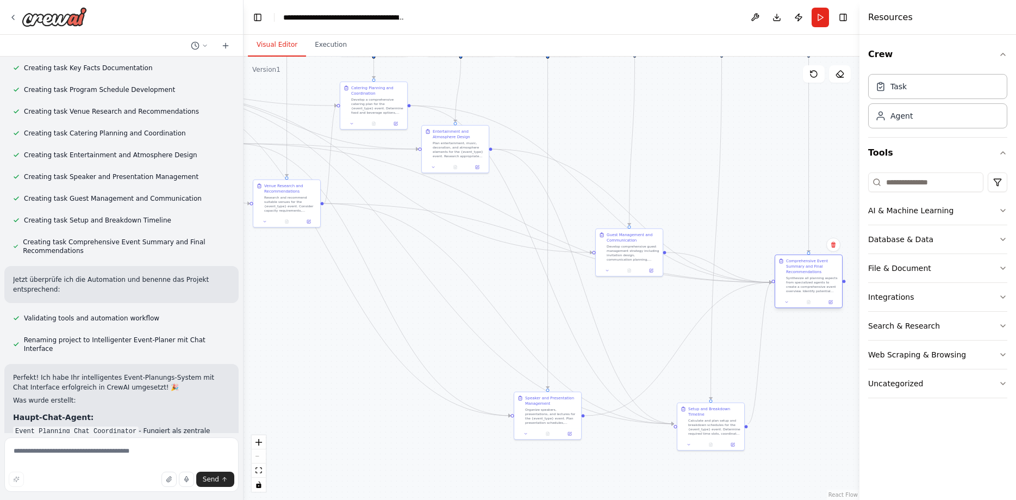
click at [802, 278] on div "Synthesize all planning aspects from specialized agents to create a comprehensi…" at bounding box center [812, 284] width 53 height 17
drag, startPoint x: 631, startPoint y: 245, endPoint x: 635, endPoint y: 119, distance: 125.7
click at [635, 119] on div "Guest Management and Communication Develop comprehensive guest management strat…" at bounding box center [638, 131] width 53 height 29
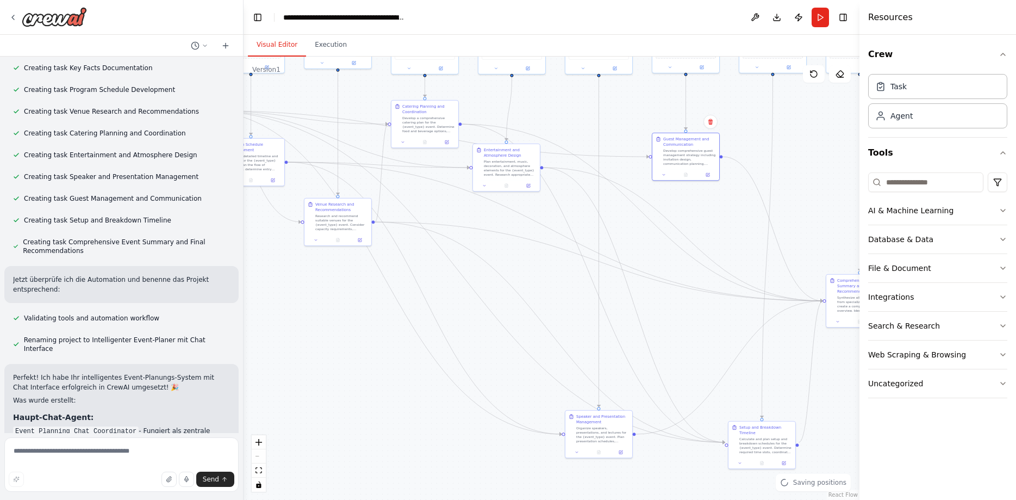
drag, startPoint x: 461, startPoint y: 294, endPoint x: 519, endPoint y: 314, distance: 62.1
click at [519, 314] on div ".deletable-edge-delete-btn { width: 20px; height: 20px; border: 0px solid #ffff…" at bounding box center [552, 278] width 616 height 443
drag, startPoint x: 505, startPoint y: 207, endPoint x: 515, endPoint y: 162, distance: 46.3
click at [515, 162] on div "Entertainment and Atmosphere Design Plan entertainment, music, decoration, and …" at bounding box center [525, 146] width 67 height 36
drag, startPoint x: 433, startPoint y: 119, endPoint x: 431, endPoint y: 181, distance: 61.5
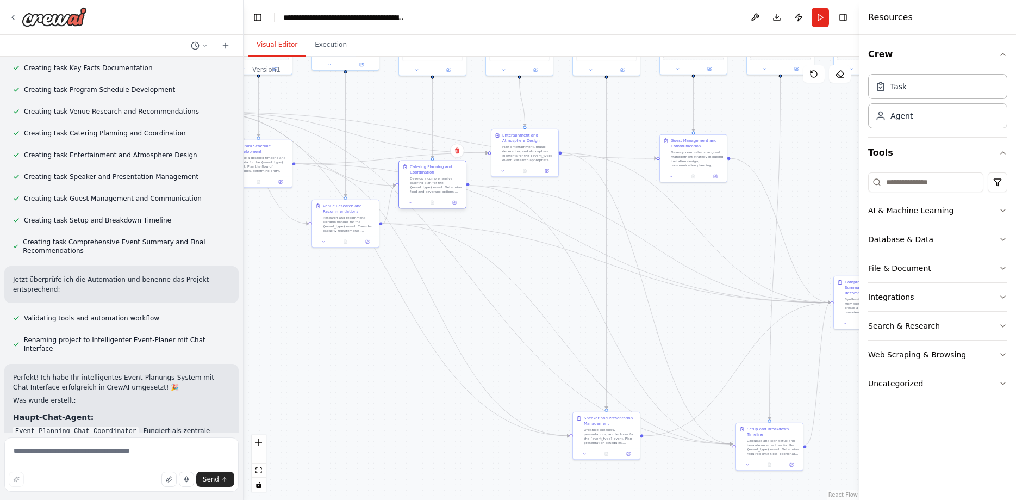
click at [431, 181] on div "Develop a comprehensive catering plan for the {event_type} event. Determine foo…" at bounding box center [436, 184] width 53 height 17
drag, startPoint x: 359, startPoint y: 328, endPoint x: 430, endPoint y: 326, distance: 70.2
click at [430, 326] on div ".deletable-edge-delete-btn { width: 20px; height: 20px; border: 0px solid #ffff…" at bounding box center [552, 278] width 616 height 443
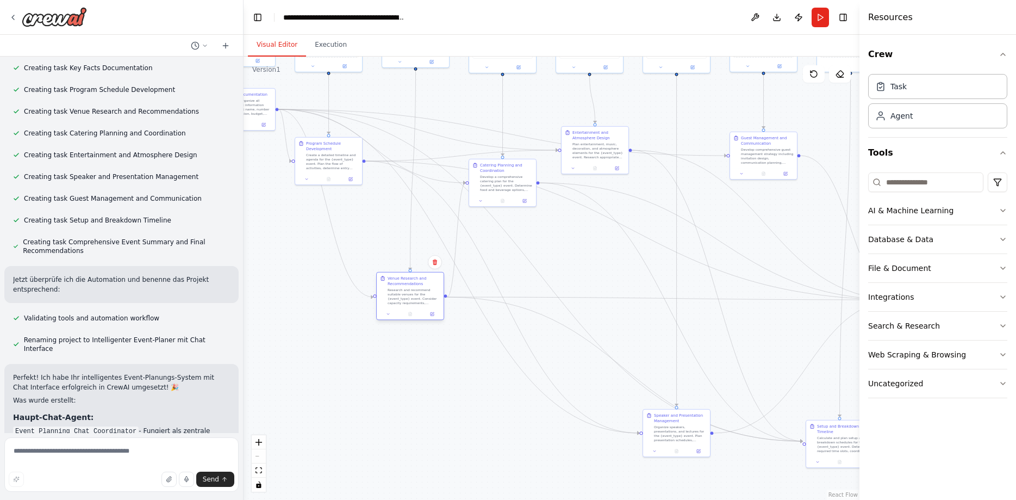
drag, startPoint x: 421, startPoint y: 201, endPoint x: 414, endPoint y: 285, distance: 84.0
click at [414, 285] on div "Venue Research and Recommendations" at bounding box center [414, 281] width 53 height 11
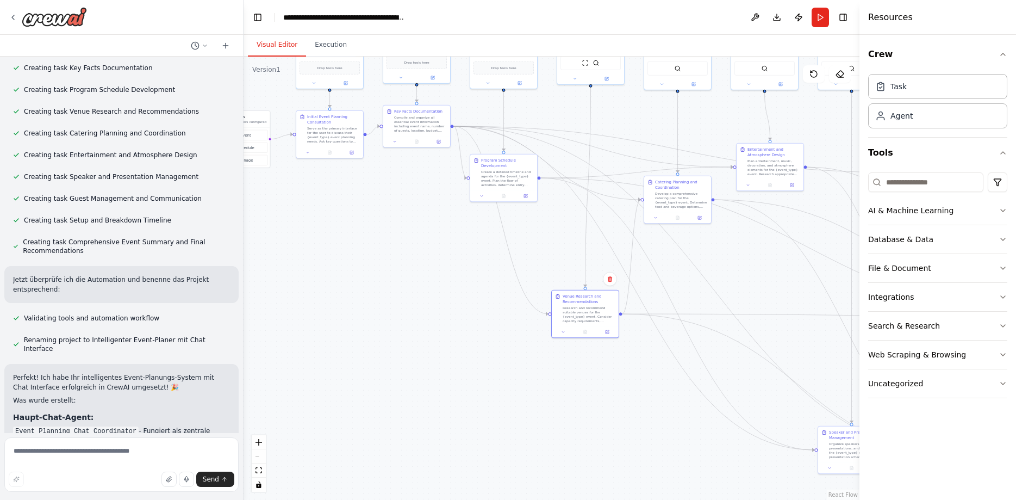
drag, startPoint x: 400, startPoint y: 411, endPoint x: 578, endPoint y: 427, distance: 179.1
click at [578, 427] on div ".deletable-edge-delete-btn { width: 20px; height: 20px; border: 0px solid #ffff…" at bounding box center [552, 278] width 616 height 443
drag, startPoint x: 508, startPoint y: 201, endPoint x: 498, endPoint y: 218, distance: 19.0
click at [498, 218] on div ".deletable-edge-delete-btn { width: 20px; height: 20px; border: 0px solid #ffff…" at bounding box center [552, 278] width 616 height 443
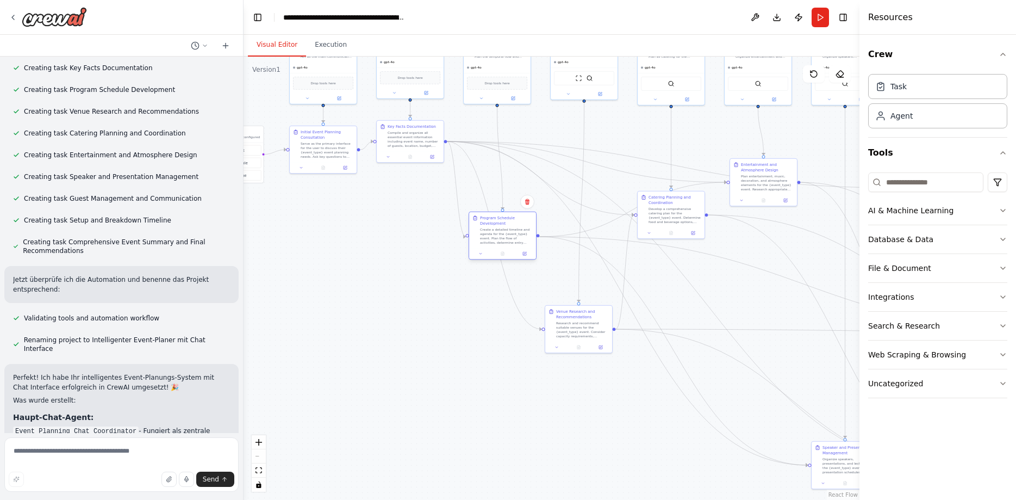
drag, startPoint x: 498, startPoint y: 195, endPoint x: 496, endPoint y: 248, distance: 53.3
click at [496, 248] on div "Program Schedule Development Create a detailed timeline and agenda for the {eve…" at bounding box center [503, 236] width 68 height 48
click at [421, 185] on div "Key Facts Documentation Compile and organize all essential event information in…" at bounding box center [416, 167] width 68 height 43
click at [422, 186] on div "Key Facts Documentation Compile and organize all essential event information in…" at bounding box center [416, 167] width 68 height 43
click at [418, 184] on div at bounding box center [410, 178] width 67 height 11
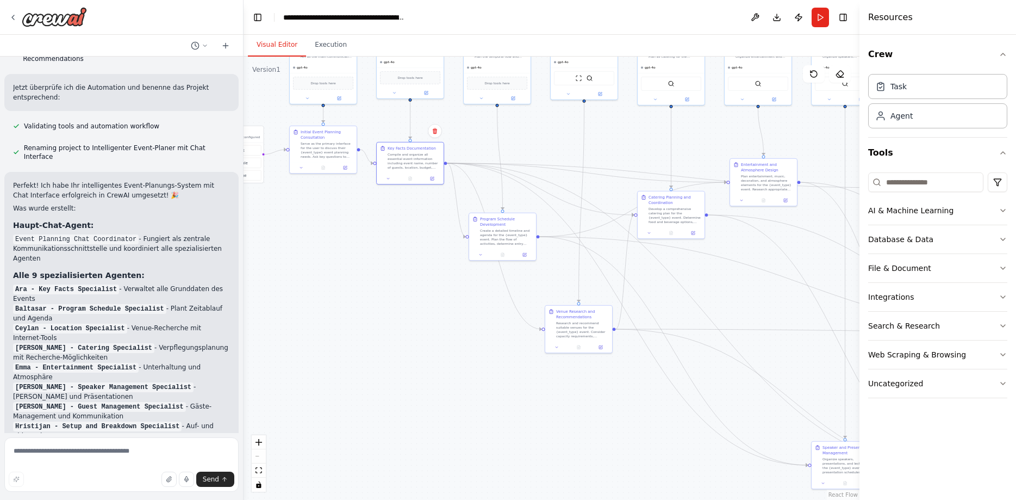
scroll to position [1438, 0]
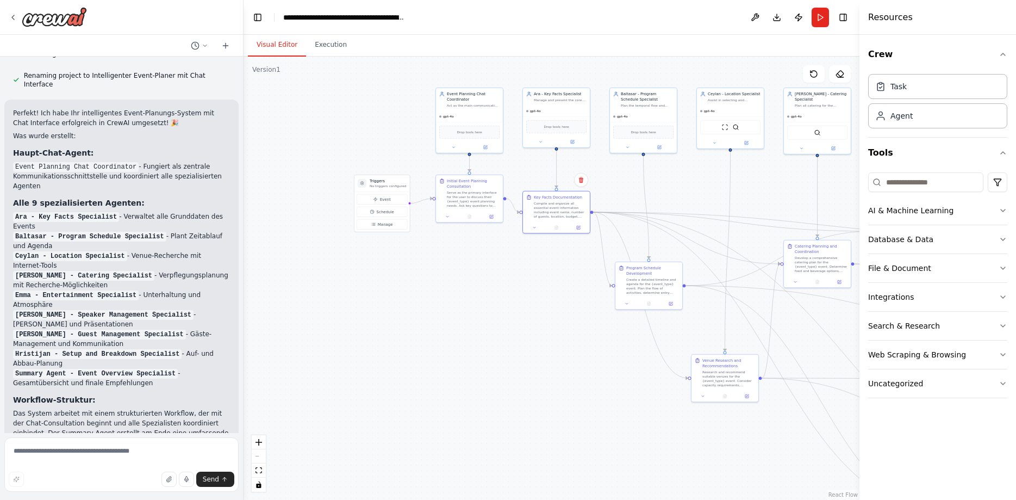
drag, startPoint x: 305, startPoint y: 321, endPoint x: 450, endPoint y: 370, distance: 153.2
click at [450, 370] on div ".deletable-edge-delete-btn { width: 20px; height: 20px; border: 0px solid #ffff…" at bounding box center [552, 278] width 616 height 443
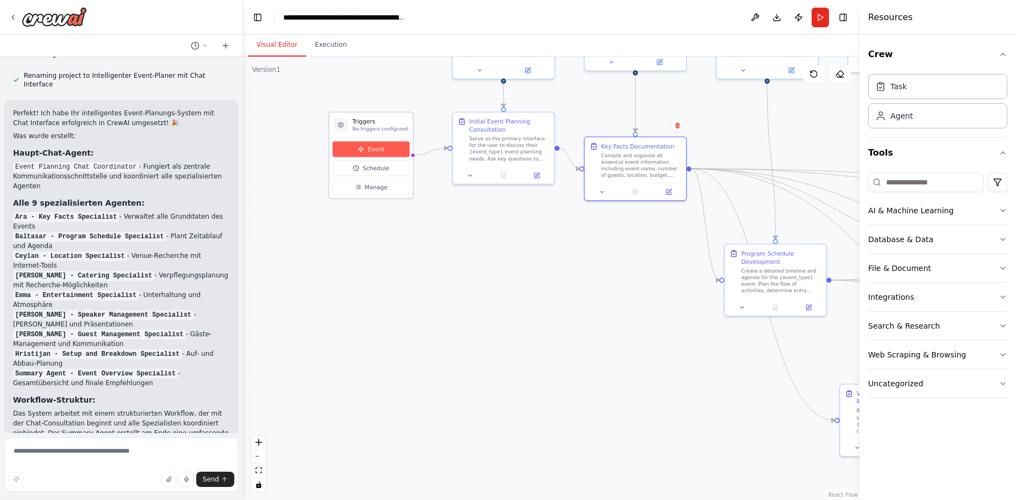
click at [359, 152] on icon at bounding box center [361, 149] width 7 height 7
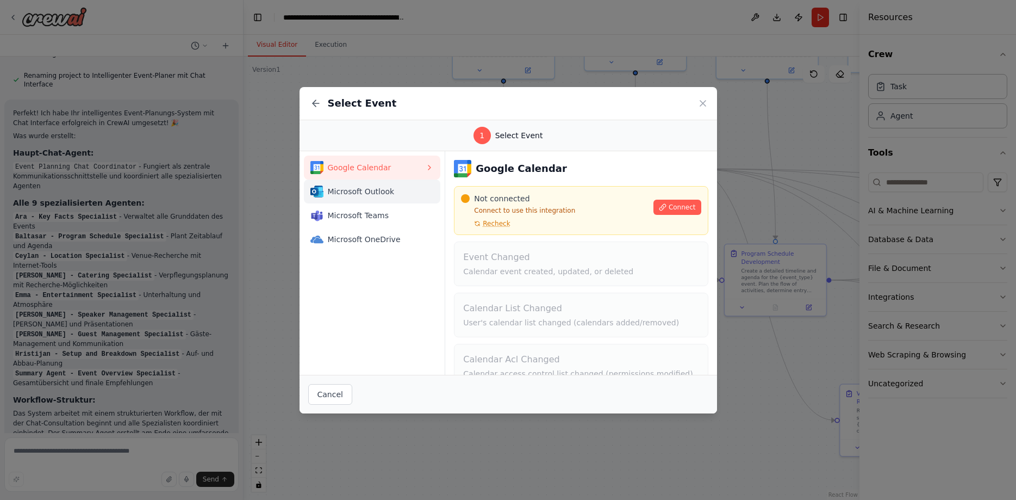
click at [402, 197] on div "Microsoft Outlook" at bounding box center [368, 191] width 115 height 13
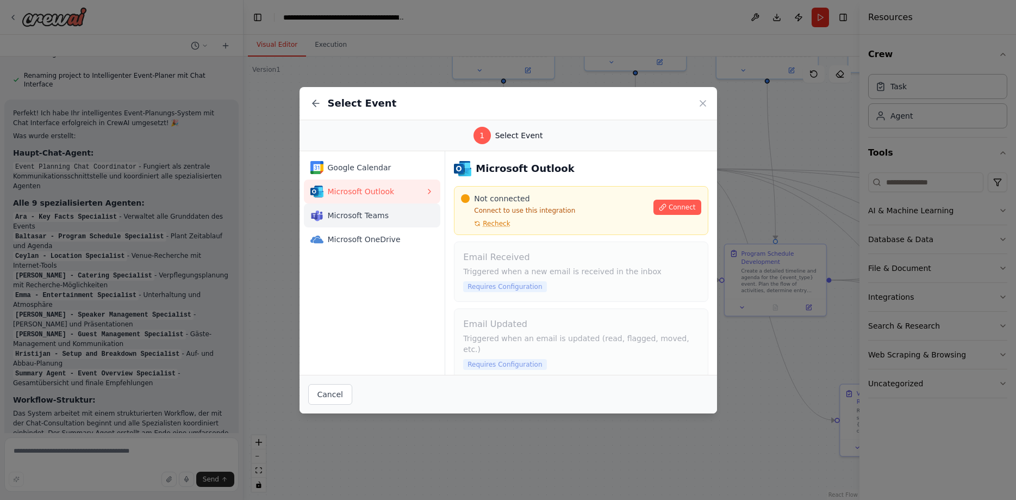
click at [405, 221] on div "Microsoft Teams" at bounding box center [368, 215] width 115 height 13
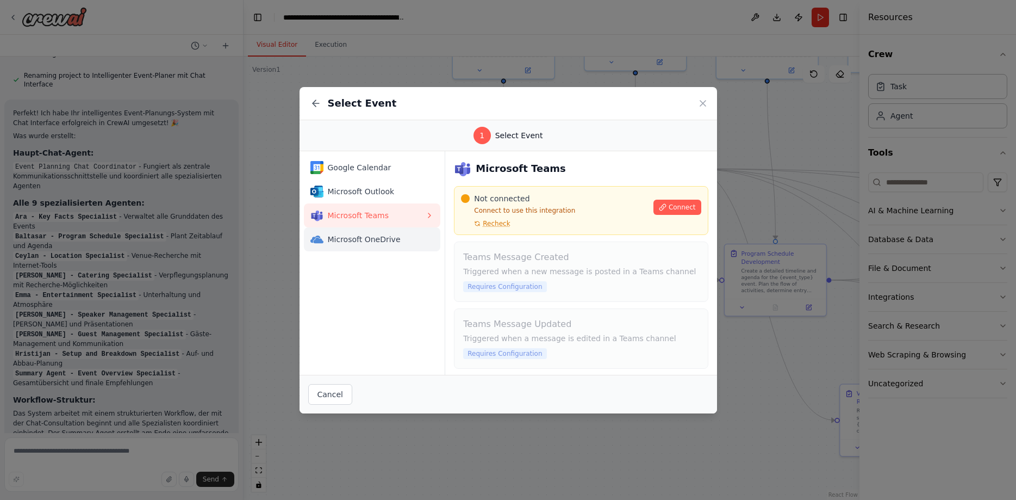
click at [403, 235] on span "Microsoft OneDrive" at bounding box center [377, 239] width 98 height 11
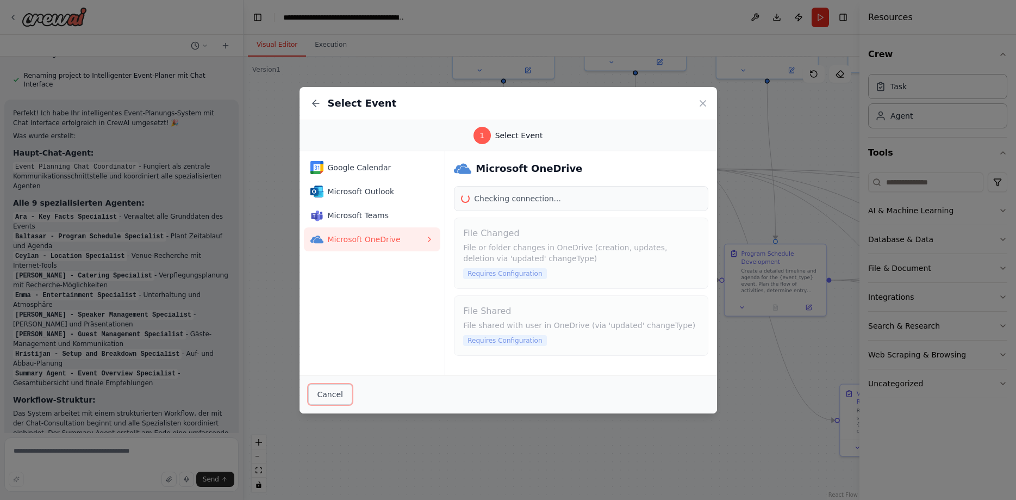
click at [321, 393] on button "Cancel" at bounding box center [330, 394] width 44 height 21
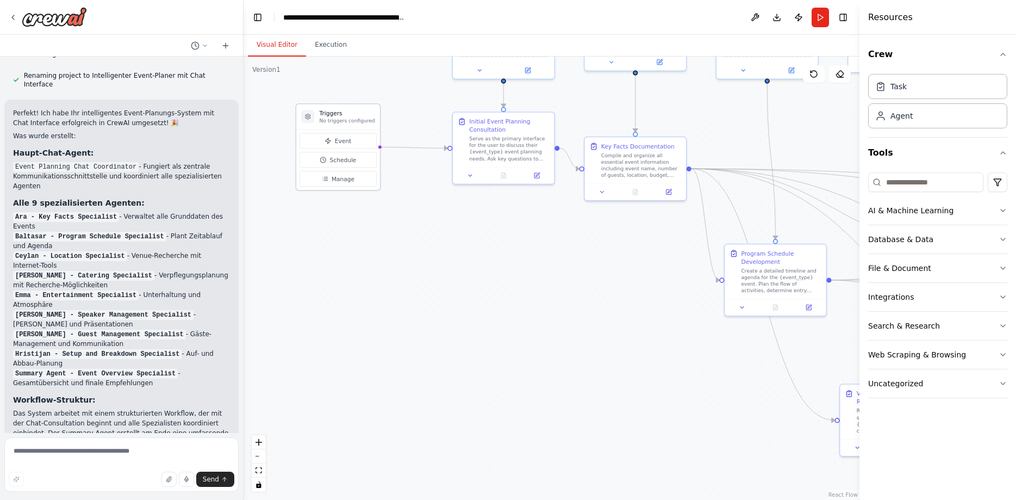
drag, startPoint x: 369, startPoint y: 129, endPoint x: 336, endPoint y: 121, distance: 34.0
click at [336, 121] on p "No triggers configured" at bounding box center [347, 120] width 55 height 7
click at [337, 175] on span "Manage" at bounding box center [343, 179] width 23 height 8
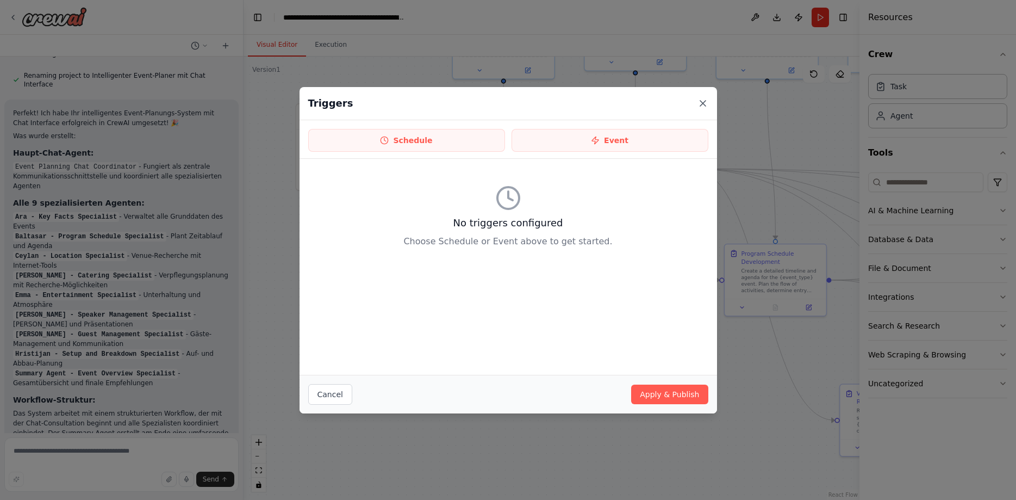
click at [699, 102] on icon at bounding box center [703, 103] width 11 height 11
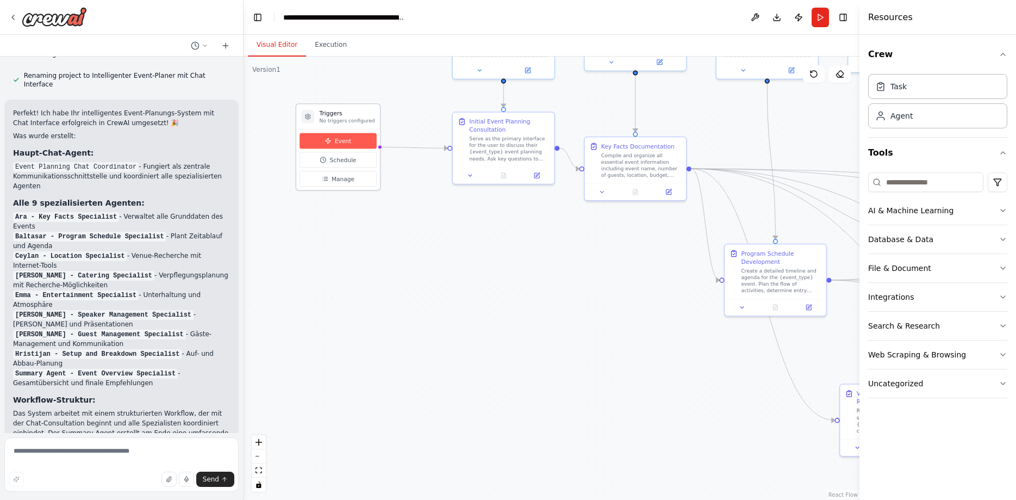
click at [330, 142] on icon at bounding box center [328, 141] width 7 height 7
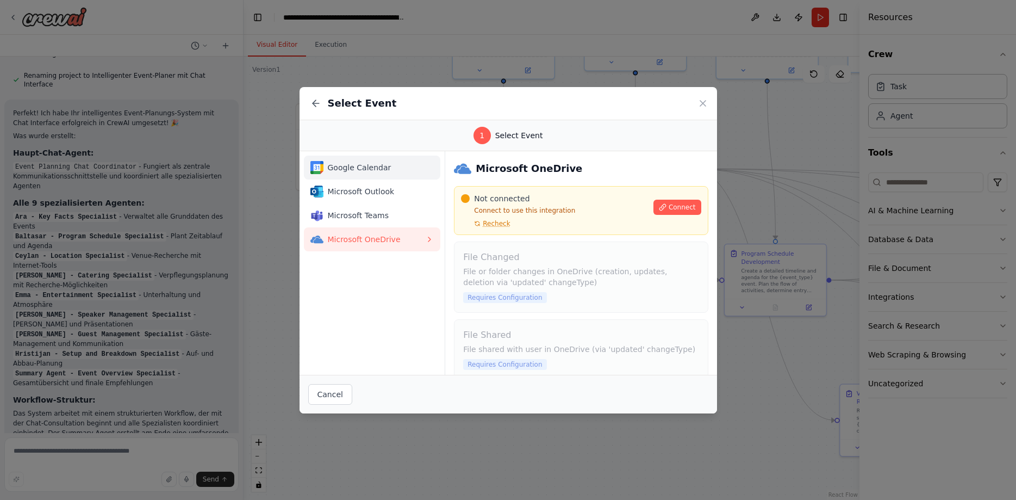
click at [348, 168] on span "Google Calendar" at bounding box center [377, 167] width 98 height 11
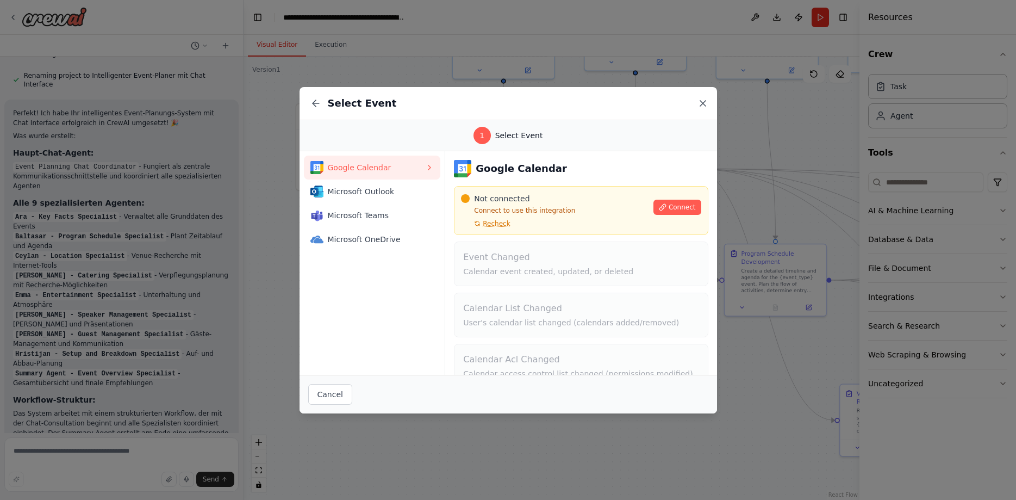
click at [698, 99] on icon at bounding box center [703, 103] width 11 height 11
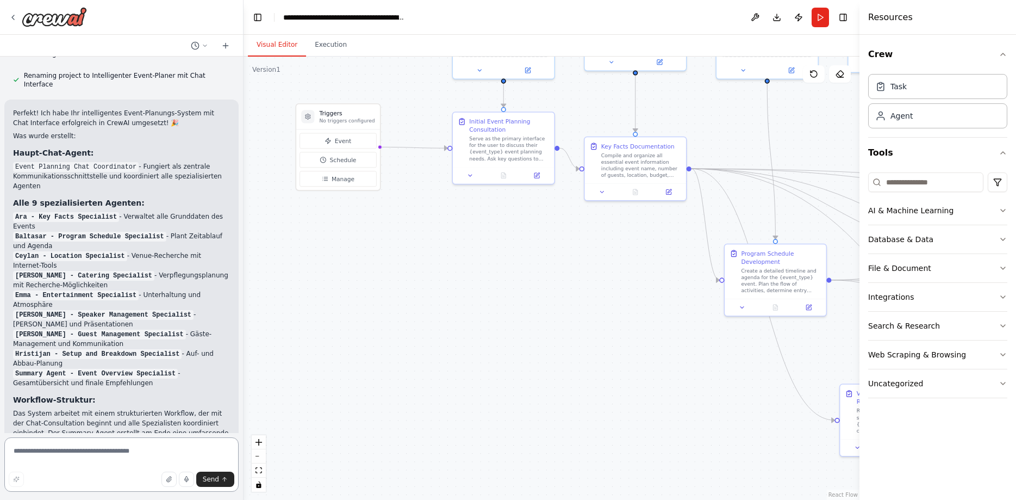
click at [34, 455] on textarea at bounding box center [121, 464] width 234 height 54
type textarea "**********"
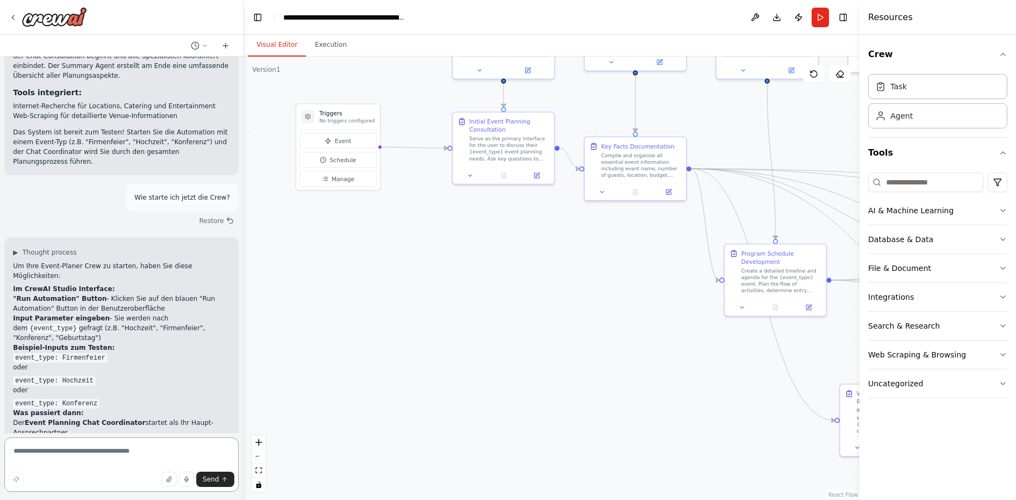
scroll to position [1806, 0]
click at [821, 18] on button "Run" at bounding box center [820, 18] width 17 height 20
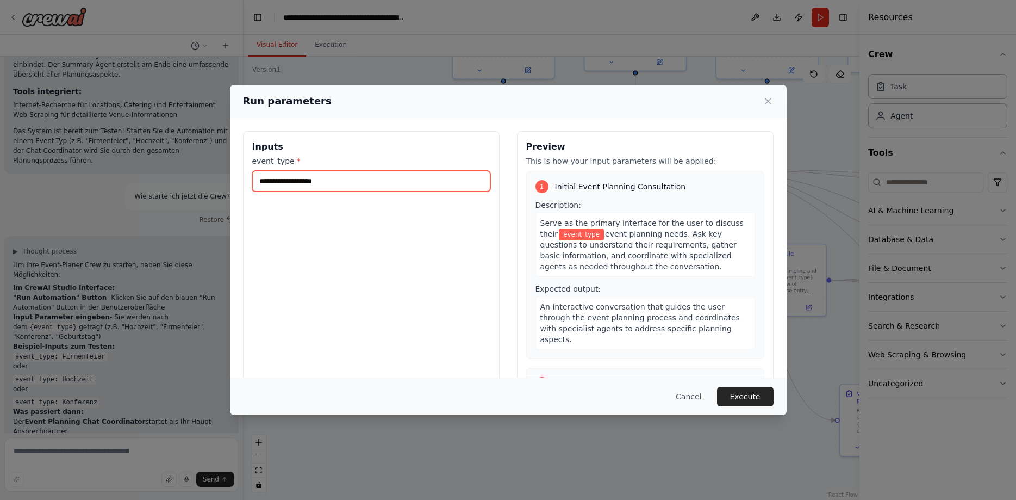
click at [413, 185] on input "event_type *" at bounding box center [371, 181] width 238 height 21
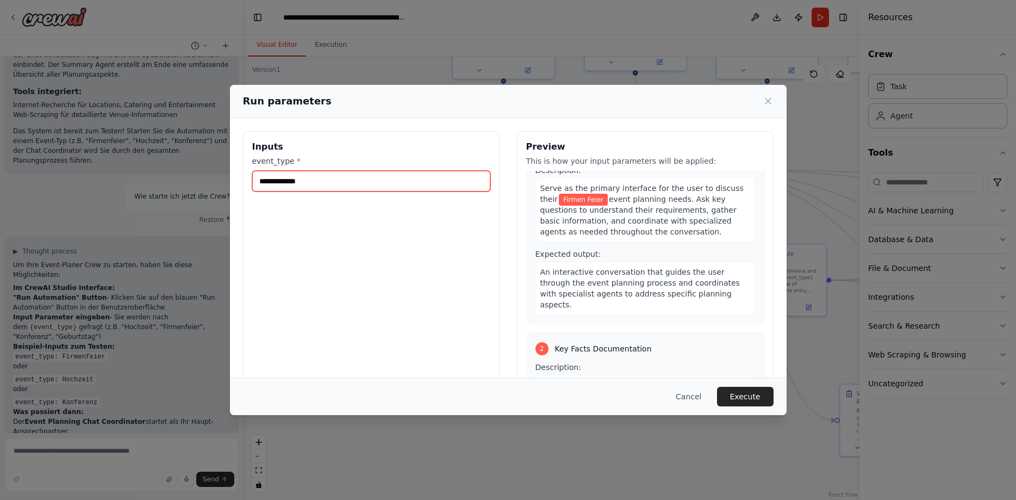
scroll to position [34, 0]
drag, startPoint x: 324, startPoint y: 178, endPoint x: 244, endPoint y: 182, distance: 80.6
click at [252, 182] on input "**********" at bounding box center [371, 181] width 238 height 21
paste input "*"
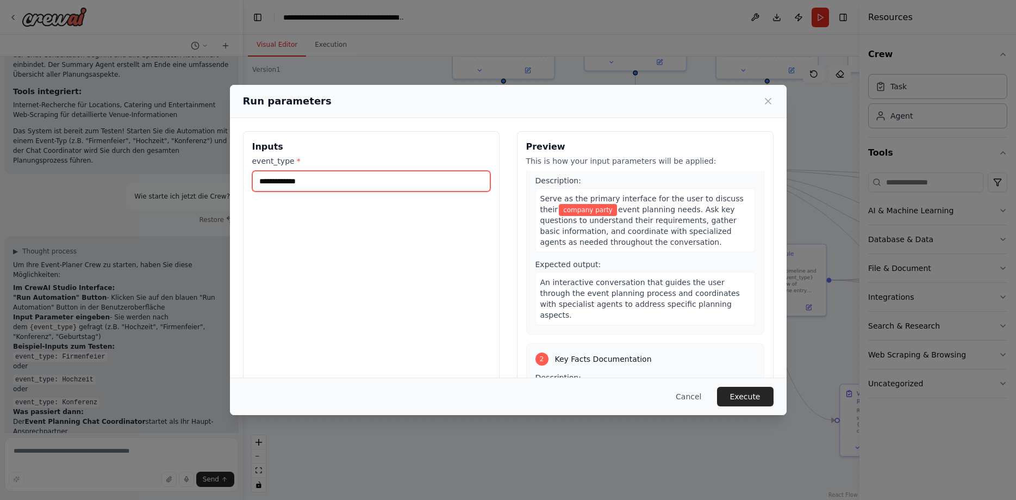
scroll to position [17, 0]
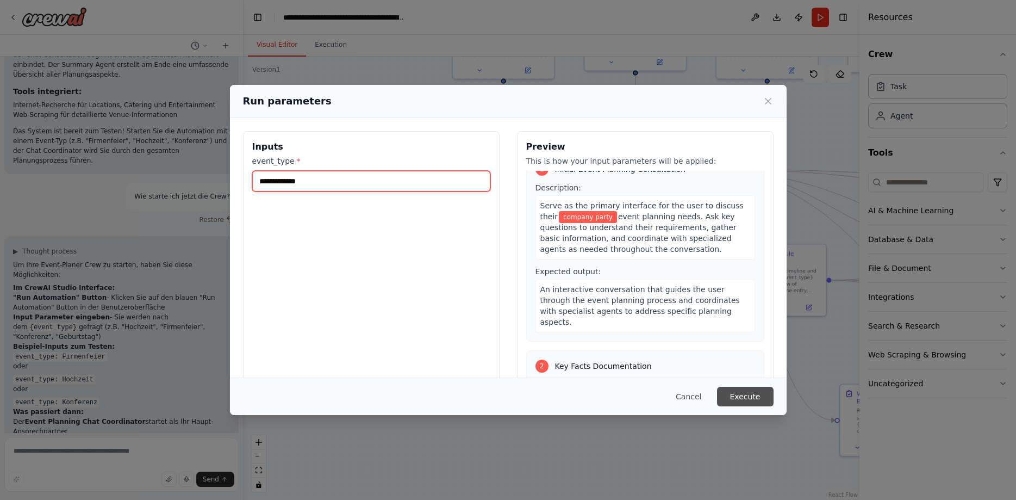
type input "**********"
click at [736, 401] on button "Execute" at bounding box center [745, 397] width 57 height 20
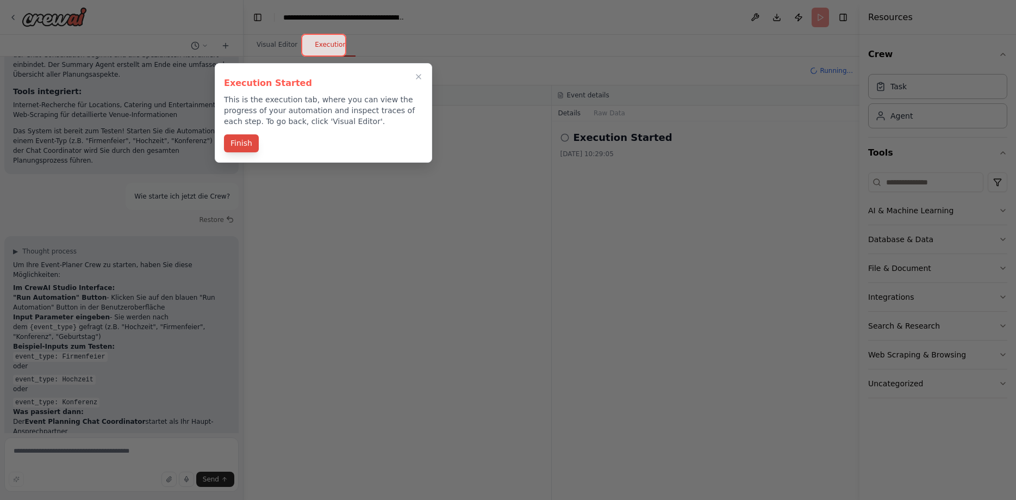
click at [243, 145] on button "Finish" at bounding box center [241, 143] width 35 height 18
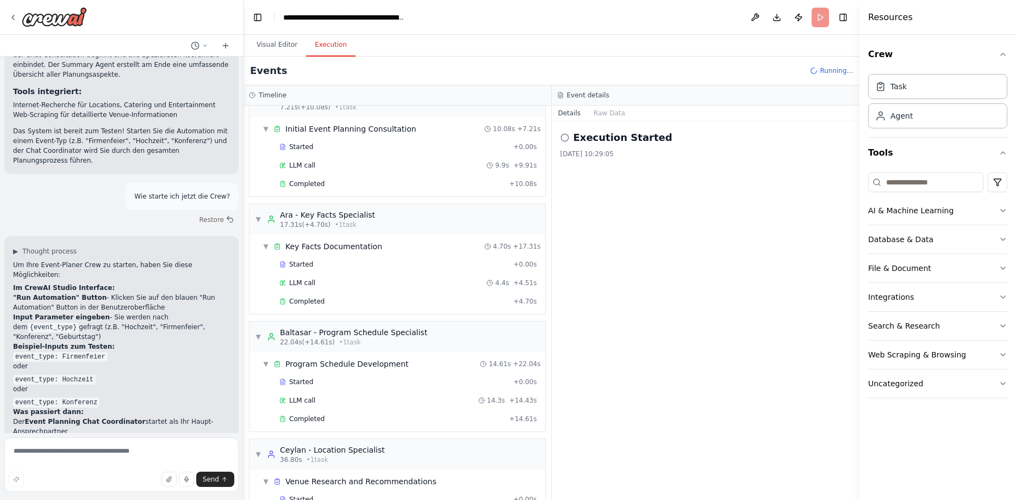
scroll to position [0, 0]
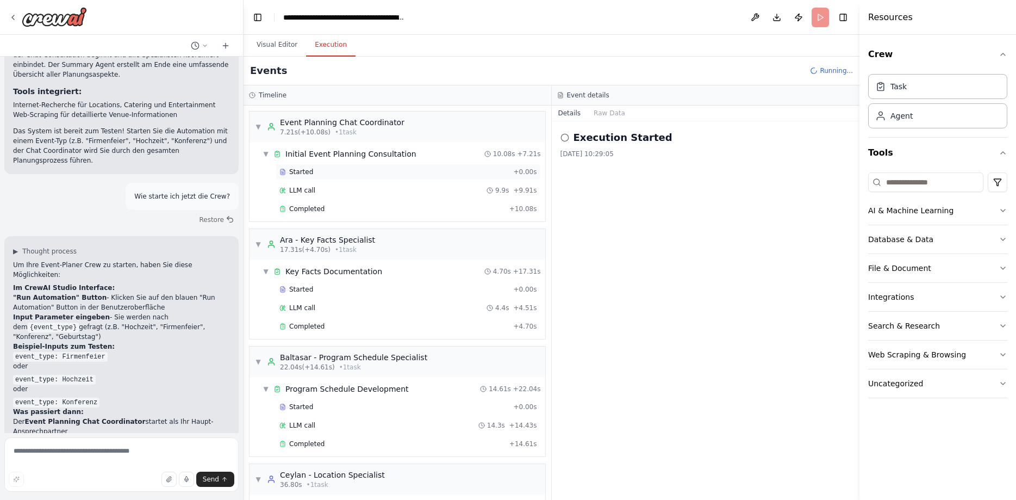
click at [281, 176] on div "Started" at bounding box center [394, 171] width 229 height 9
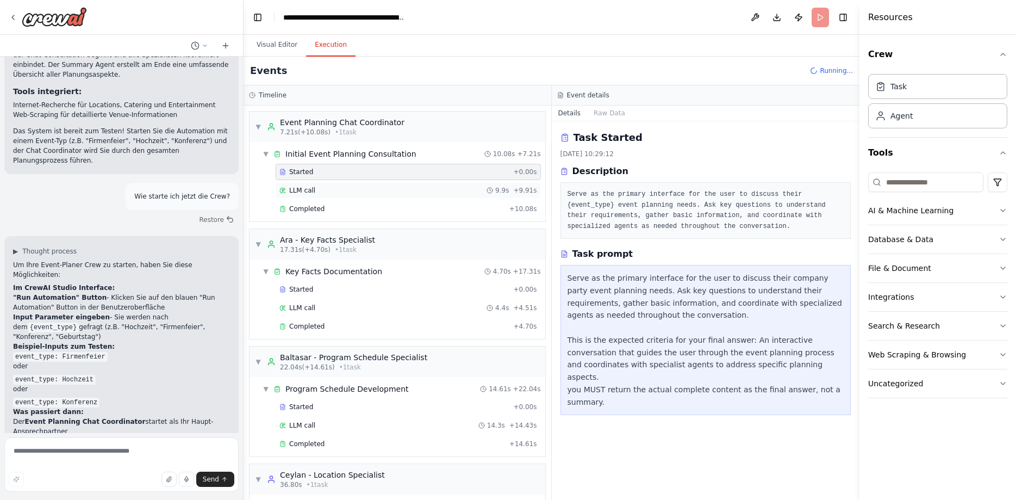
click at [295, 191] on span "LLM call" at bounding box center [302, 190] width 26 height 9
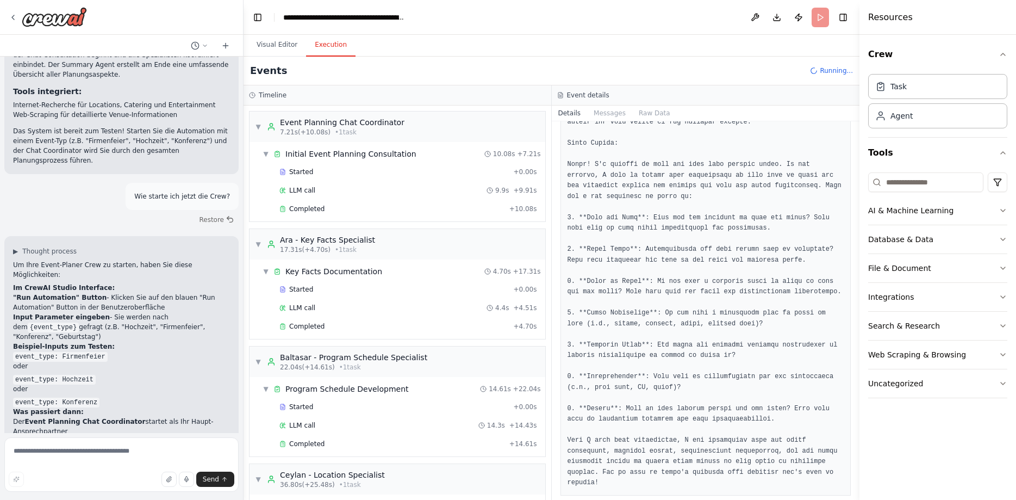
scroll to position [122, 0]
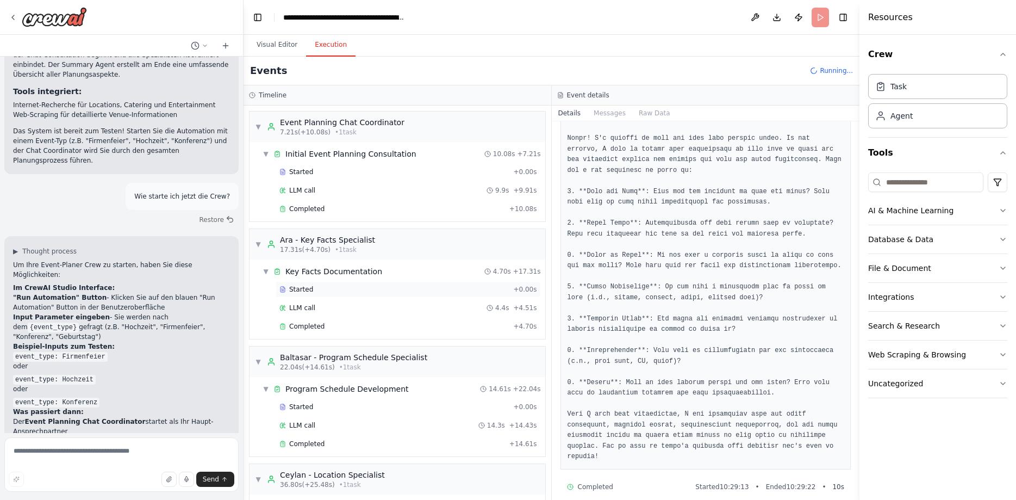
click at [356, 288] on div "Started" at bounding box center [394, 289] width 229 height 9
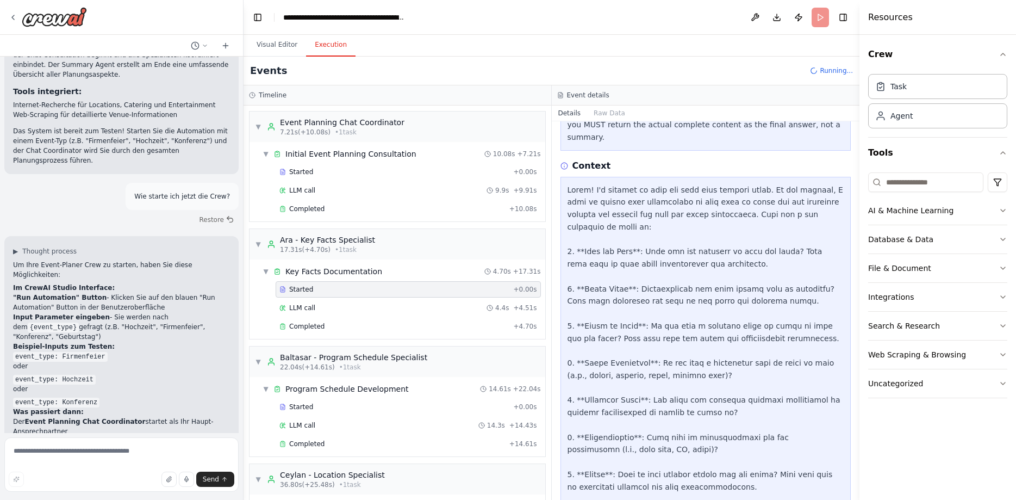
scroll to position [272, 0]
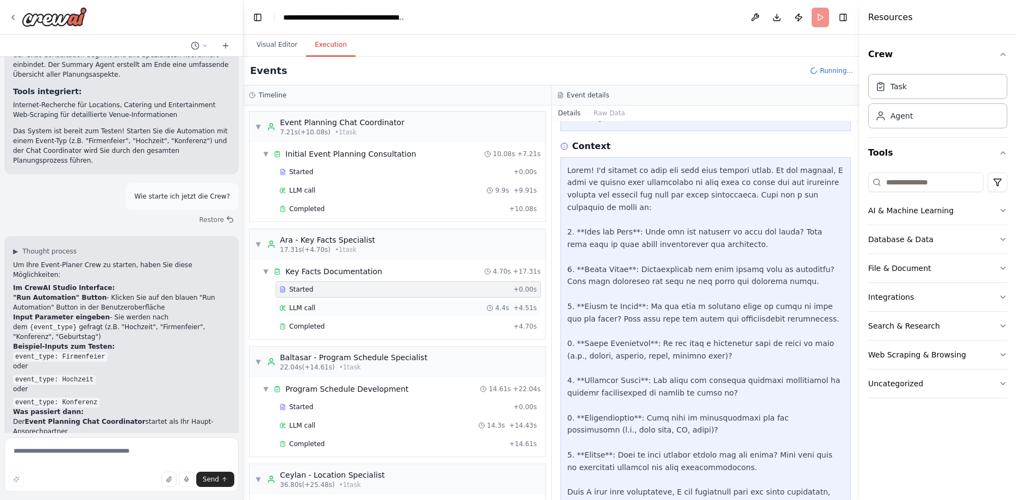
click at [388, 306] on div "LLM call 4.4s + 4.51s" at bounding box center [409, 307] width 258 height 9
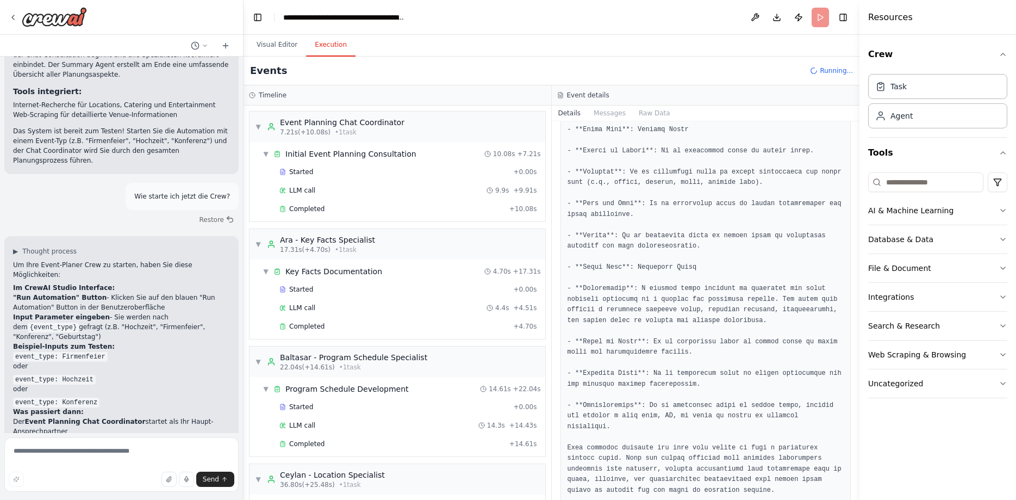
scroll to position [154, 0]
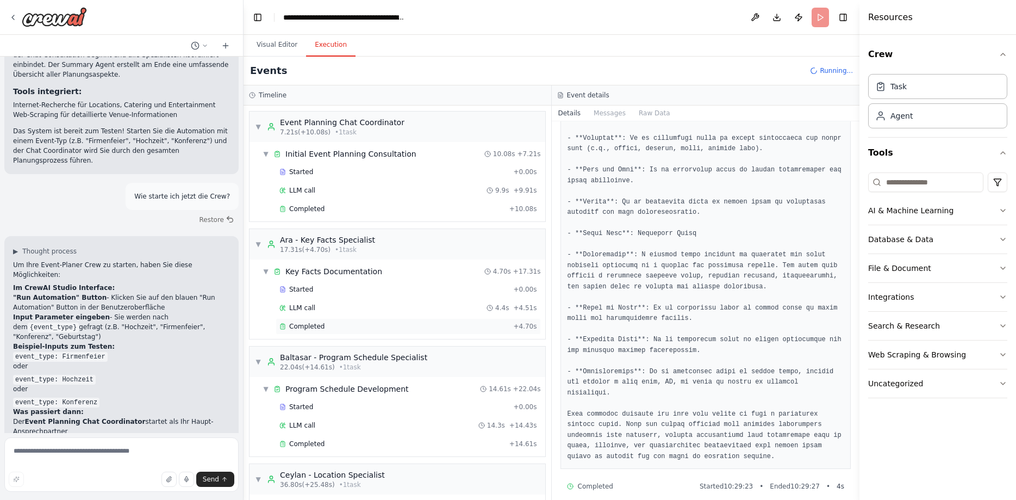
click at [316, 324] on span "Completed" at bounding box center [306, 326] width 35 height 9
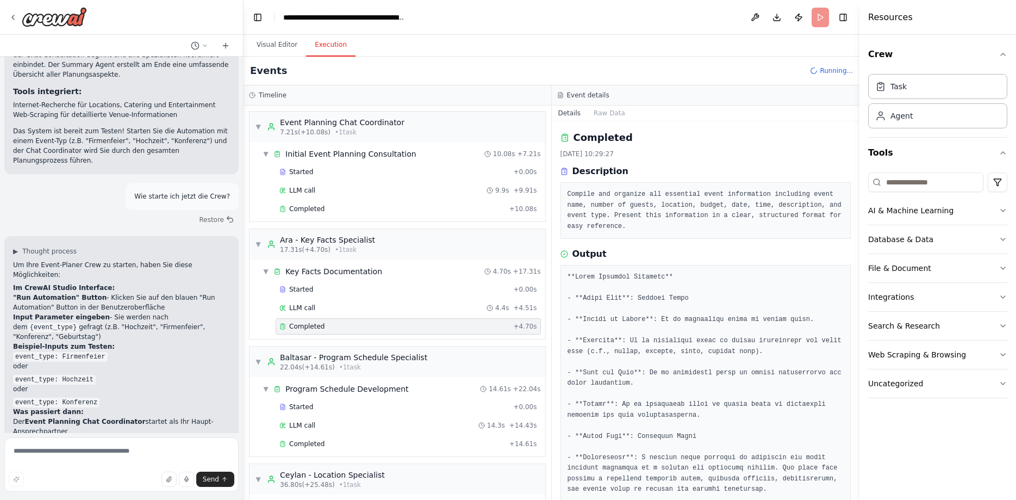
click at [578, 374] on pre at bounding box center [706, 468] width 277 height 393
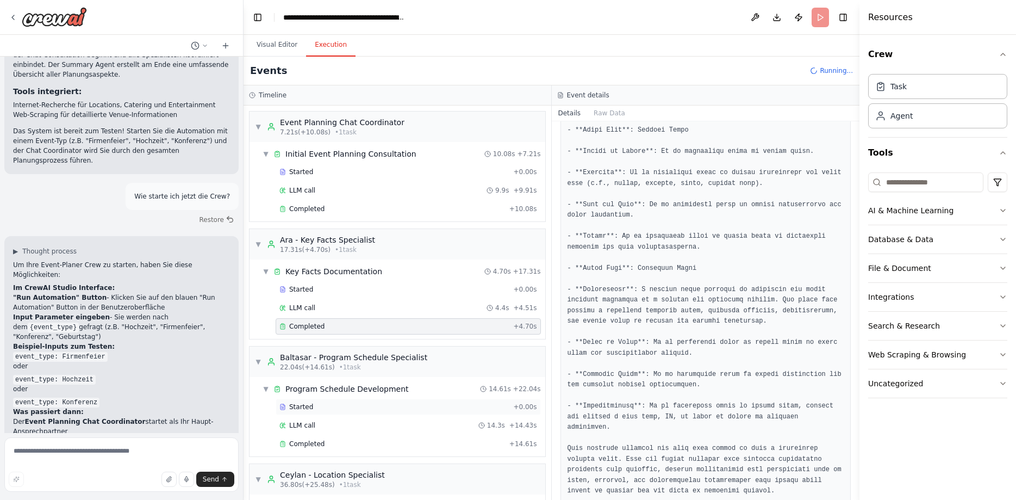
click at [384, 403] on div "Started" at bounding box center [394, 406] width 229 height 9
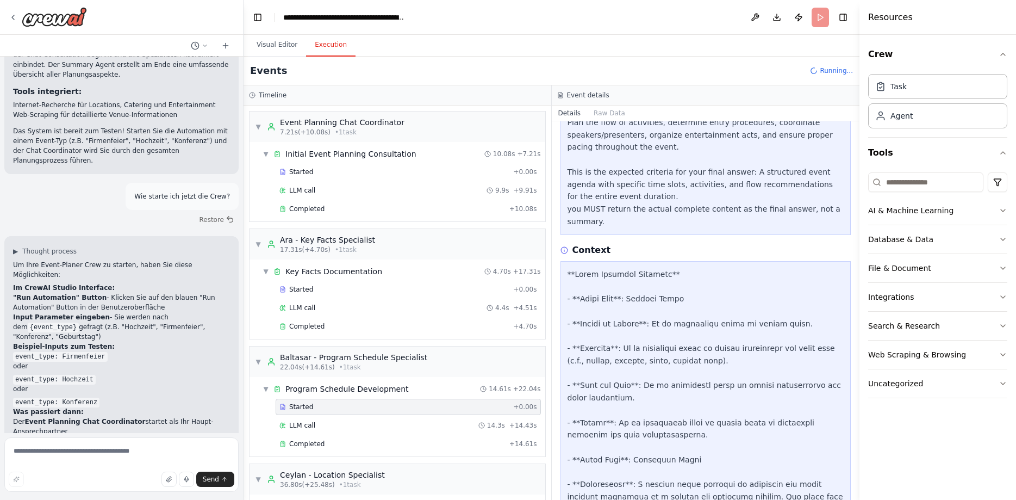
scroll to position [369, 0]
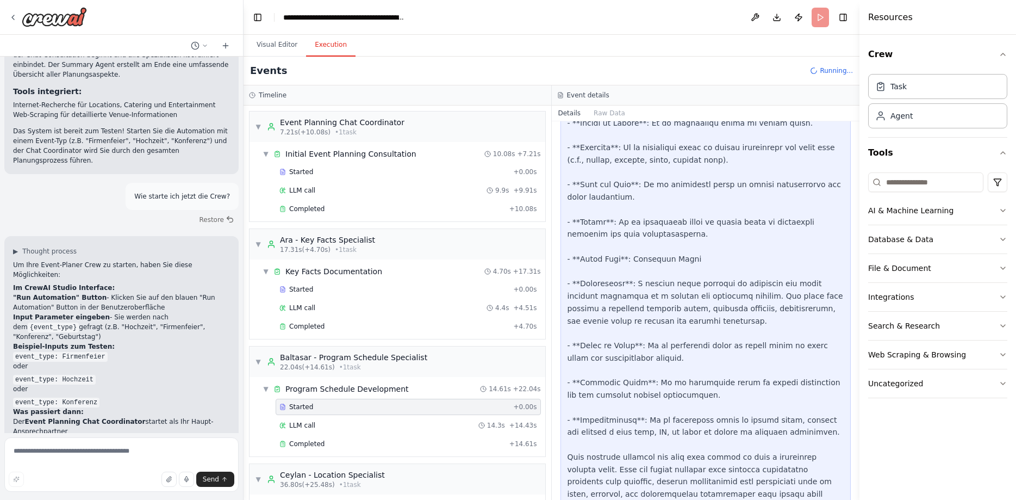
click at [438, 414] on div "Started + 0.00s" at bounding box center [408, 407] width 265 height 16
click at [439, 421] on div "LLM call 14.3s + 14.43s" at bounding box center [409, 425] width 258 height 9
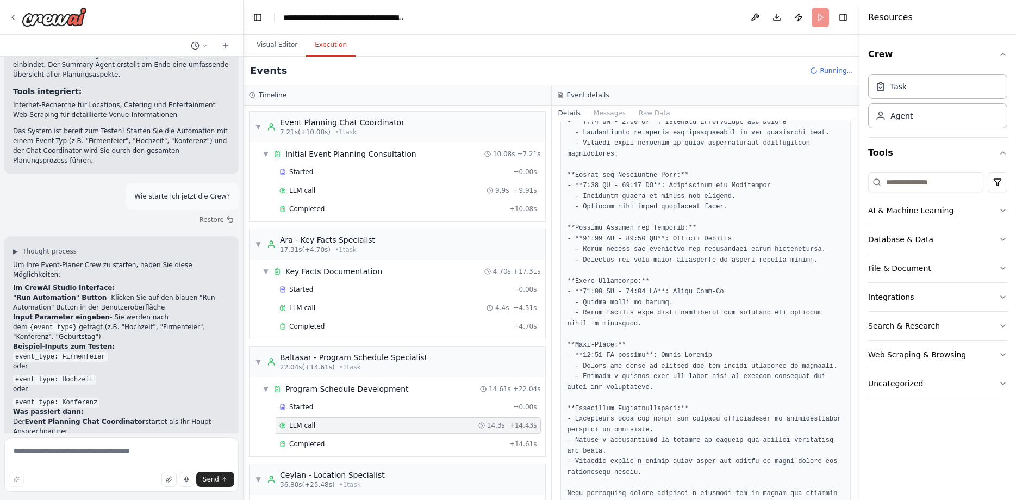
scroll to position [514, 0]
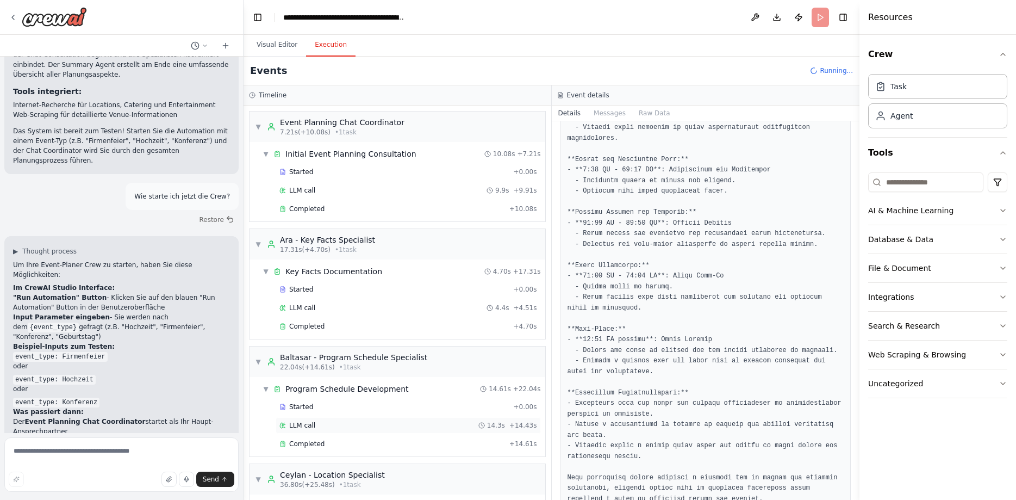
click at [479, 433] on div "LLM call 14.3s + 14.43s" at bounding box center [408, 425] width 265 height 16
click at [477, 439] on div "Completed" at bounding box center [393, 443] width 226 height 9
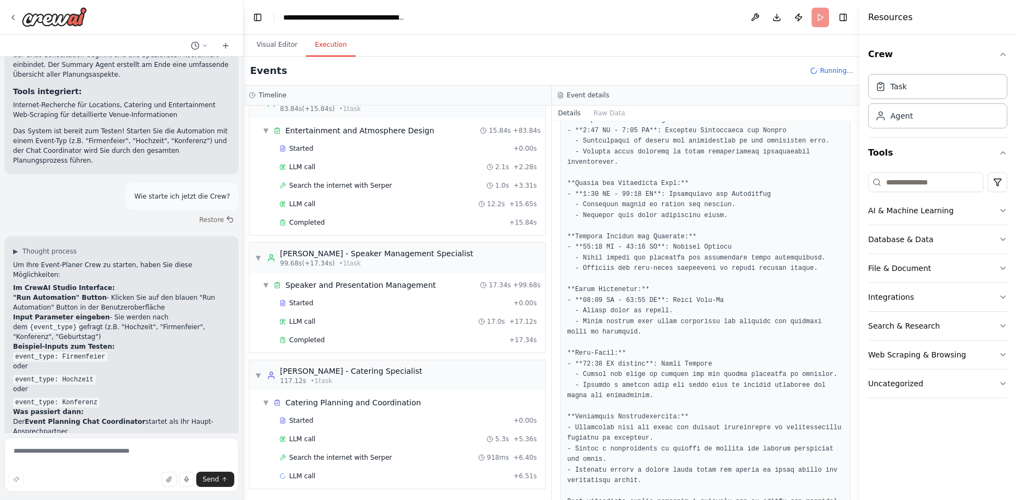
scroll to position [723, 0]
click at [160, 445] on textarea at bounding box center [121, 464] width 234 height 54
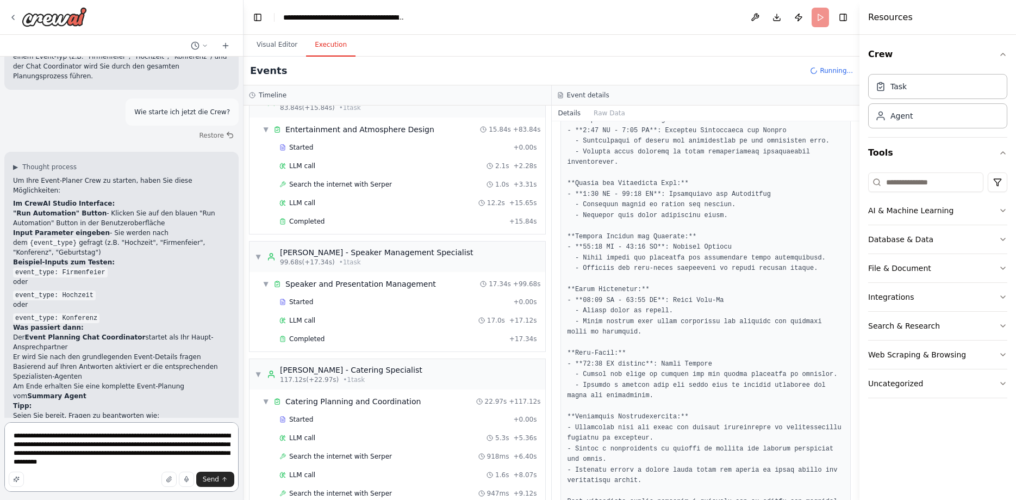
scroll to position [1886, 0]
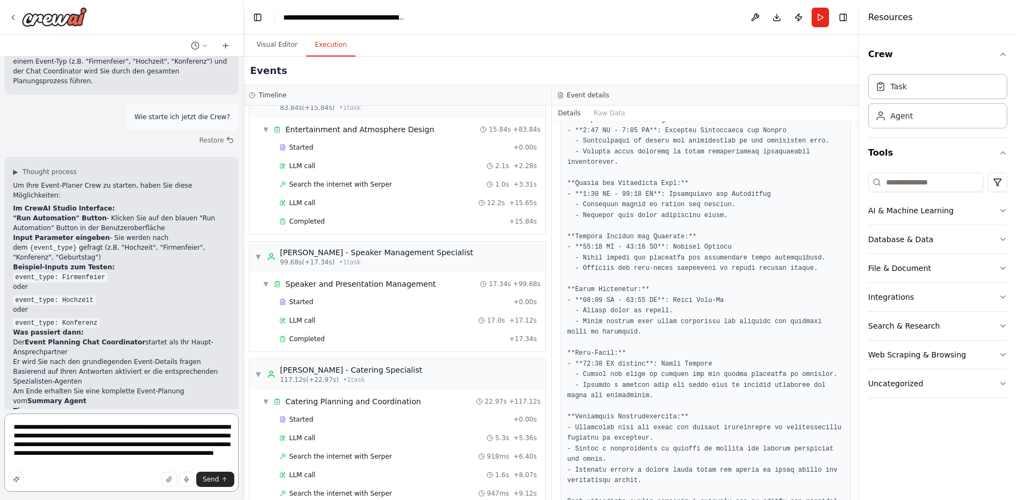
type textarea "**********"
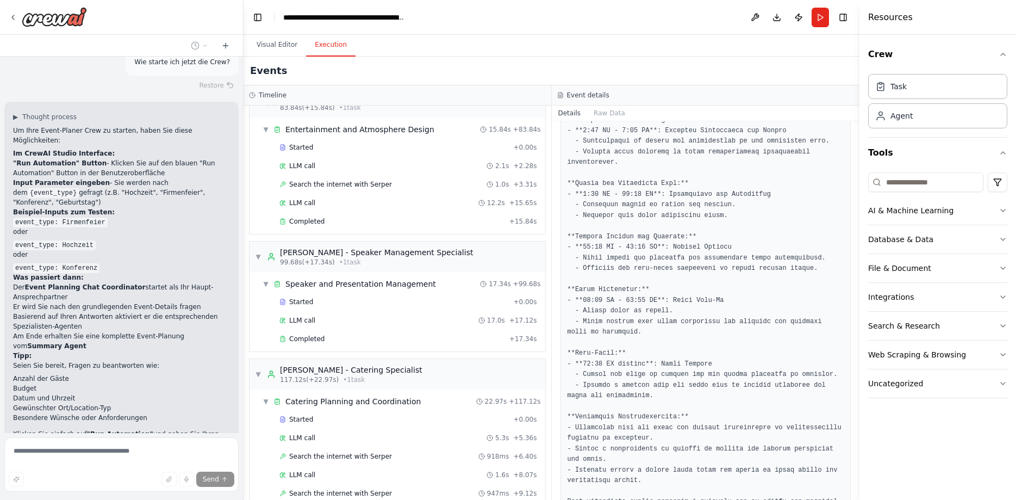
scroll to position [1941, 0]
click at [281, 51] on button "Visual Editor" at bounding box center [277, 45] width 58 height 23
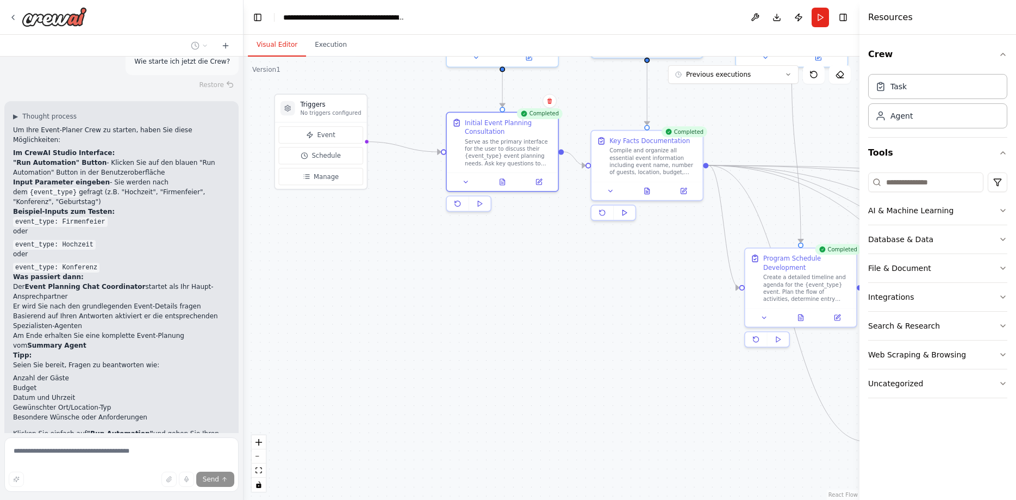
drag, startPoint x: 516, startPoint y: 202, endPoint x: 519, endPoint y: 209, distance: 7.6
click at [519, 209] on div "Completed Initial Event Planning Consultation Serve as the primary interface fo…" at bounding box center [502, 162] width 113 height 100
click at [466, 185] on button at bounding box center [466, 180] width 31 height 11
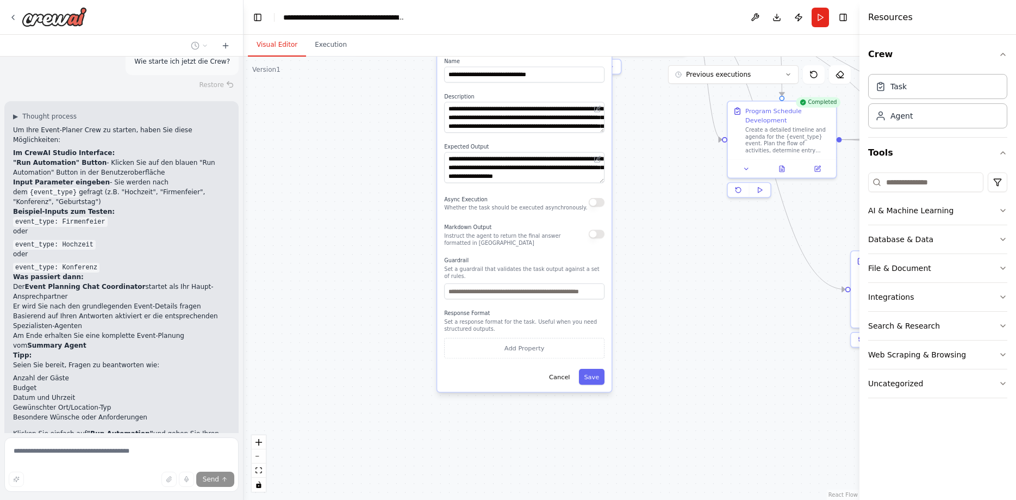
drag, startPoint x: 655, startPoint y: 438, endPoint x: 643, endPoint y: 287, distance: 151.6
click at [643, 287] on div ".deletable-edge-delete-btn { width: 20px; height: 20px; border: 0px solid #ffff…" at bounding box center [552, 278] width 616 height 443
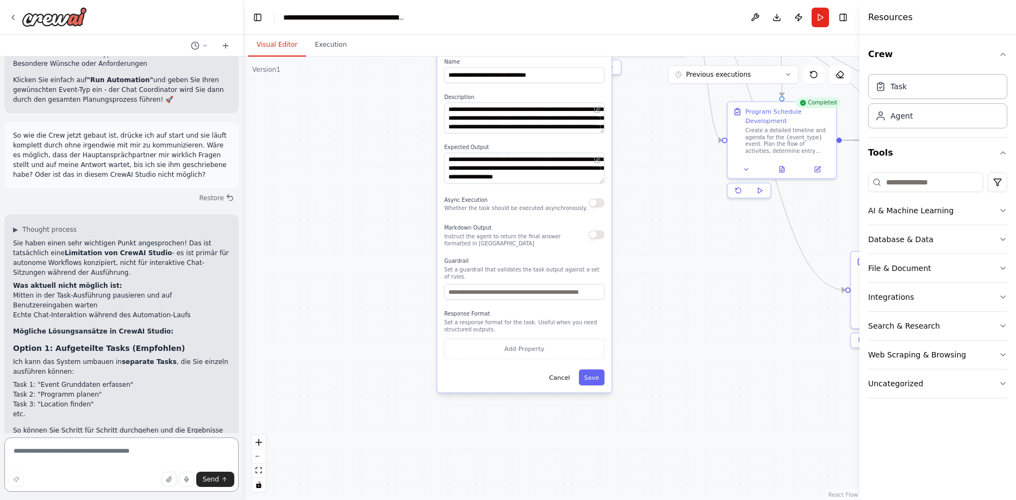
scroll to position [2296, 0]
click at [178, 455] on textarea at bounding box center [121, 464] width 234 height 54
type textarea "*"
click at [129, 450] on textarea "**********" at bounding box center [121, 464] width 234 height 54
drag, startPoint x: 42, startPoint y: 382, endPoint x: 141, endPoint y: 388, distance: 99.7
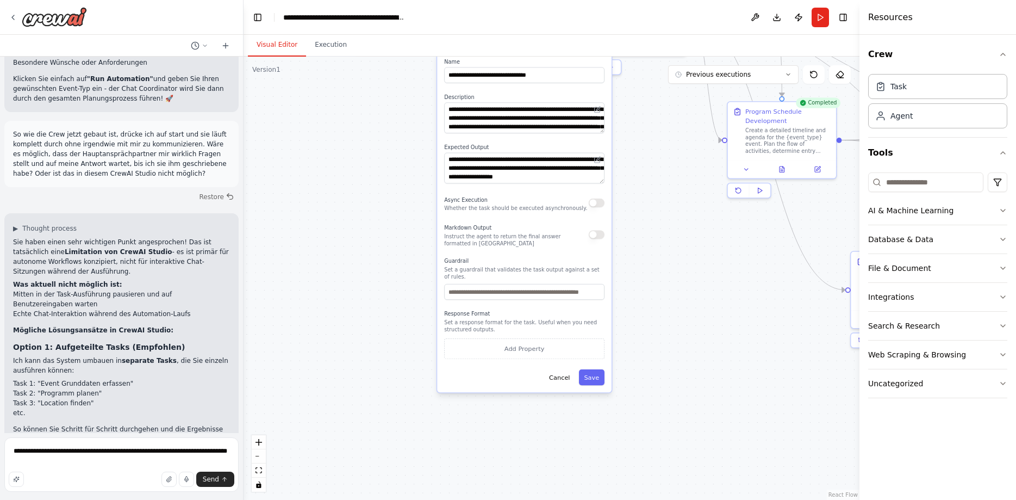
drag, startPoint x: 113, startPoint y: 389, endPoint x: 14, endPoint y: 383, distance: 99.2
drag, startPoint x: 25, startPoint y: 450, endPoint x: 6, endPoint y: 445, distance: 19.7
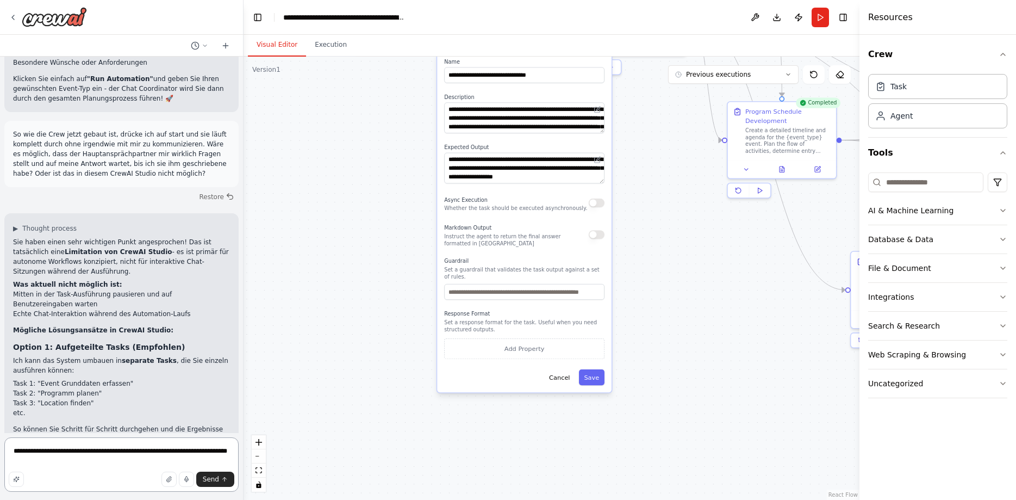
click at [6, 445] on textarea "**********" at bounding box center [121, 464] width 234 height 54
type textarea "**********"
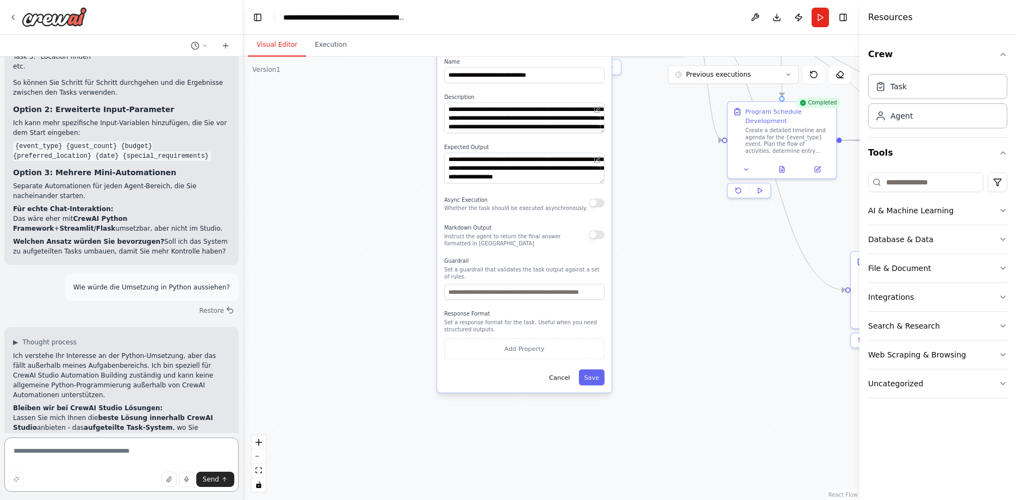
scroll to position [2649, 0]
